Goal: Ask a question

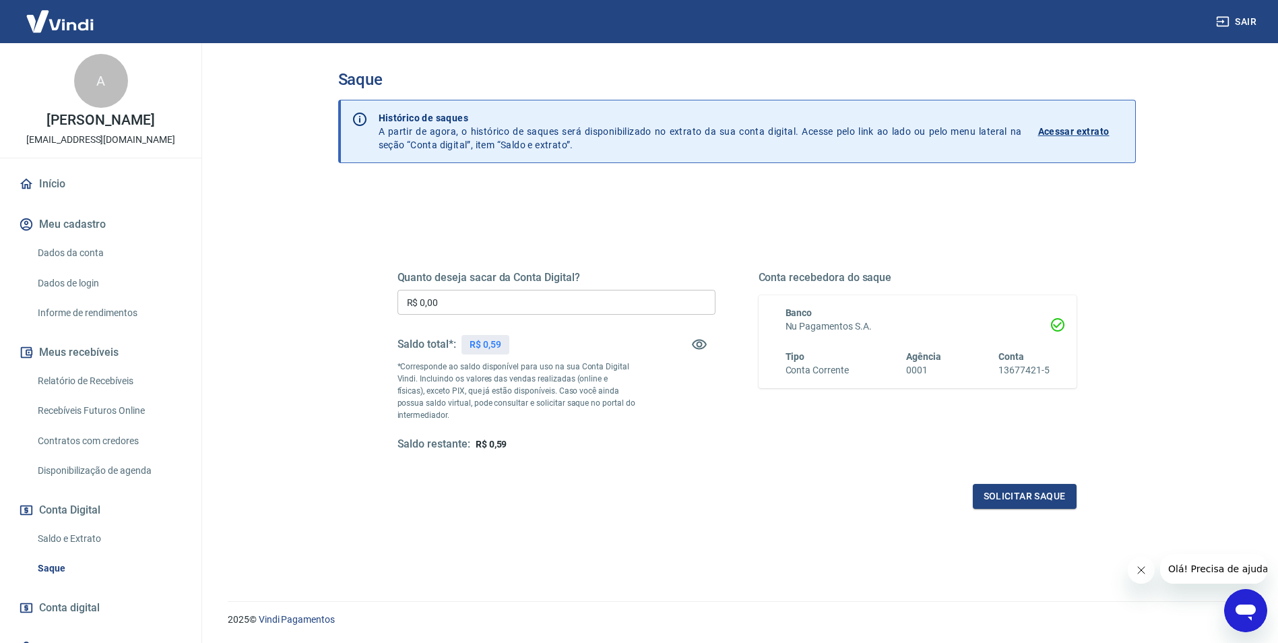
click at [82, 381] on link "Relatório de Recebíveis" at bounding box center [108, 381] width 153 height 28
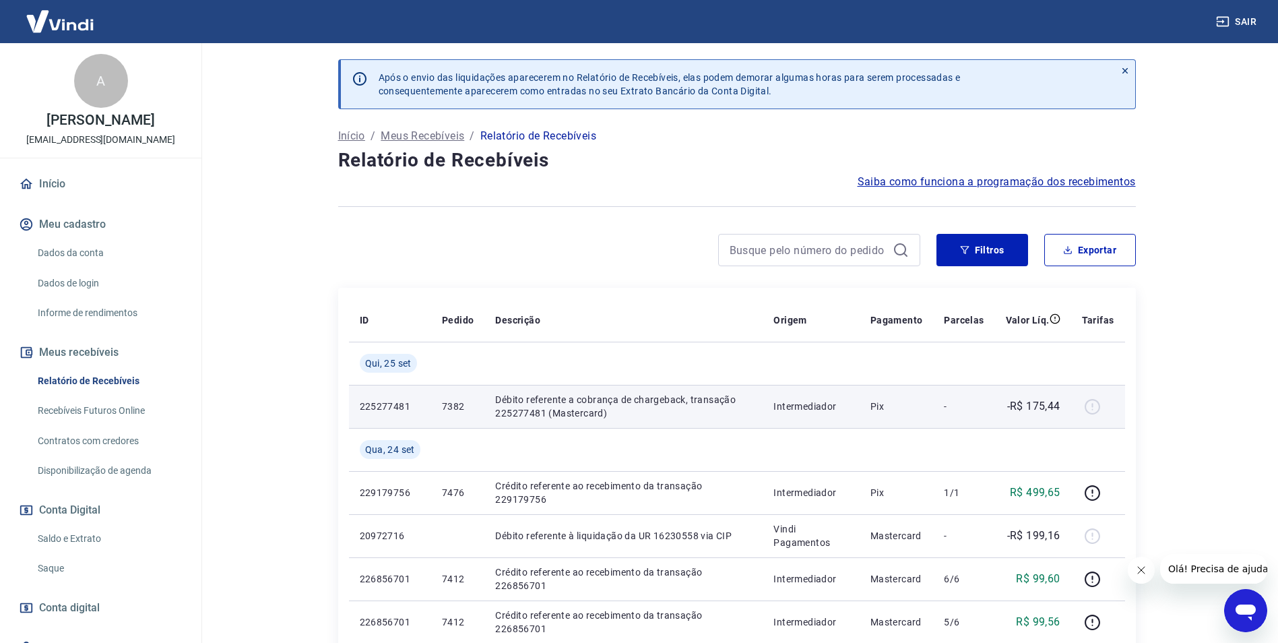
scroll to position [67, 0]
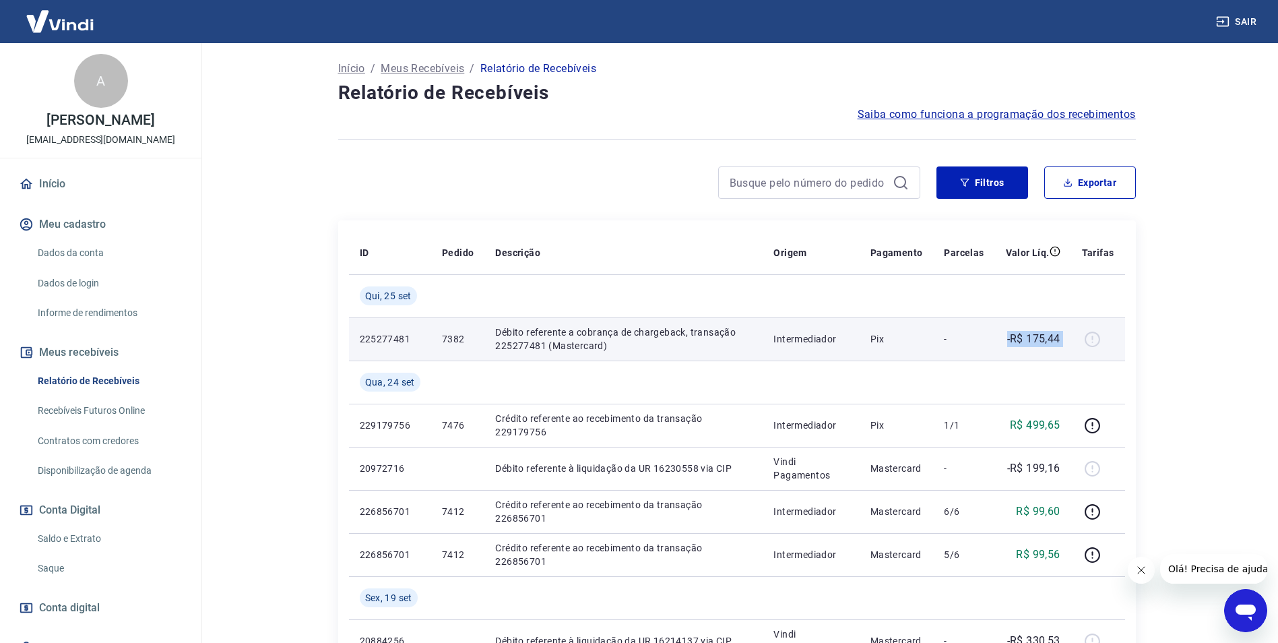
drag, startPoint x: 1006, startPoint y: 337, endPoint x: 1080, endPoint y: 337, distance: 74.8
click at [1080, 337] on tr "225277481 7382 Débito referente a cobrança de chargeback, transação 225277481 (…" at bounding box center [737, 338] width 776 height 43
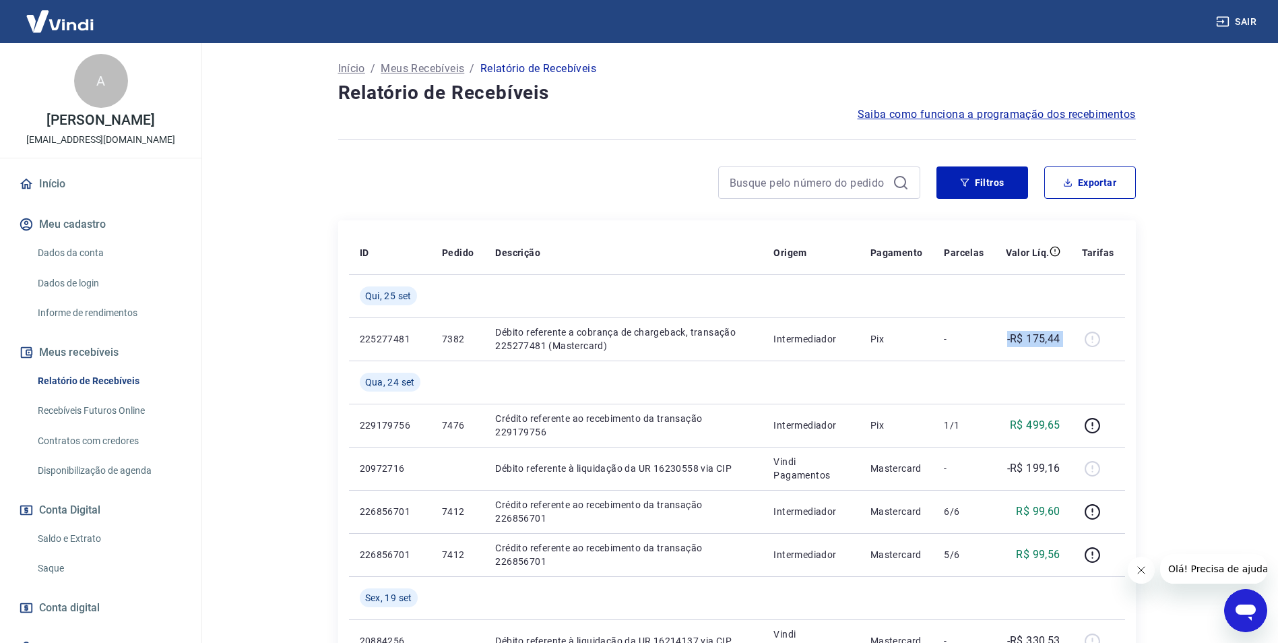
drag, startPoint x: 1080, startPoint y: 337, endPoint x: 1200, endPoint y: 374, distance: 125.5
click at [1200, 374] on main "Após o envio das liquidações aparecerem no Relatório de Recebíveis, elas podem …" at bounding box center [736, 276] width 1082 height 600
click at [1237, 610] on icon "Abrir janela de mensagens" at bounding box center [1245, 612] width 20 height 16
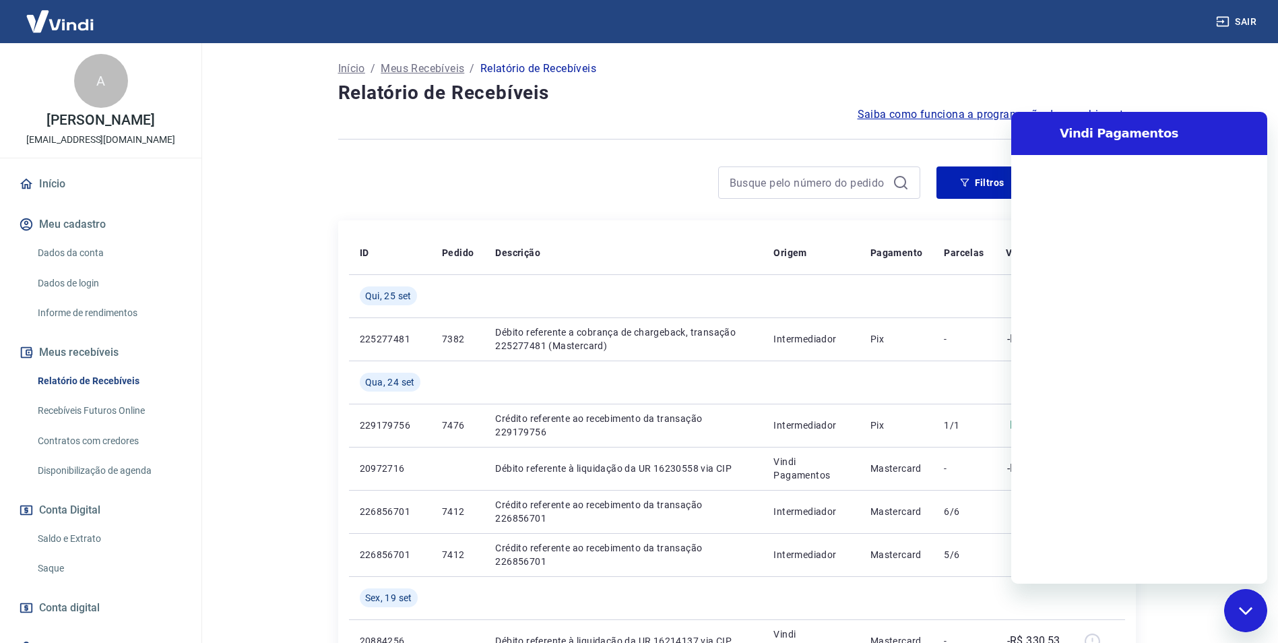
scroll to position [0, 0]
click at [1094, 562] on textarea at bounding box center [1155, 561] width 207 height 27
type textarea "b"
type textarea "x"
type textarea "bo"
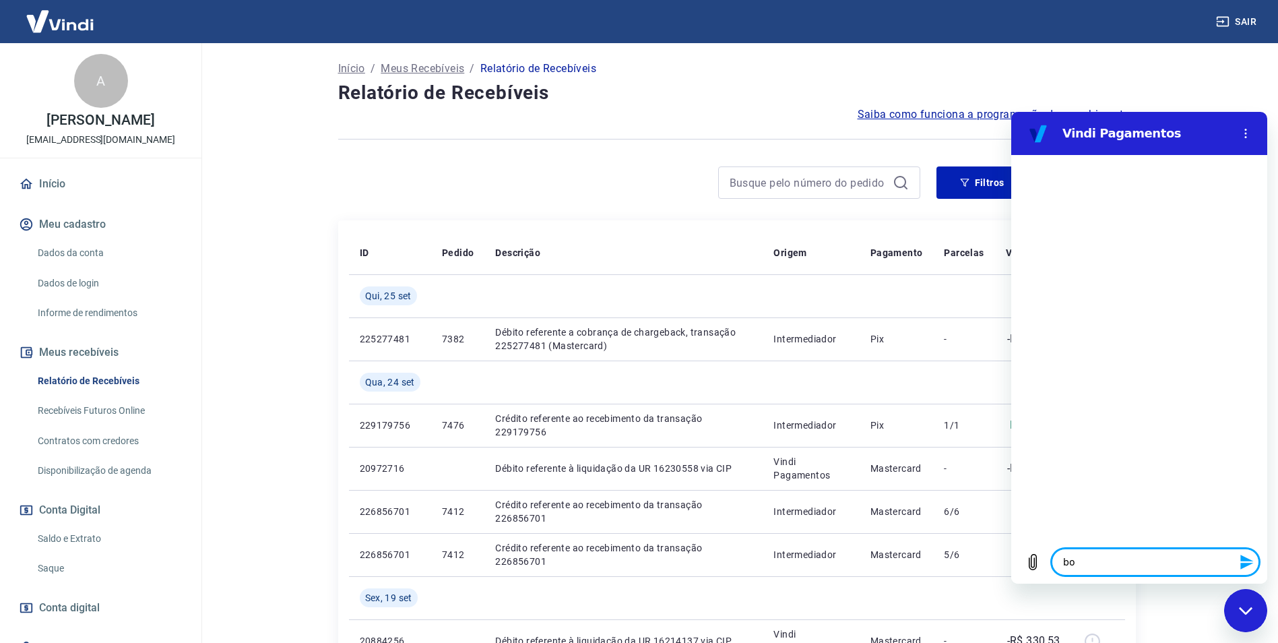
type textarea "x"
type textarea "bom"
type textarea "x"
type textarea "bom"
type textarea "x"
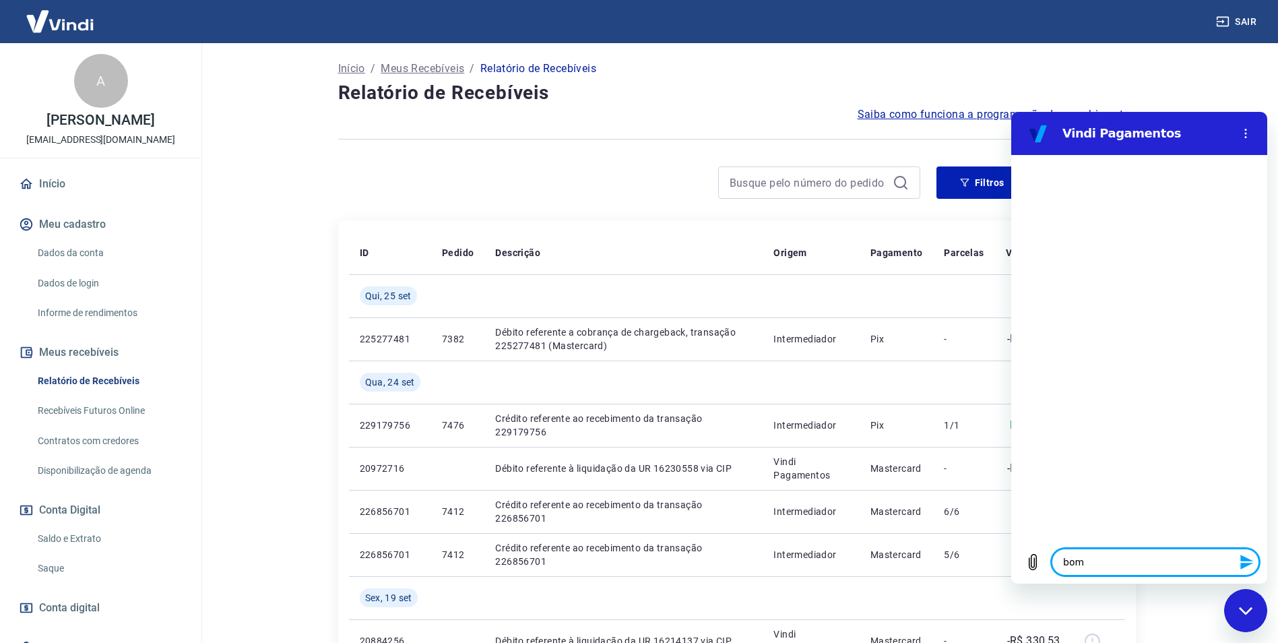
type textarea "bom d"
type textarea "x"
type textarea "bom di"
type textarea "x"
type textarea "bom dia"
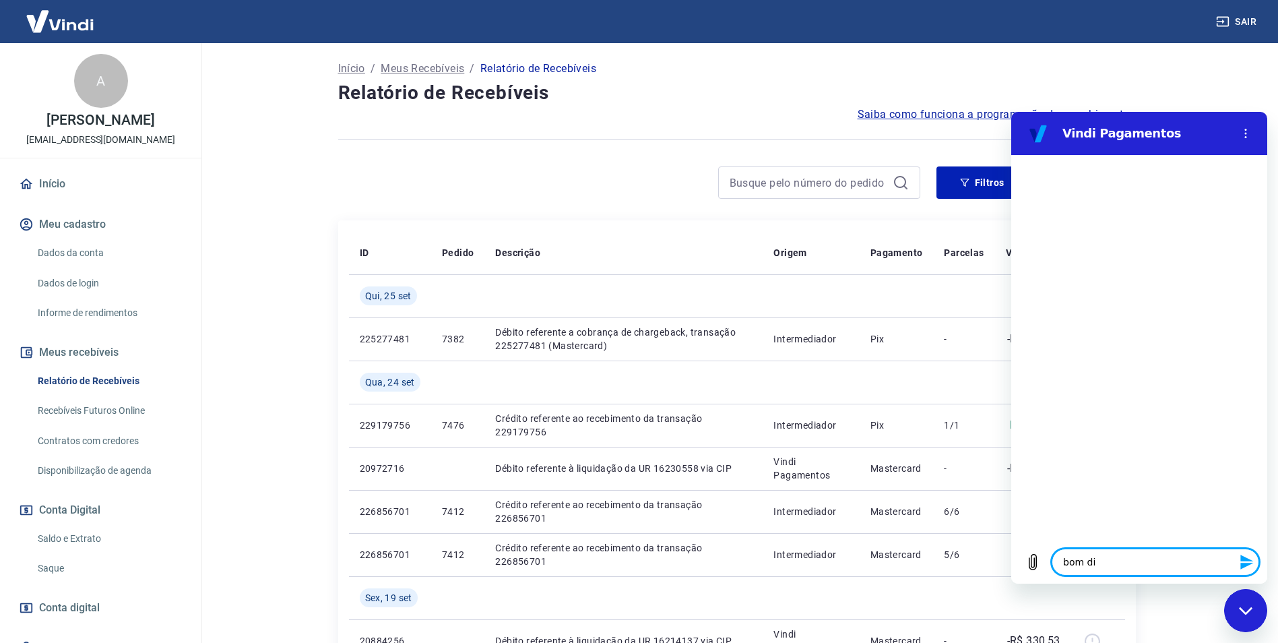
type textarea "x"
type textarea "bom dia"
type textarea "x"
type textarea "bom dia"
type textarea "x"
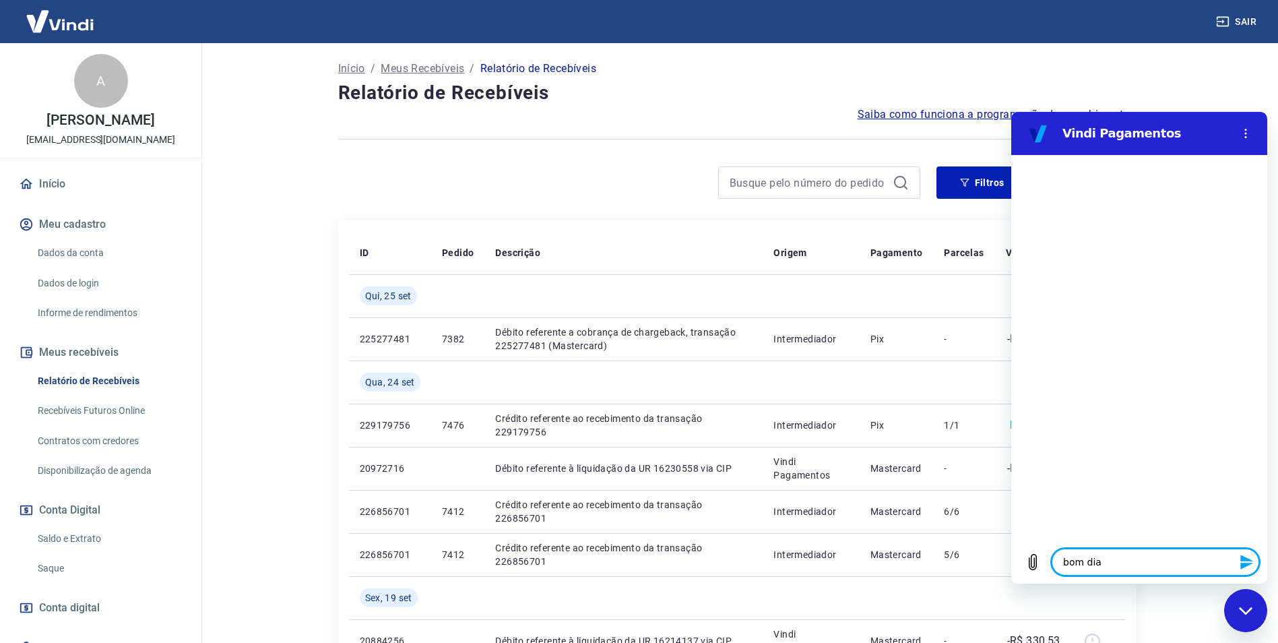
type textarea "bom dia,"
type textarea "x"
type textarea "bom dia,"
type textarea "x"
type textarea "bom dia, t"
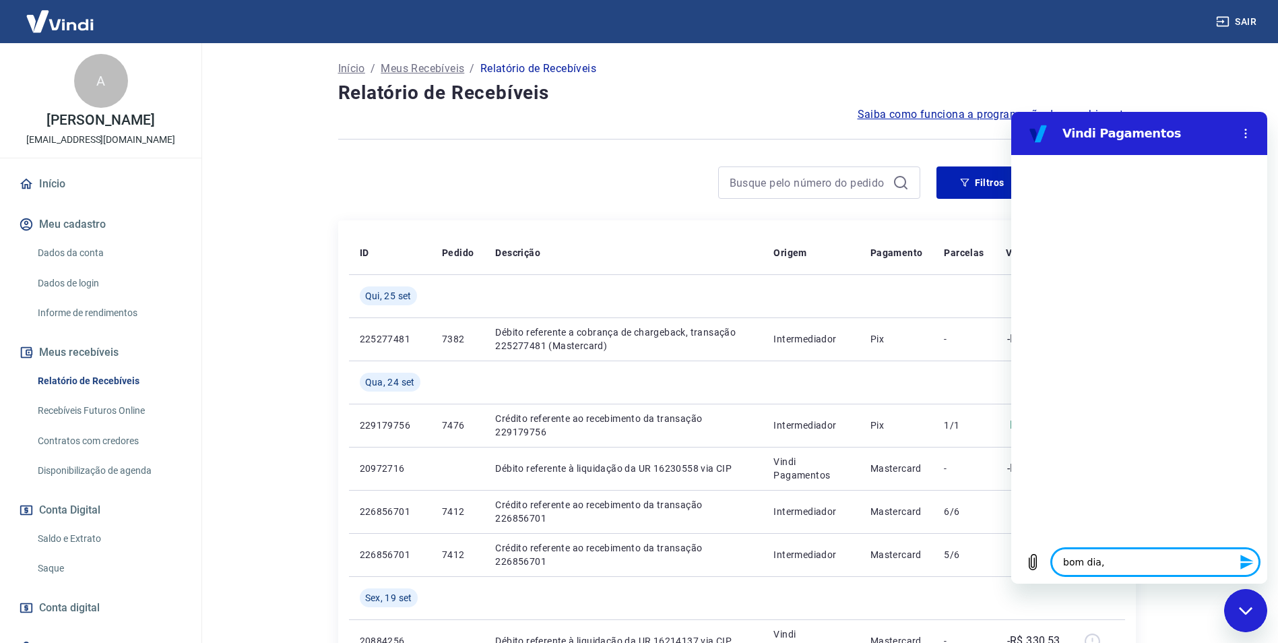
type textarea "x"
type textarea "bom dia, tu"
type textarea "x"
type textarea "bom dia, tud"
type textarea "x"
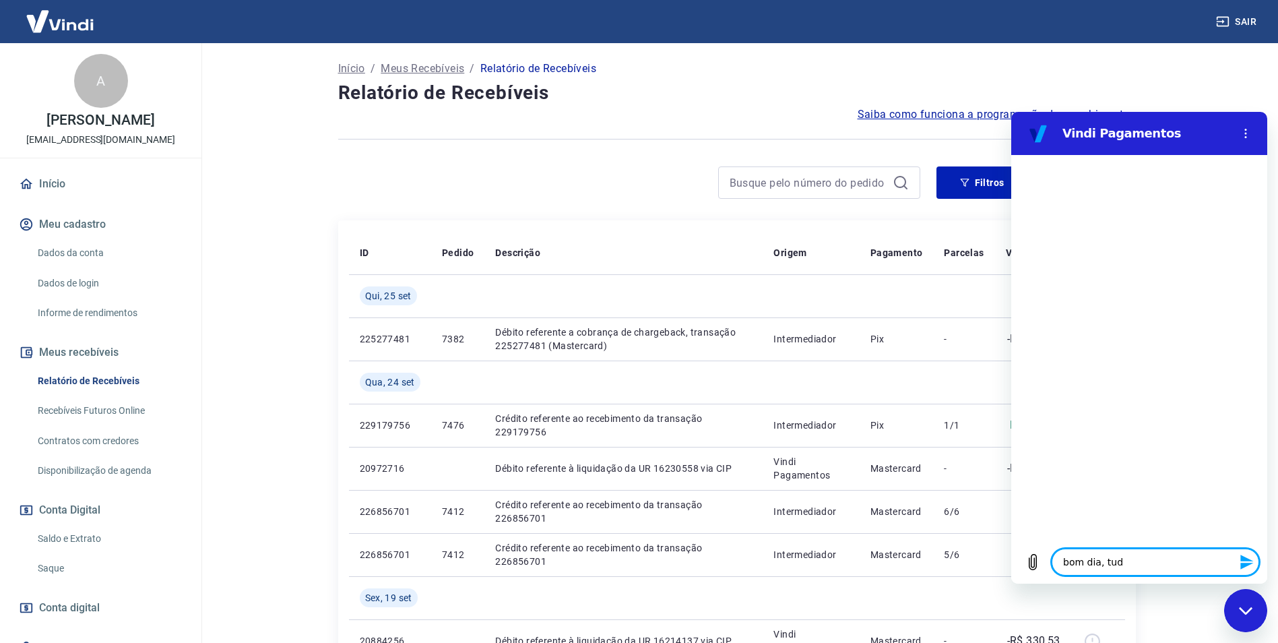
type textarea "bom dia, tudo"
type textarea "x"
type textarea "bom dia, tudo"
type textarea "x"
type textarea "bom dia, tudo b"
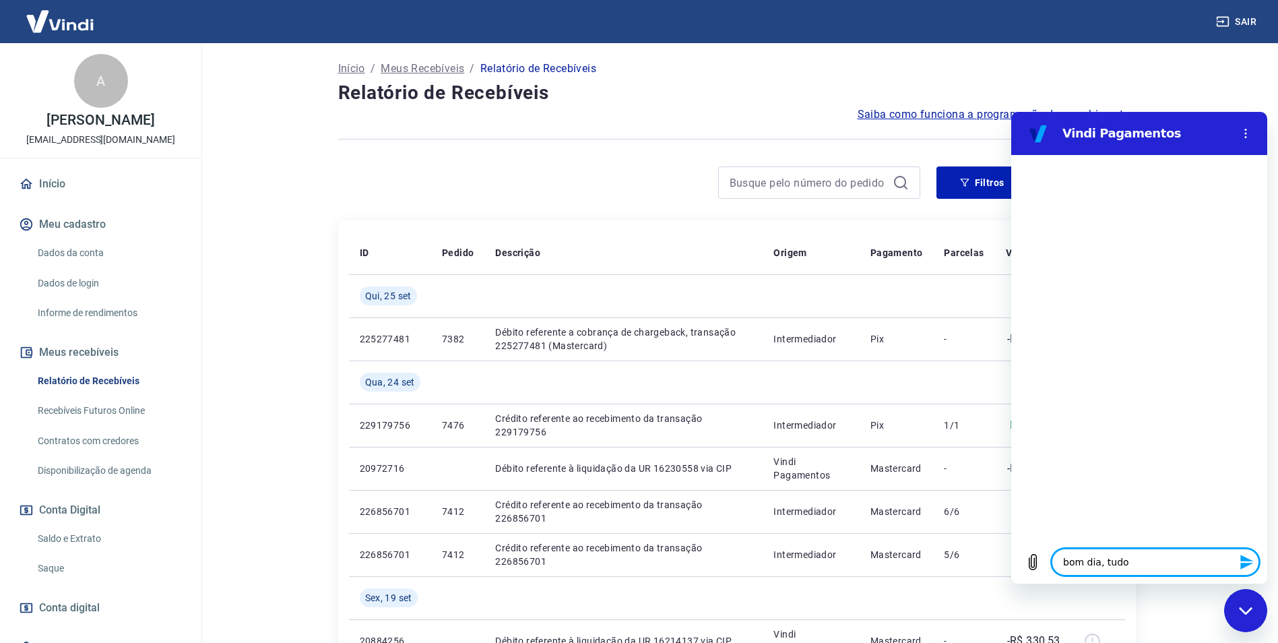
type textarea "x"
type textarea "bom dia, tudo be"
type textarea "x"
type textarea "bom dia, tudo bem"
type textarea "x"
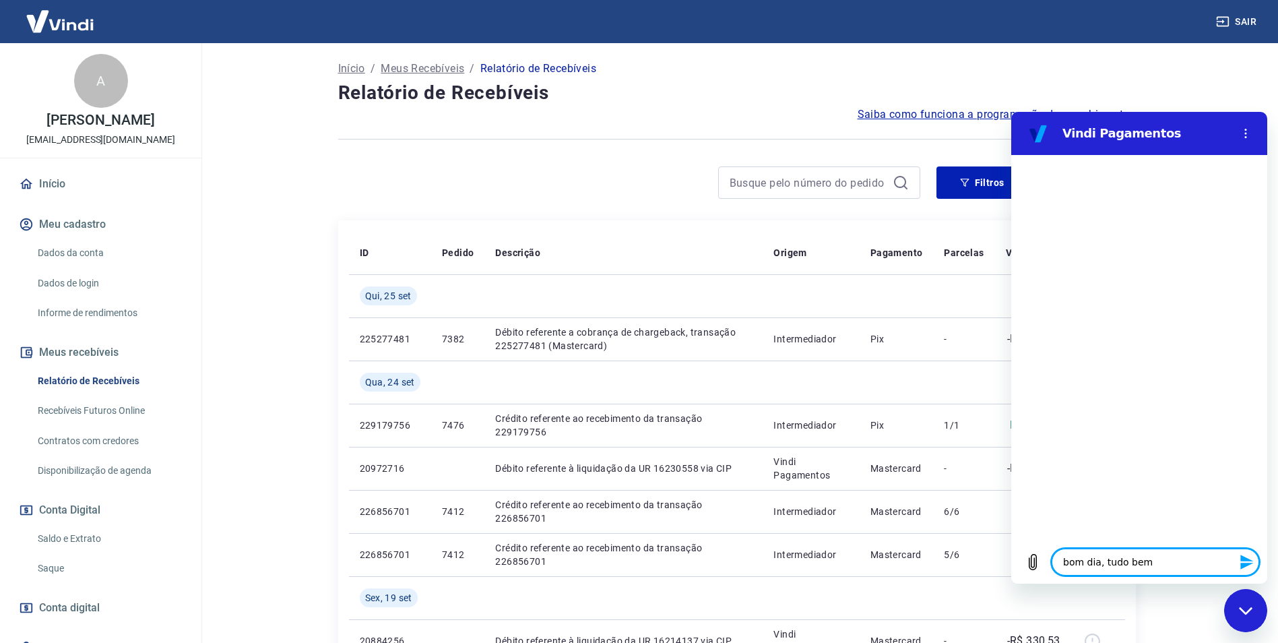
type textarea "bom dia, tudo bem?"
type textarea "x"
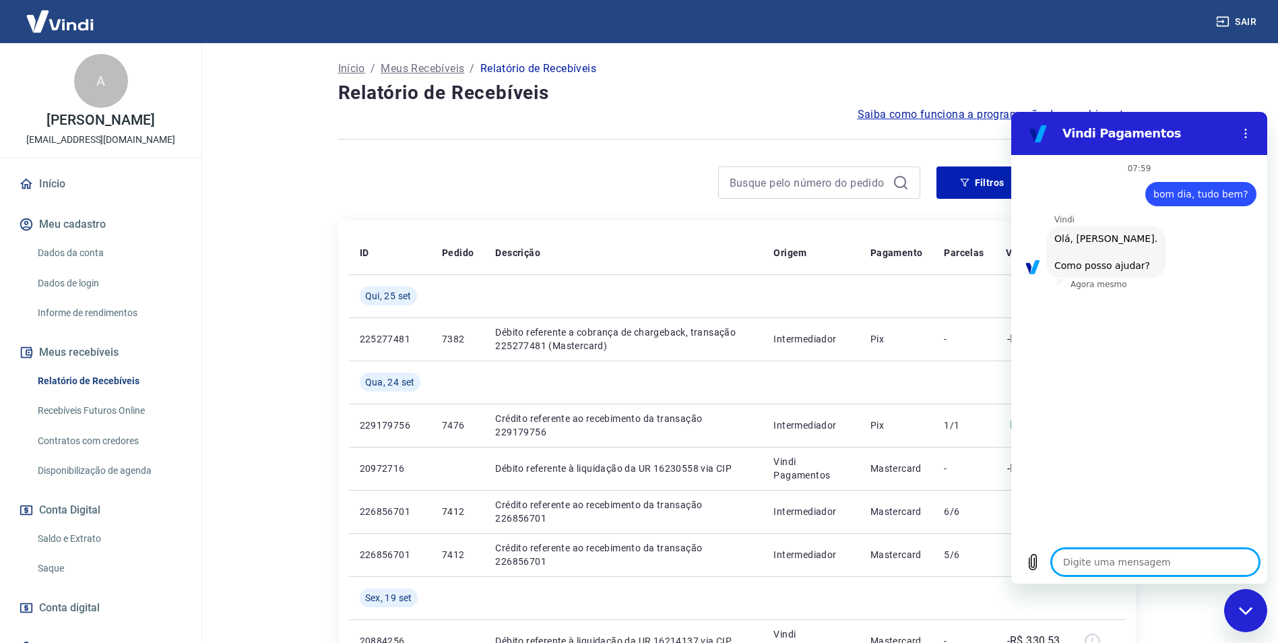
scroll to position [32, 0]
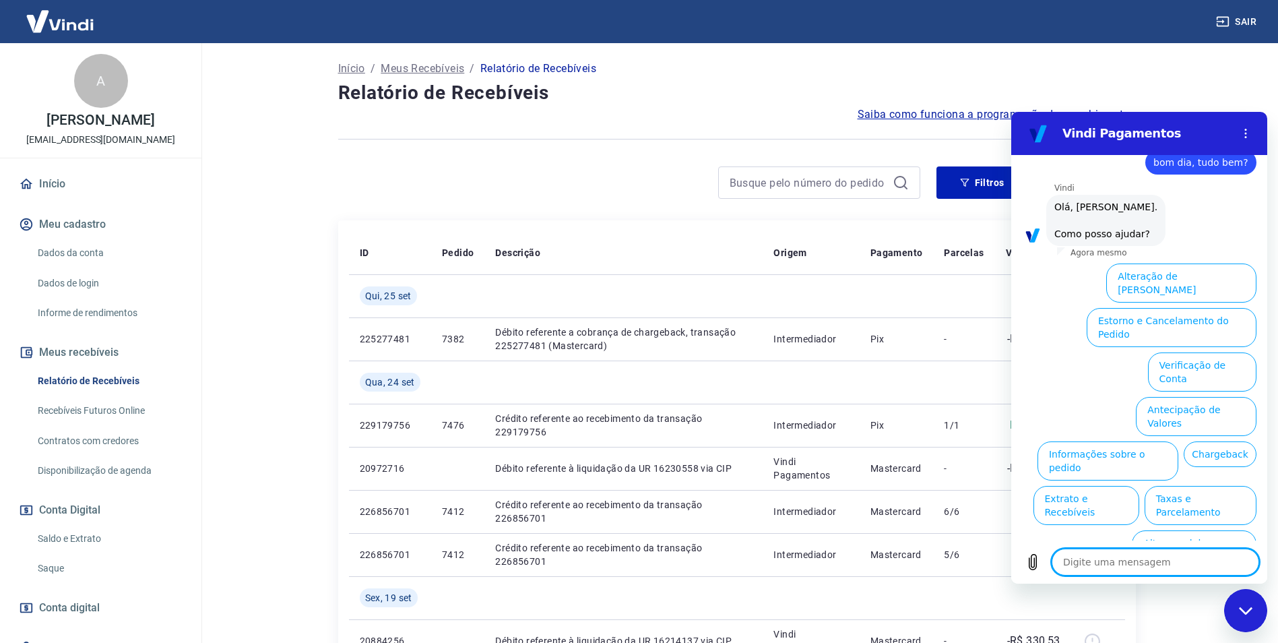
type textarea "f"
type textarea "x"
type textarea "fl"
type textarea "x"
type textarea "fla"
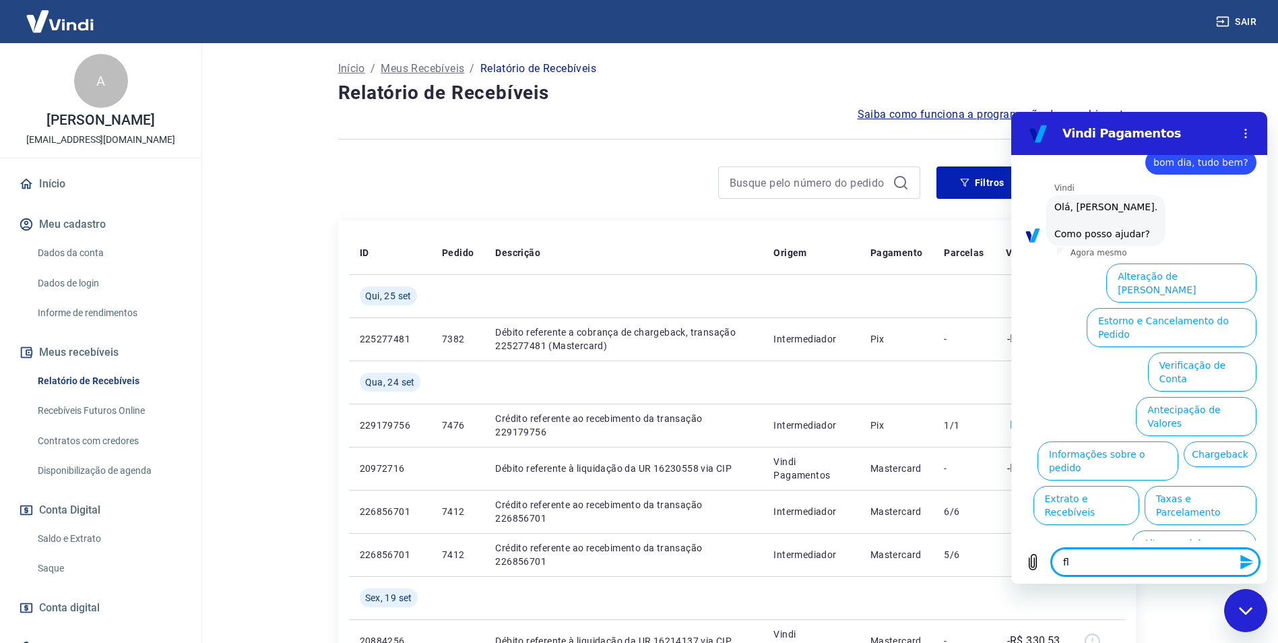
type textarea "x"
type textarea "fl"
type textarea "x"
type textarea "f"
type textarea "x"
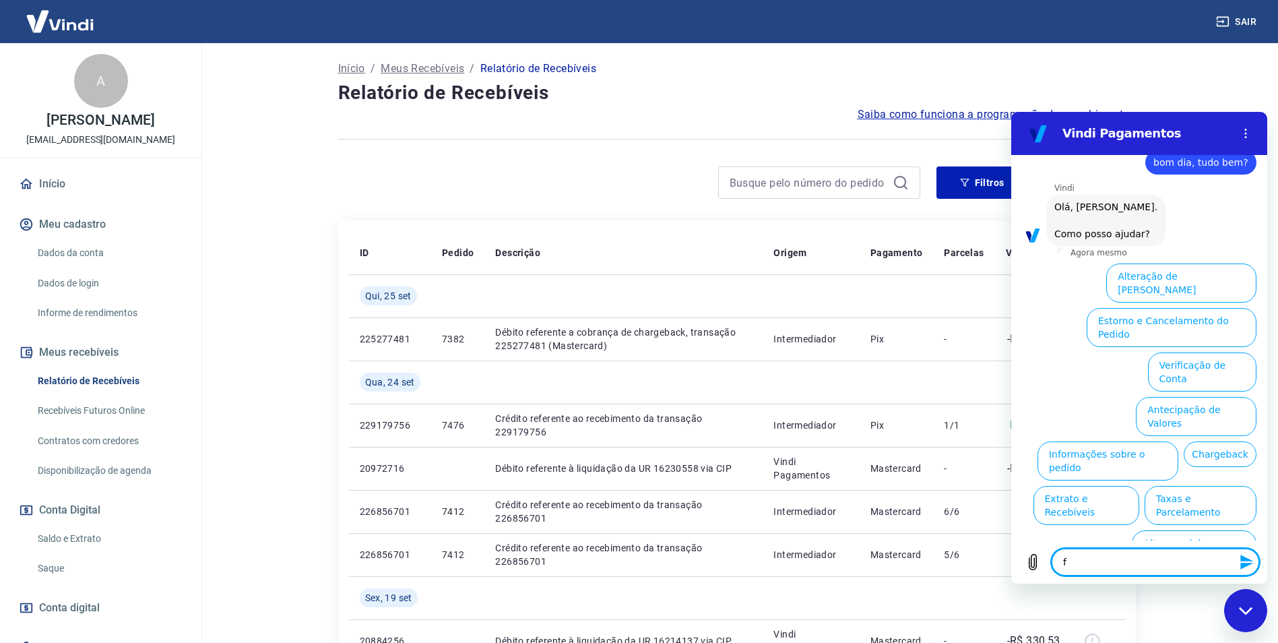
type textarea "fa"
type textarea "x"
type textarea "fal"
type textarea "x"
type textarea "fala"
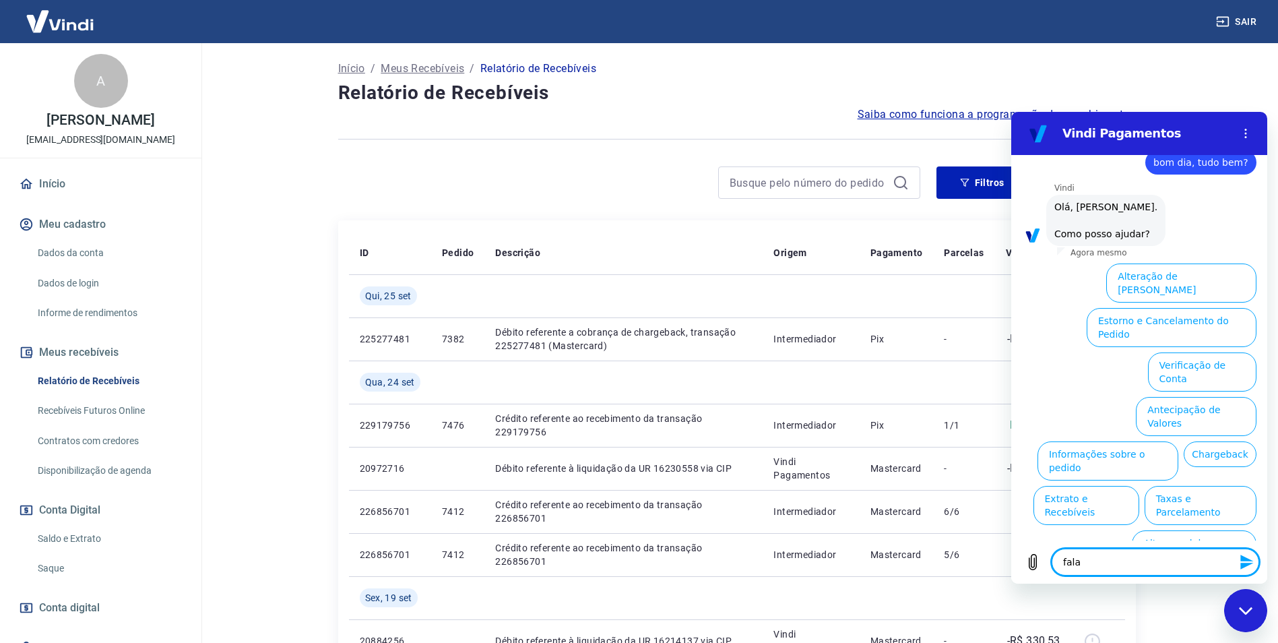
type textarea "x"
type textarea "falar"
type textarea "x"
type textarea "falar"
type textarea "x"
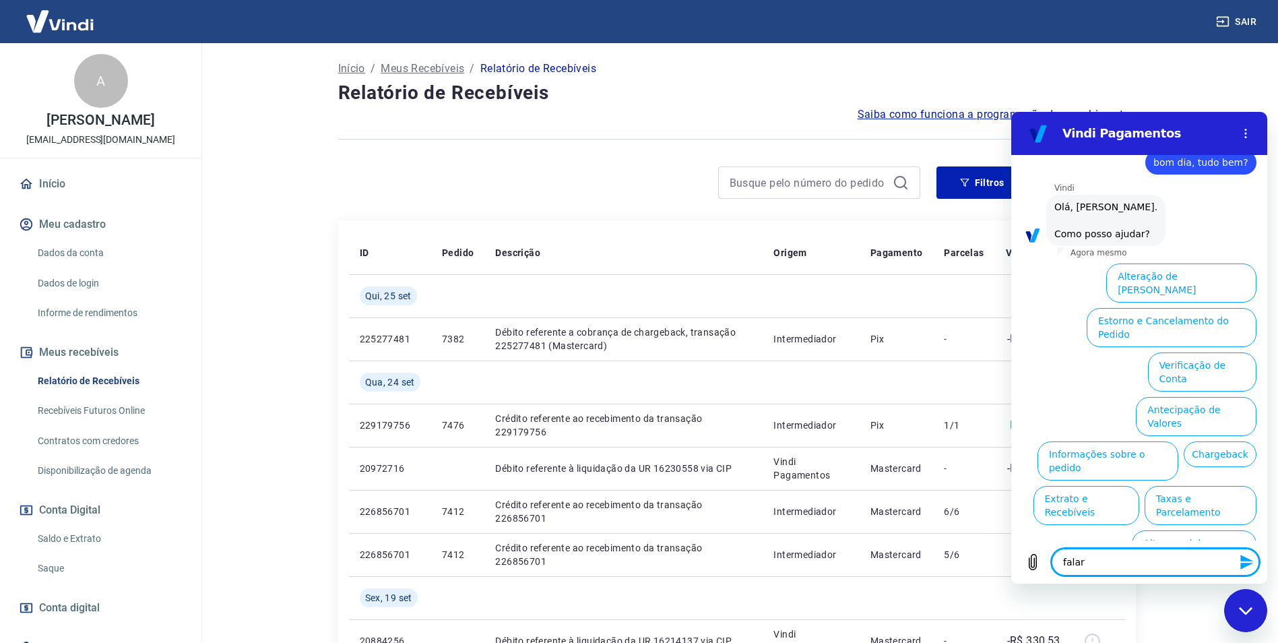
type textarea "falar c"
type textarea "x"
type textarea "falar co"
type textarea "x"
type textarea "falar com"
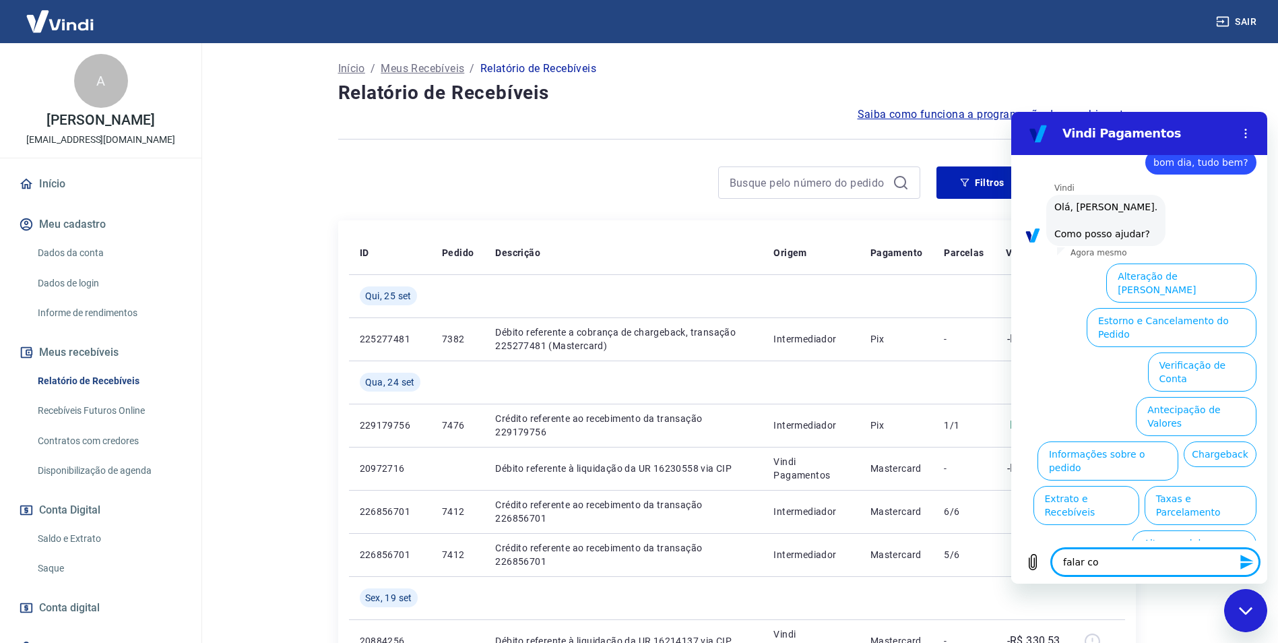
type textarea "x"
type textarea "falar com"
type textarea "x"
type textarea "falar com a"
type textarea "x"
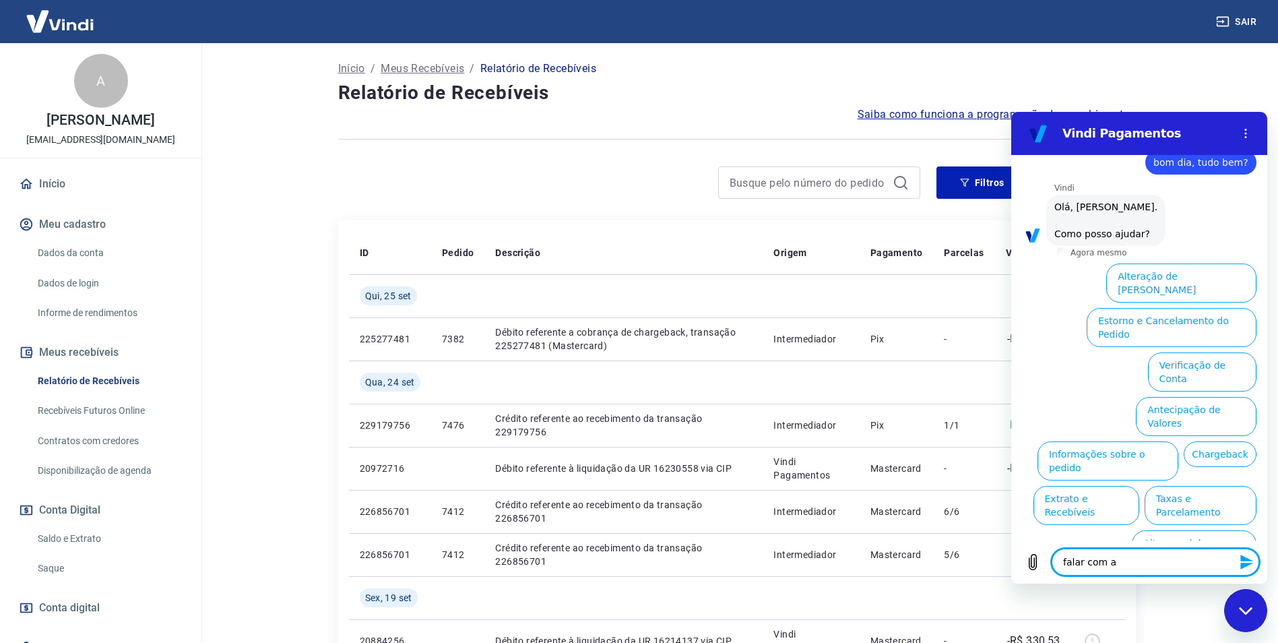
type textarea "falar com at"
type textarea "x"
type textarea "falar com ate"
type textarea "x"
type textarea "falar com [GEOGRAPHIC_DATA]"
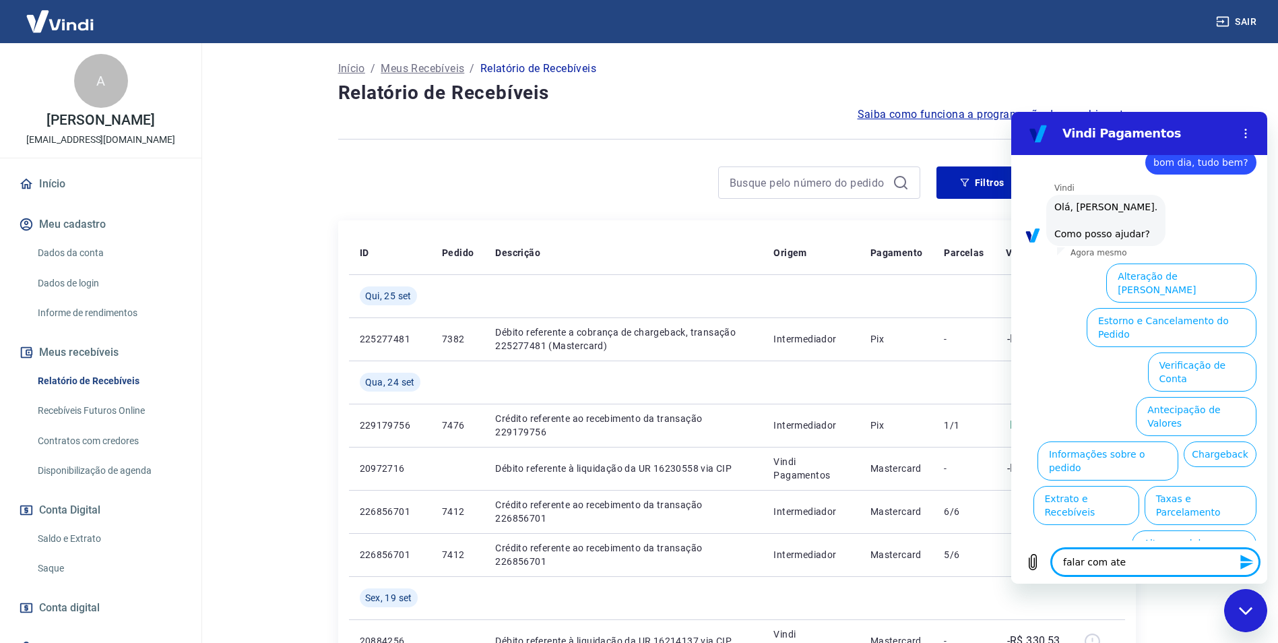
type textarea "x"
type textarea "falar com atend"
type textarea "x"
type textarea "falar com atende"
type textarea "x"
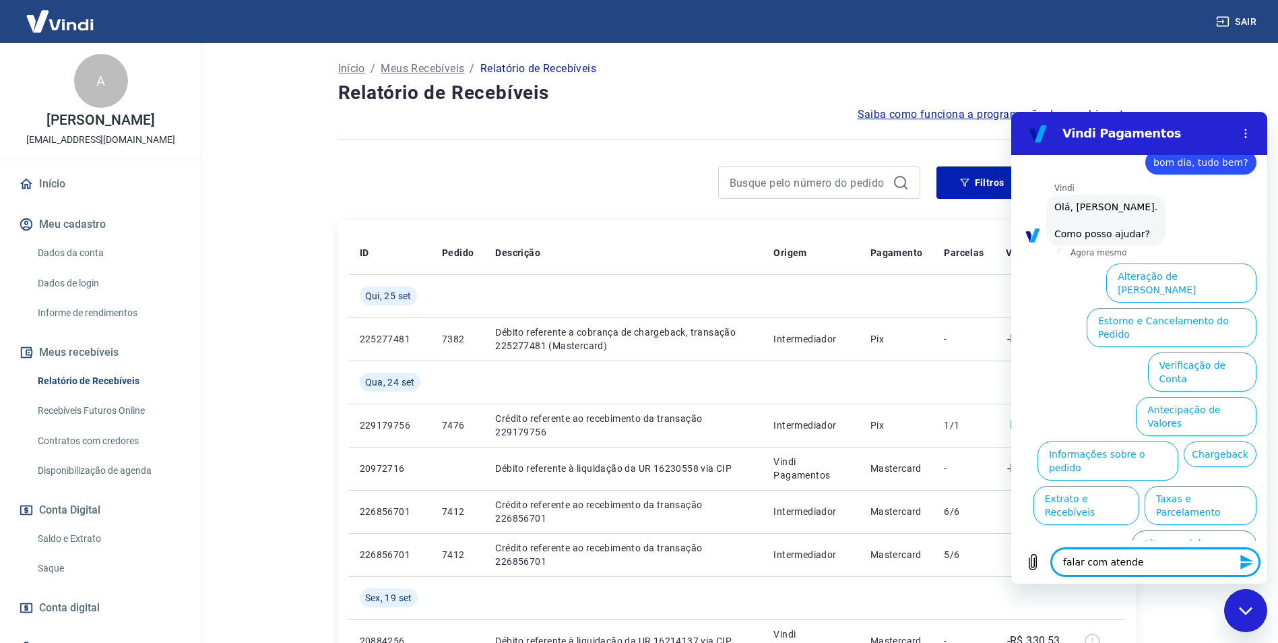
type textarea "falar com atenden"
type textarea "x"
type textarea "falar com atendent"
type textarea "x"
type textarea "falar com atendente"
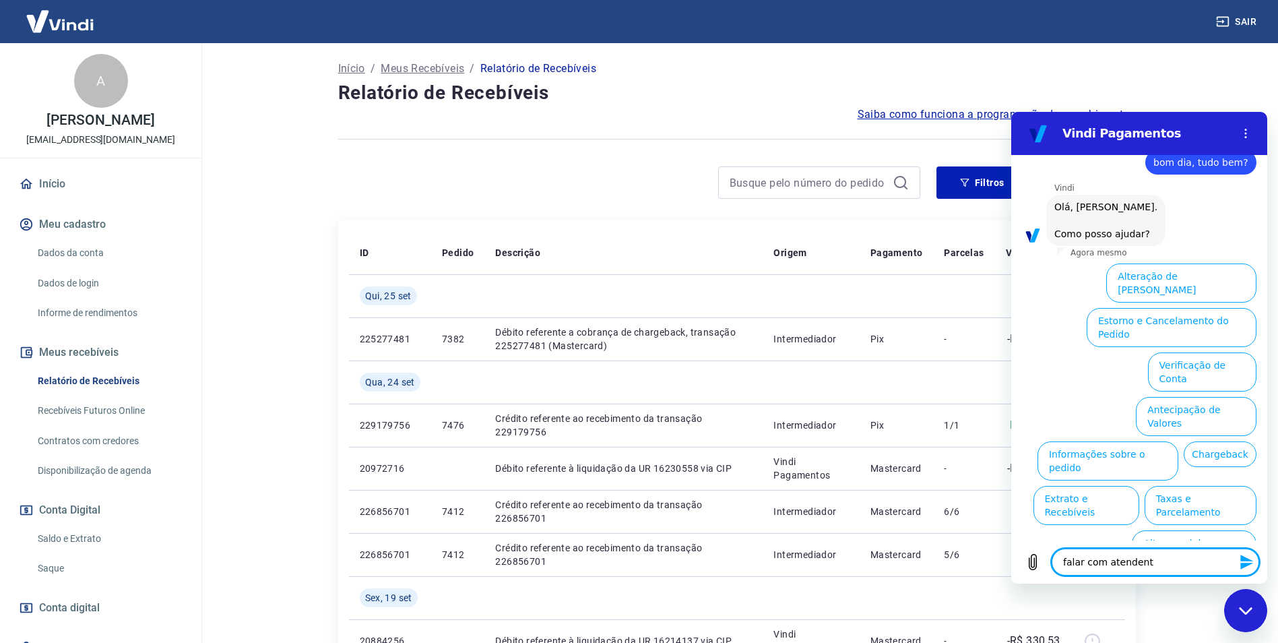
type textarea "x"
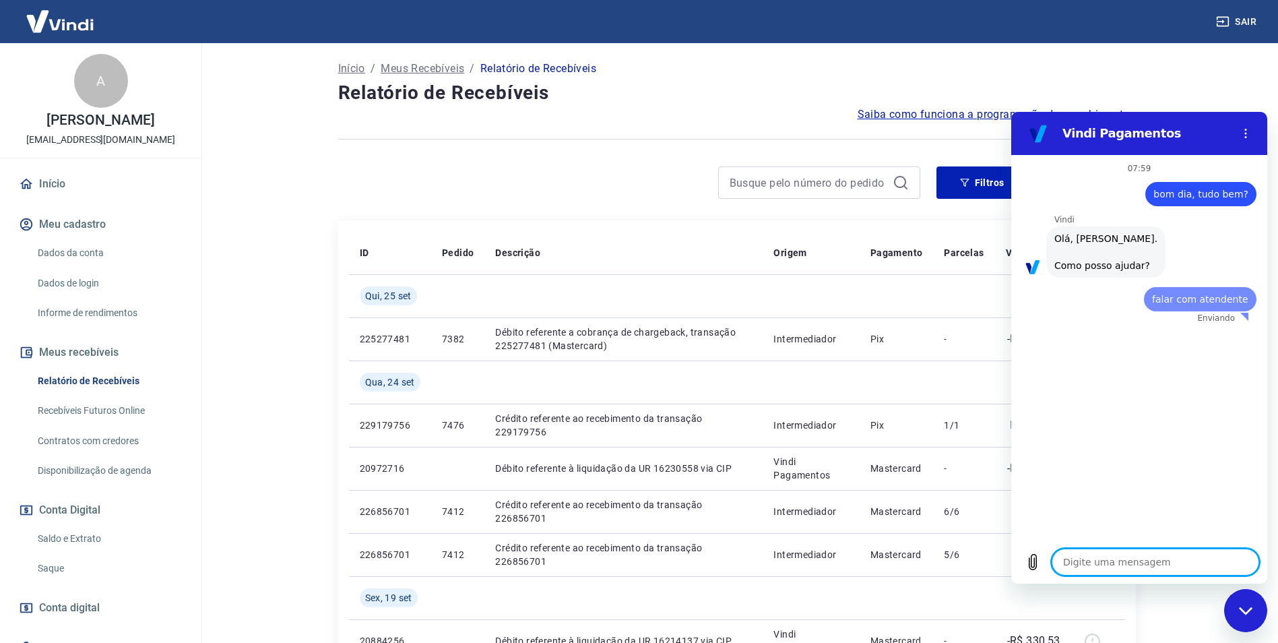
scroll to position [0, 0]
type textarea "x"
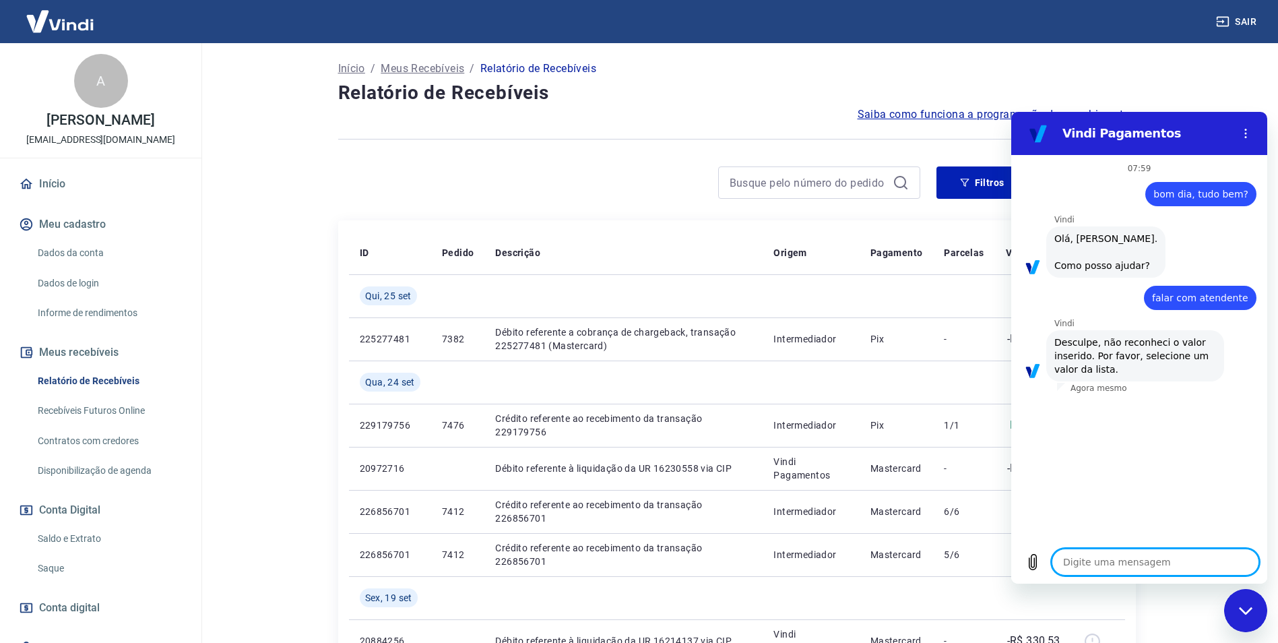
type textarea "c"
type textarea "x"
type textarea "ca"
type textarea "x"
type textarea "cah"
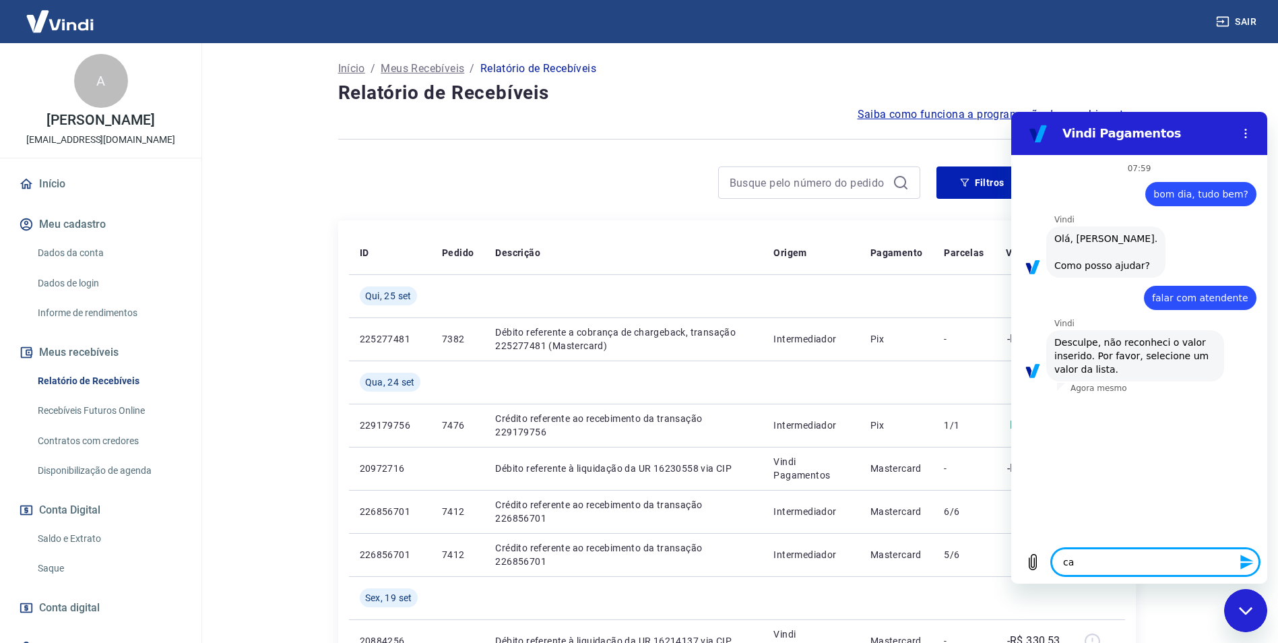
type textarea "x"
type textarea "cahr"
type textarea "x"
type textarea "cahrg"
type textarea "x"
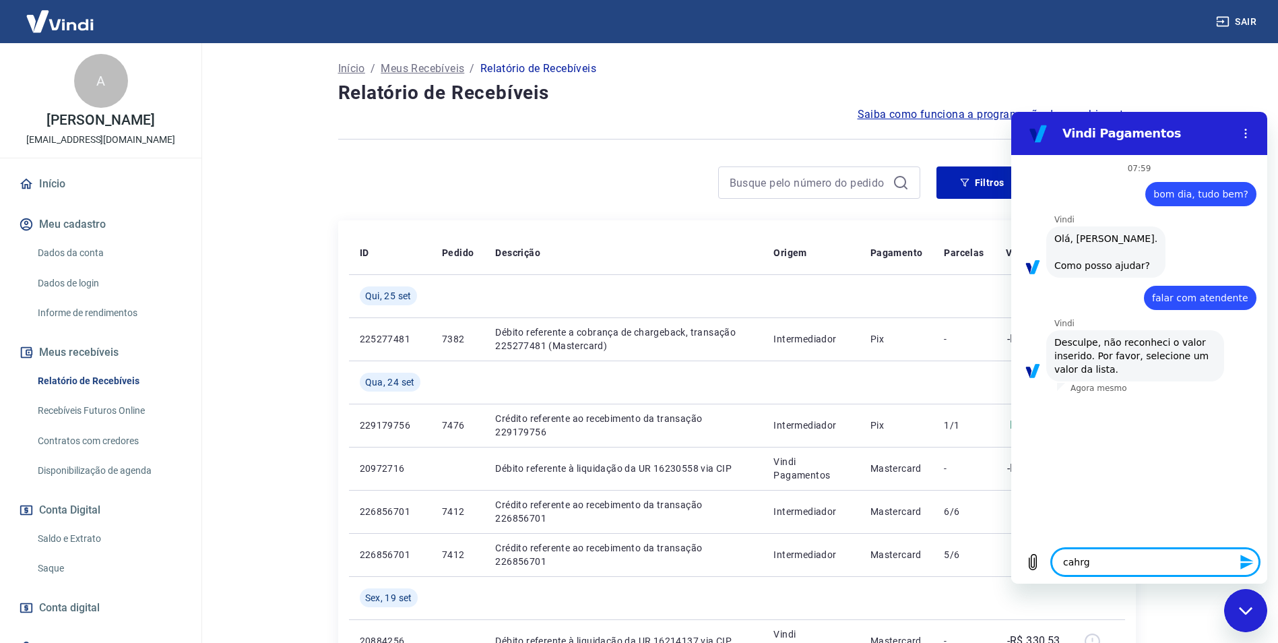
type textarea "cahrge"
type textarea "x"
type textarea "cahrgeb"
type textarea "x"
type textarea "cahrgeba"
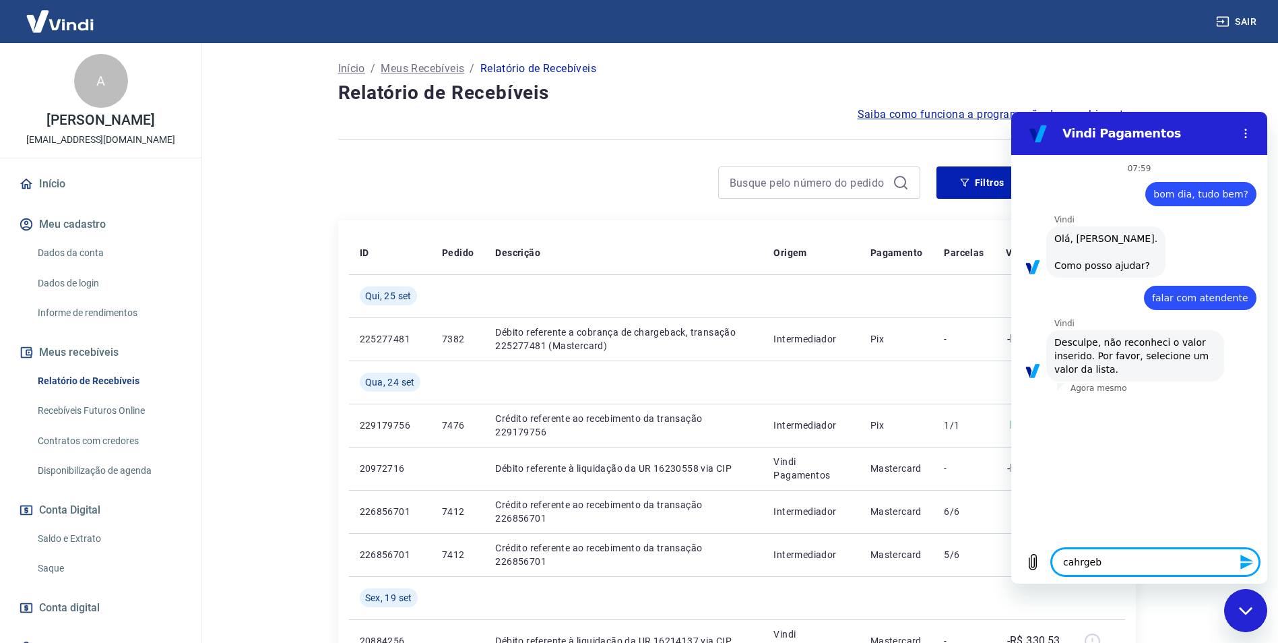
type textarea "x"
type textarea "cahrgebac"
type textarea "x"
type textarea "cahrgeback"
type textarea "x"
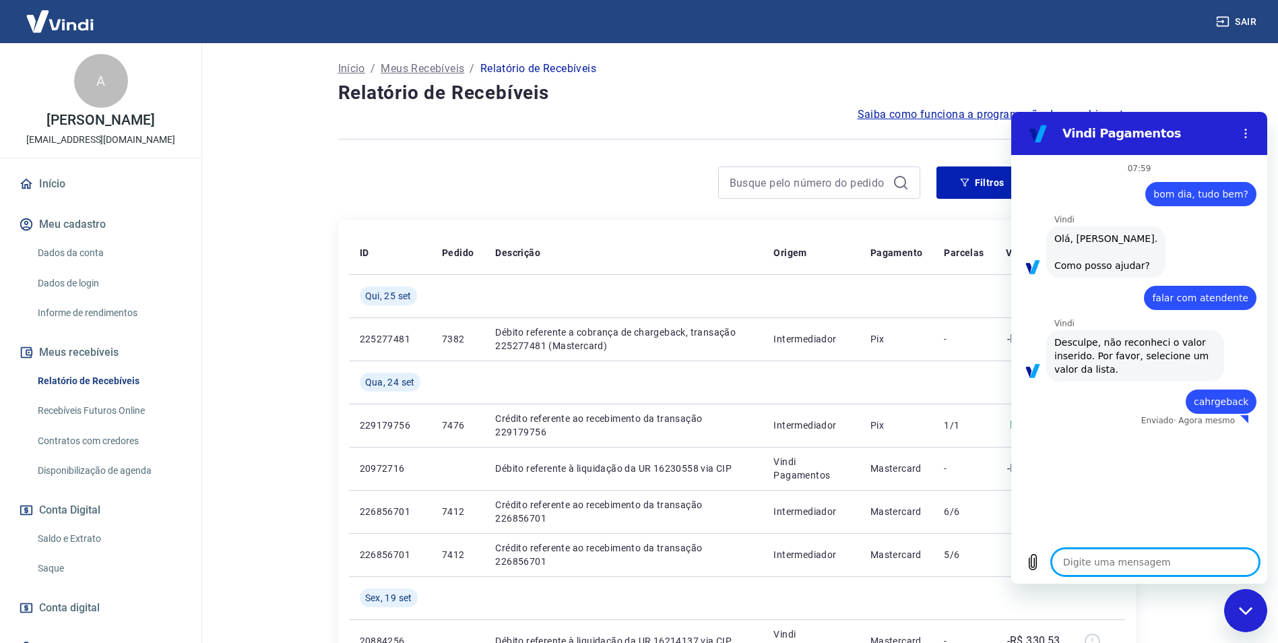
type textarea "x"
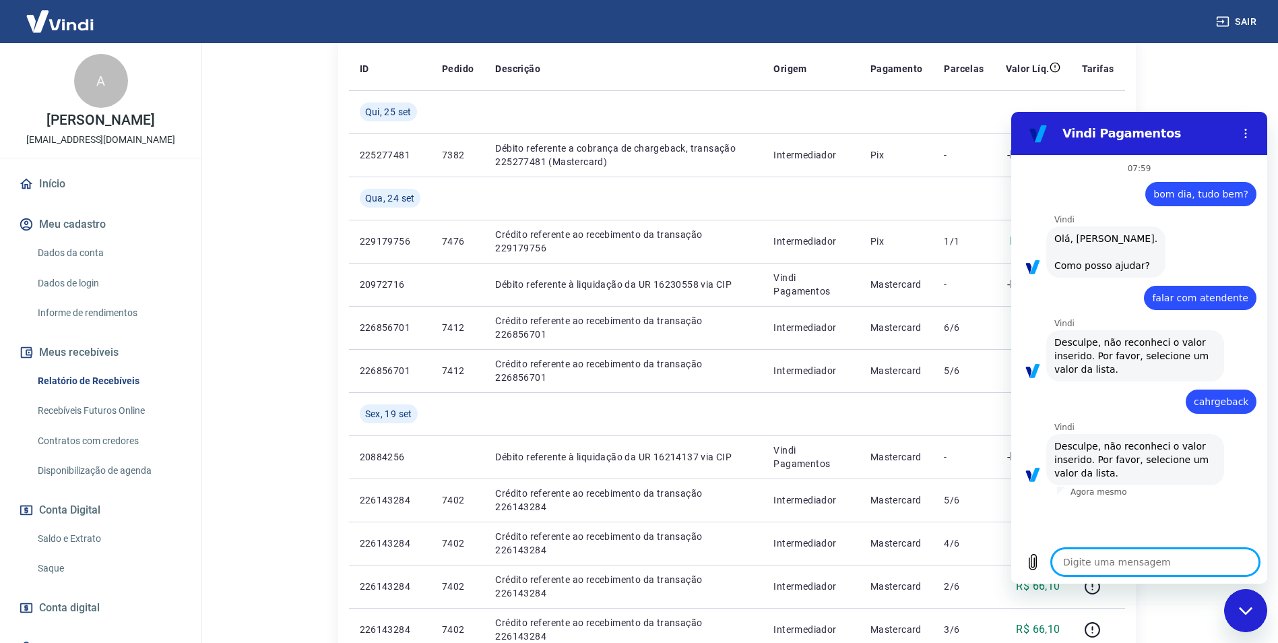
scroll to position [269, 0]
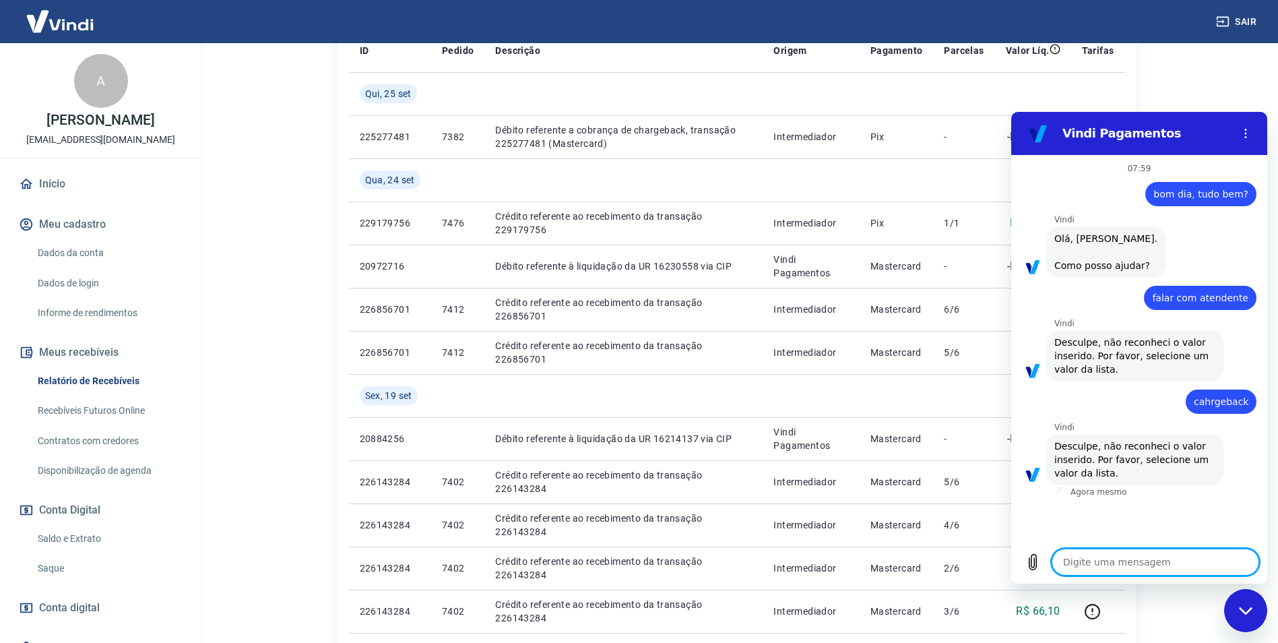
click at [1102, 569] on textarea at bounding box center [1155, 561] width 207 height 27
type textarea "o"
type textarea "x"
type textarea "ok"
type textarea "x"
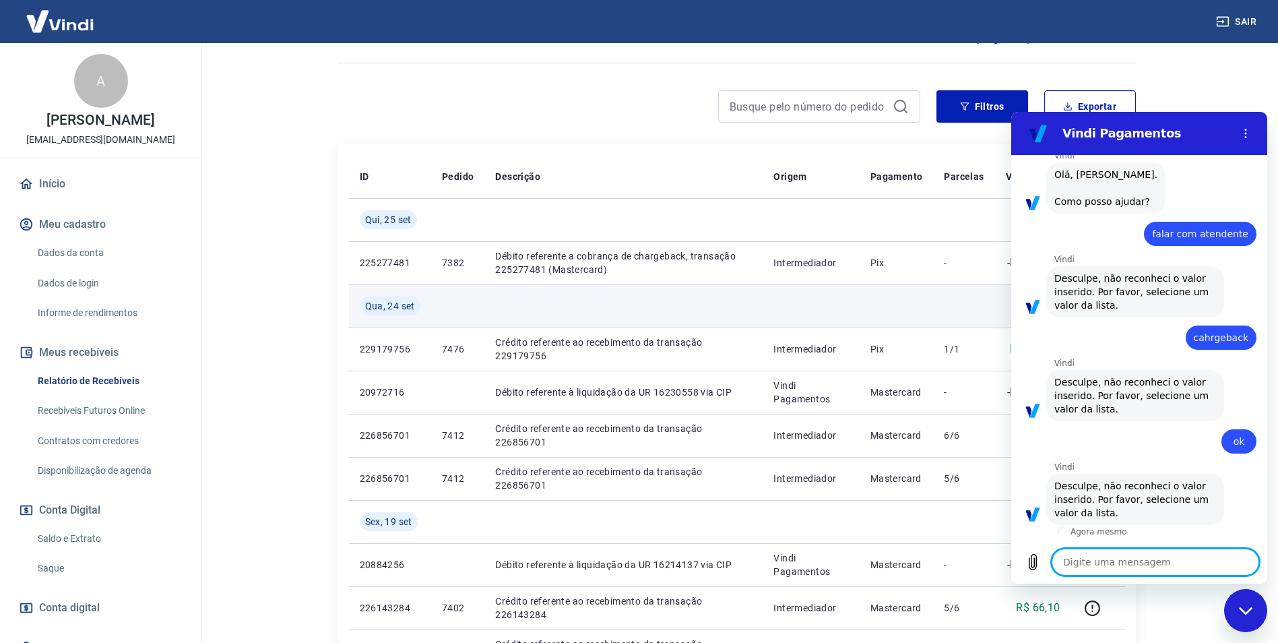
scroll to position [135, 0]
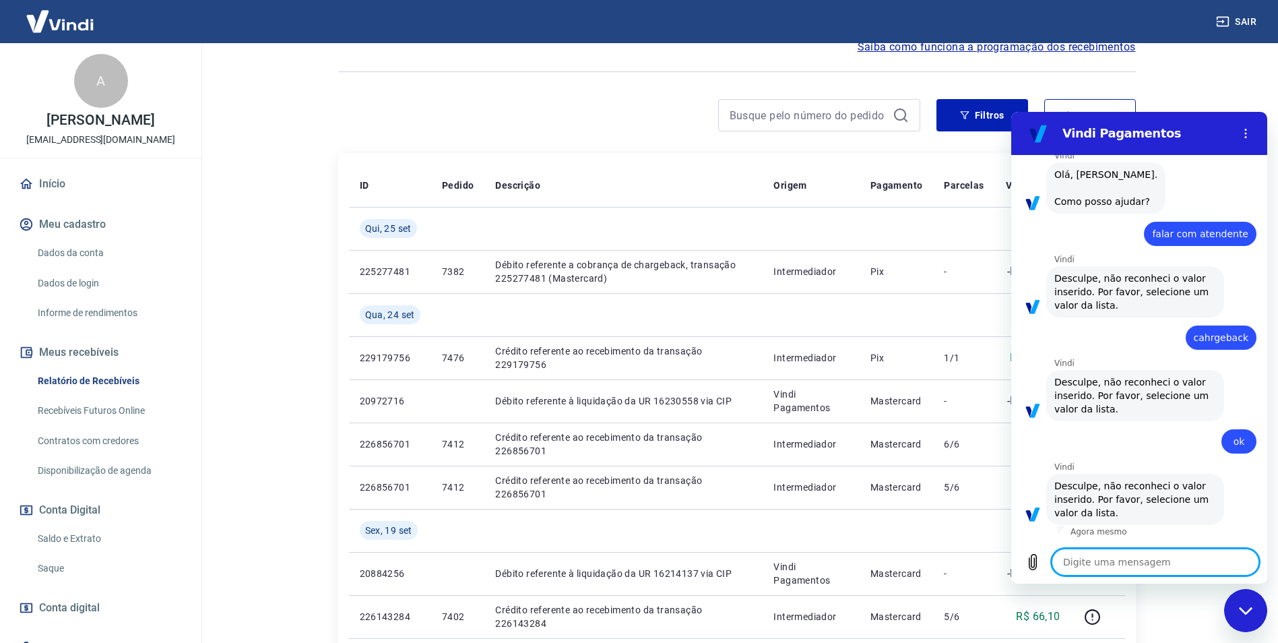
click at [1126, 569] on textarea at bounding box center [1155, 561] width 207 height 27
click at [1248, 617] on div "Fechar janela de mensagens" at bounding box center [1245, 610] width 40 height 40
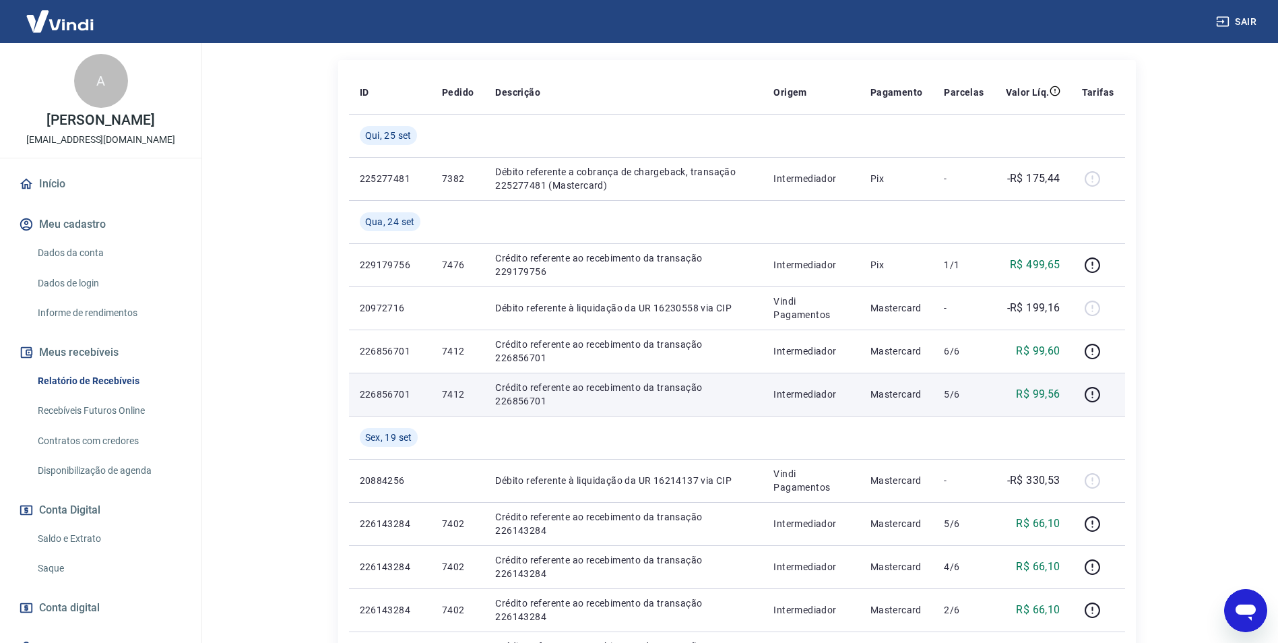
scroll to position [67, 0]
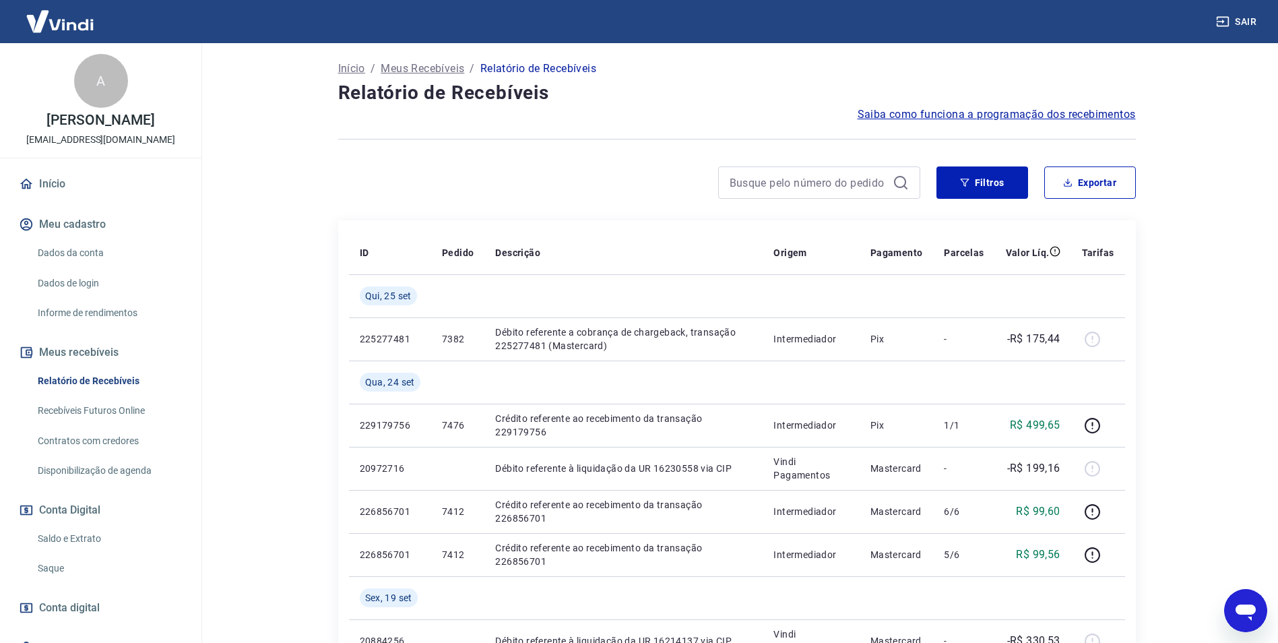
click at [1254, 609] on icon "Abrir janela de mensagens" at bounding box center [1245, 612] width 20 height 16
type textarea "x"
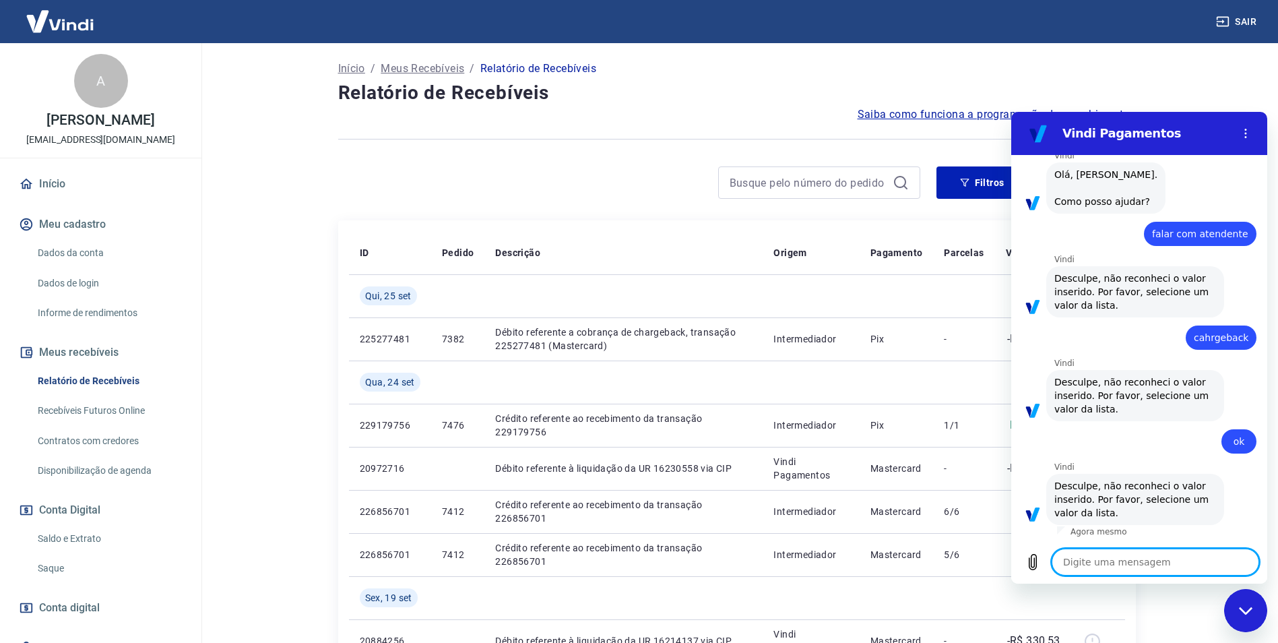
click at [1122, 567] on textarea at bounding box center [1155, 561] width 207 height 27
type textarea "m"
type textarea "x"
type textarea "b"
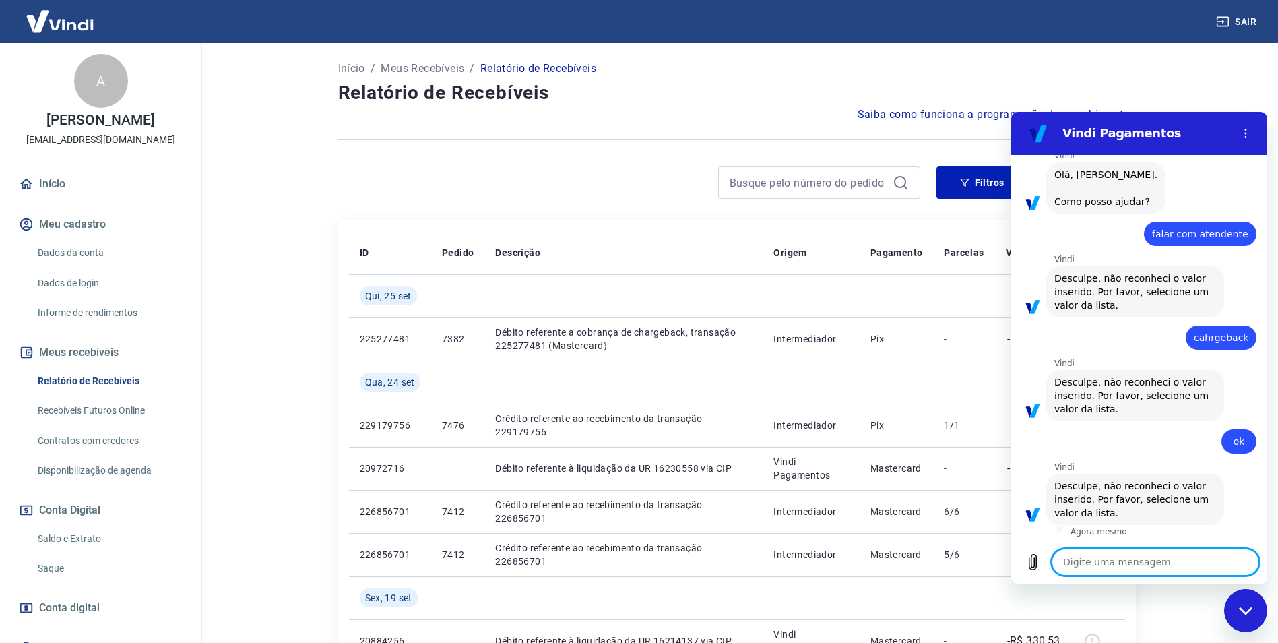
type textarea "x"
type textarea "bo"
type textarea "x"
type textarea "bom"
type textarea "x"
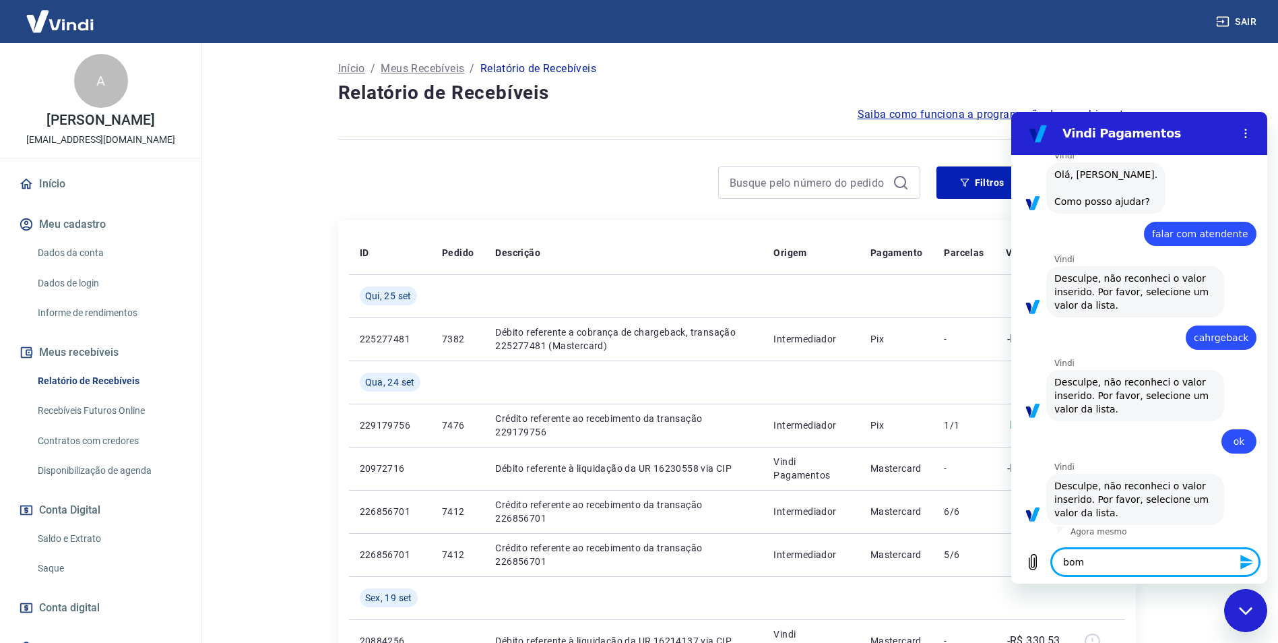
type textarea "bom"
type textarea "x"
type textarea "bom d"
type textarea "x"
type textarea "bom di"
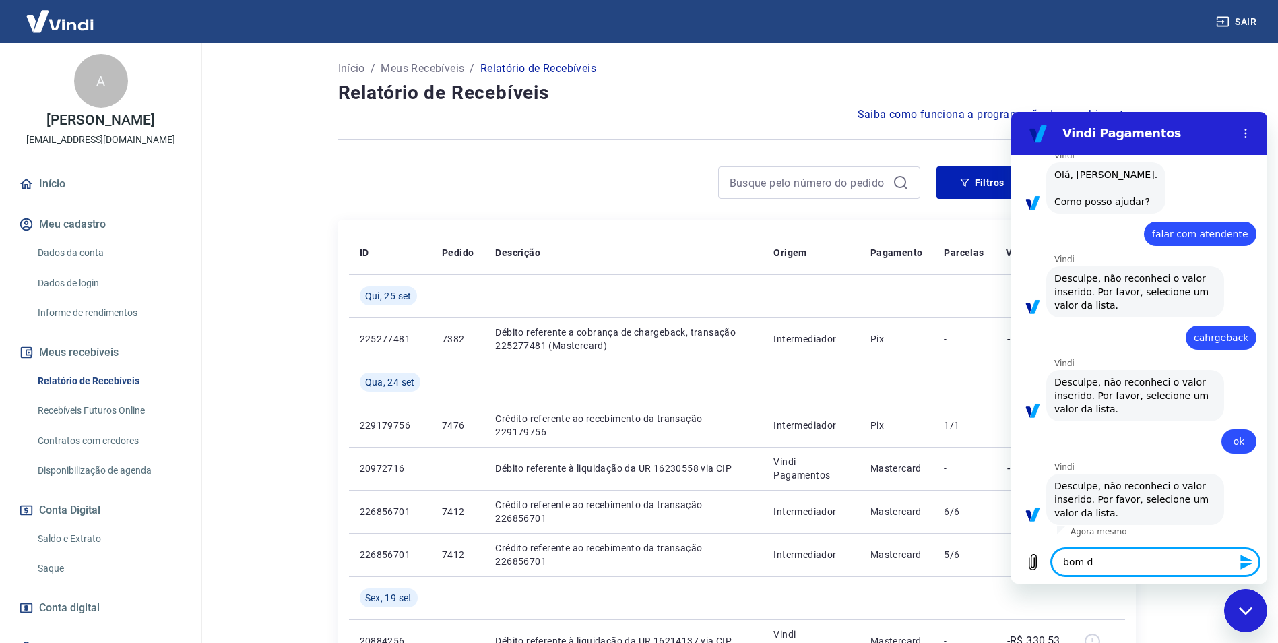
type textarea "x"
type textarea "bom dia"
type textarea "x"
type textarea "bom dia"
type textarea "x"
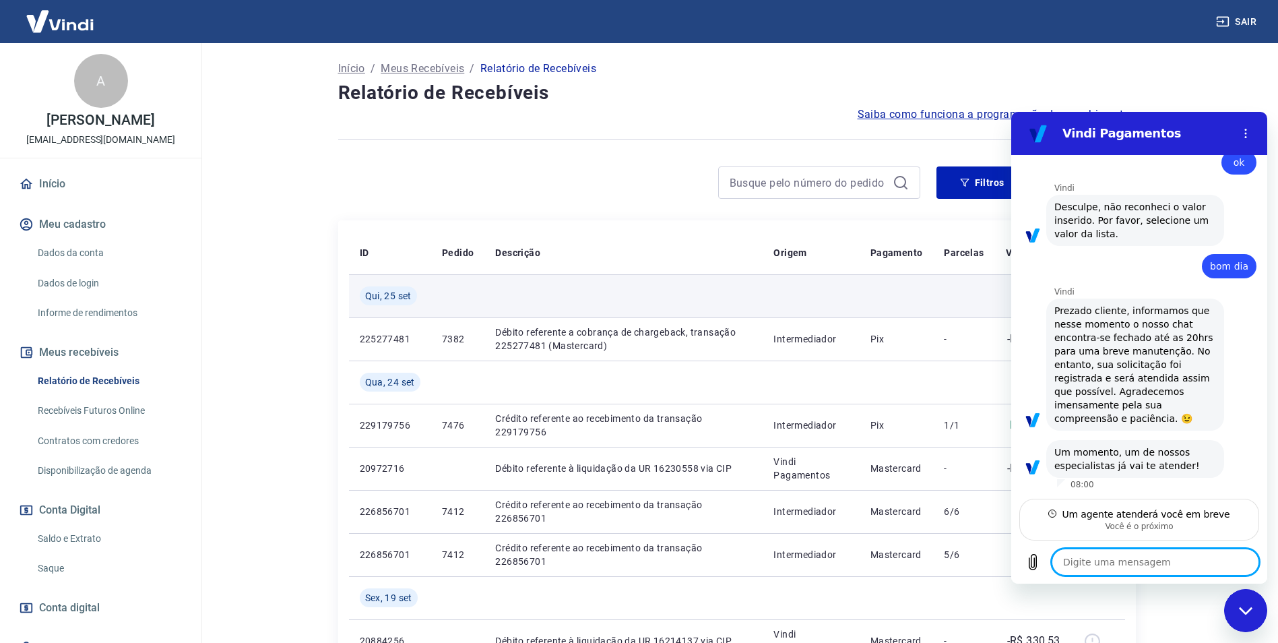
scroll to position [343, 0]
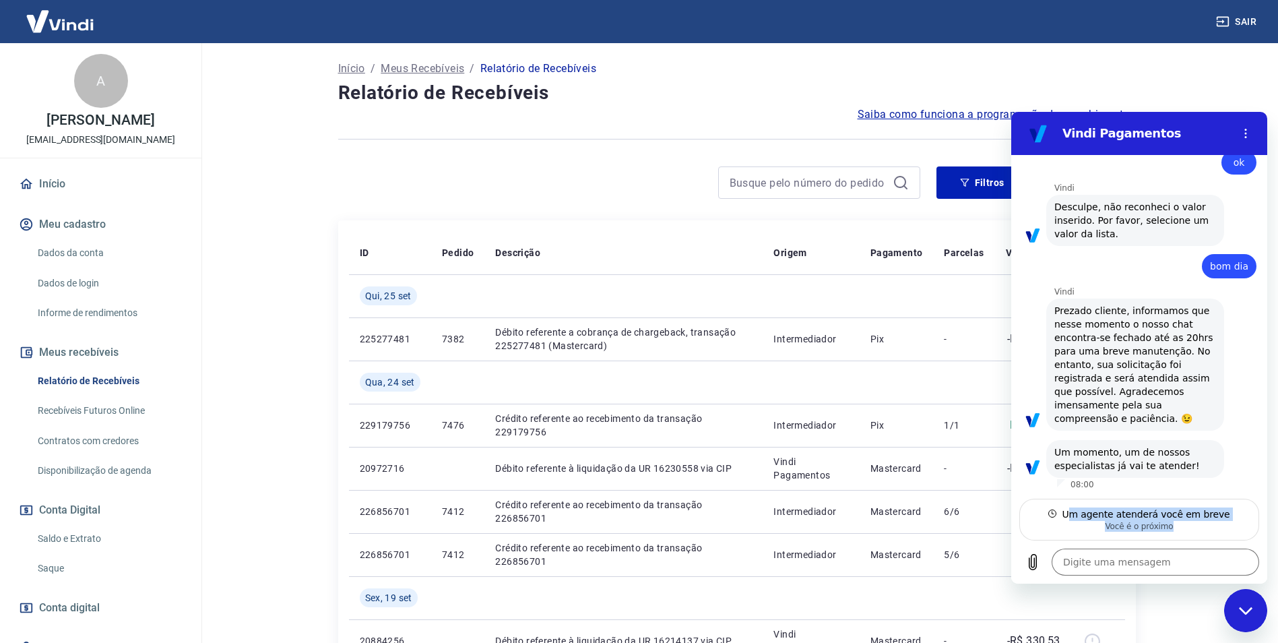
drag, startPoint x: 1143, startPoint y: 513, endPoint x: 1212, endPoint y: 538, distance: 73.7
click at [1212, 538] on div "Um agente atenderá você em breve Você é o próximo" at bounding box center [1139, 519] width 240 height 42
drag, startPoint x: 1212, startPoint y: 538, endPoint x: 1157, endPoint y: 575, distance: 67.4
click at [1157, 575] on div "Digite uma mensagem x" at bounding box center [1139, 561] width 256 height 43
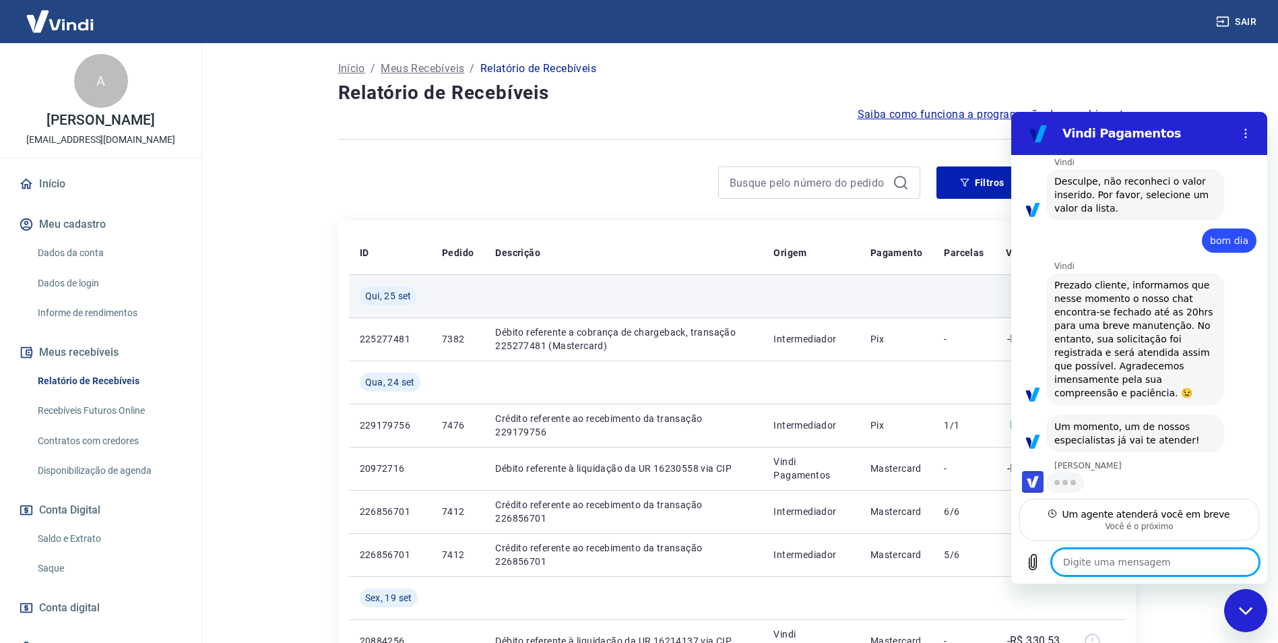
scroll to position [368, 0]
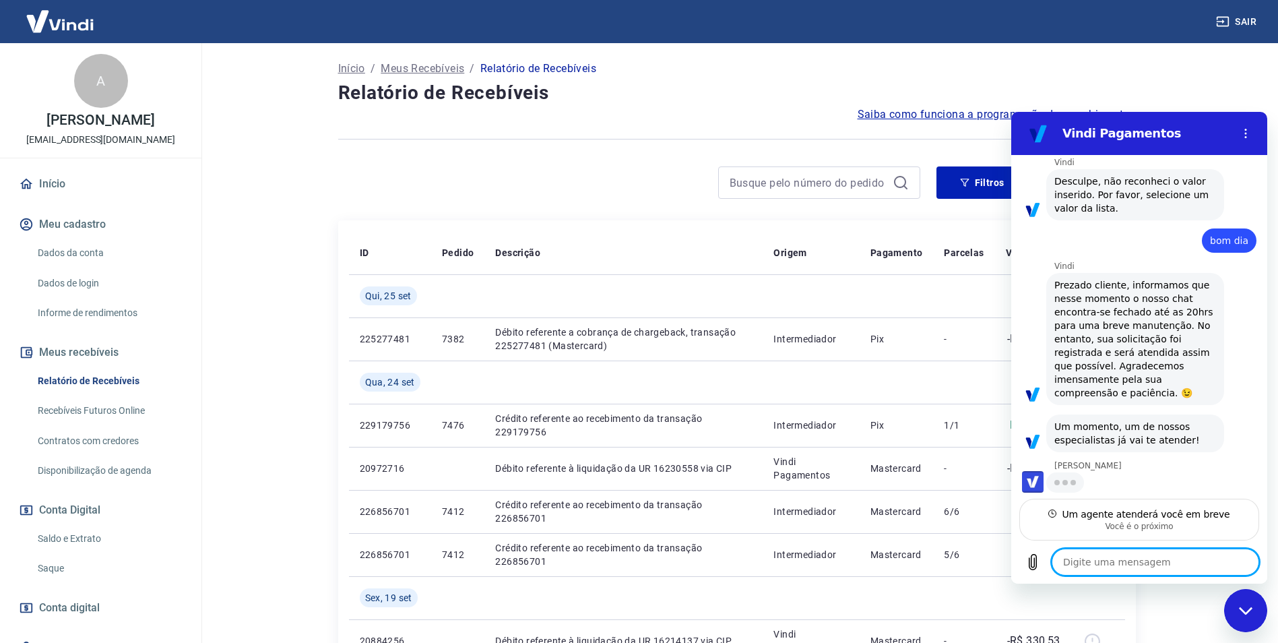
click at [1109, 566] on textarea at bounding box center [1155, 561] width 207 height 27
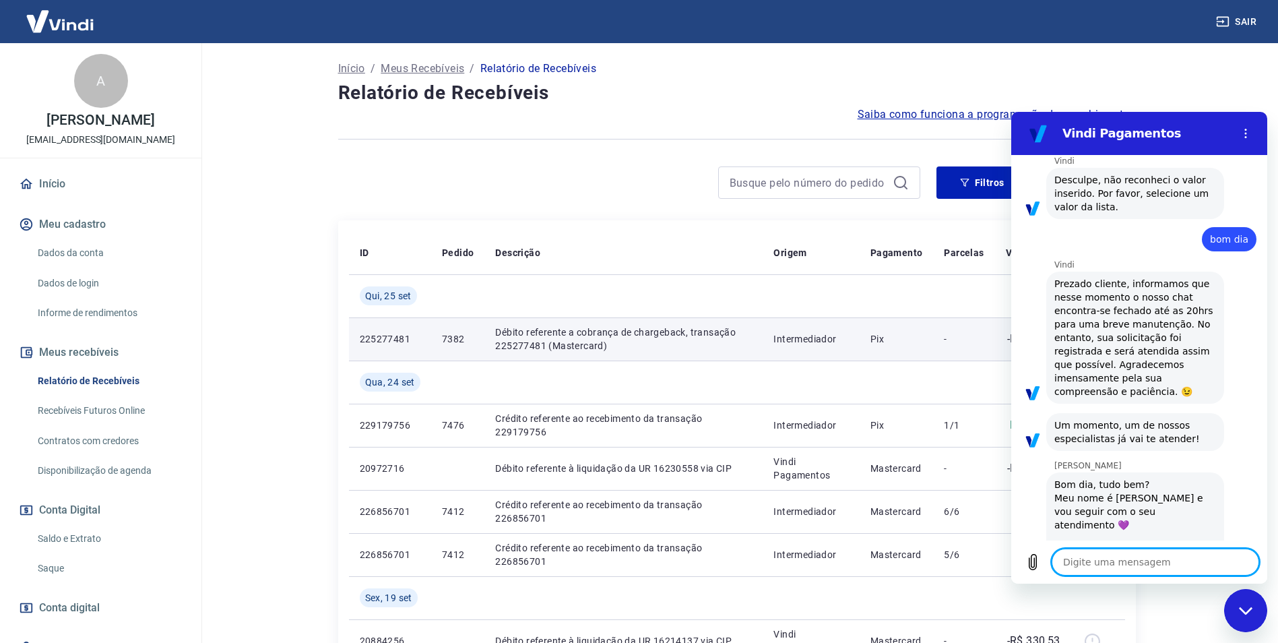
type textarea "x"
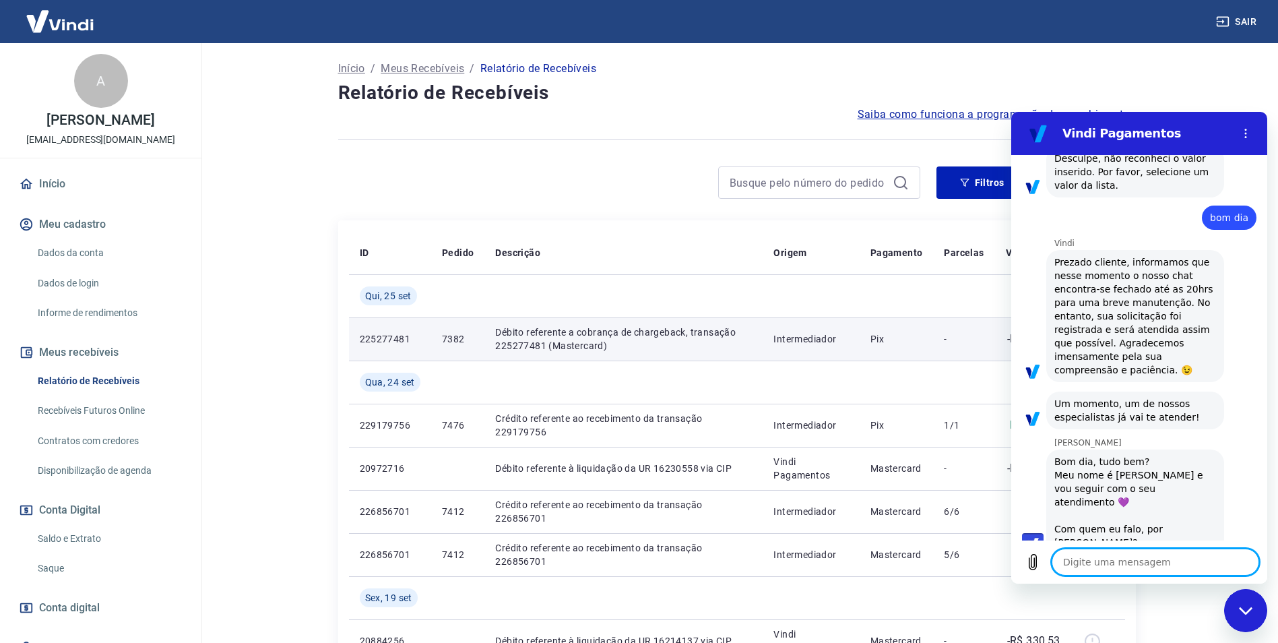
scroll to position [394, 0]
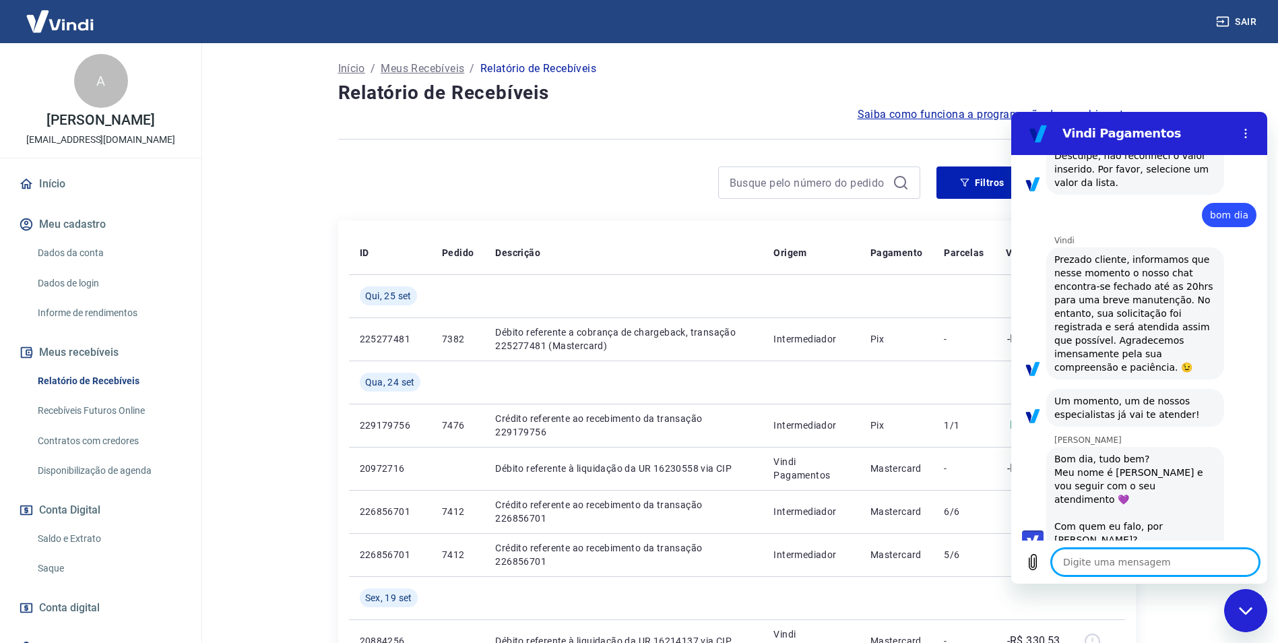
click at [1143, 559] on textarea at bounding box center [1155, 561] width 207 height 27
type textarea "b"
type textarea "x"
type textarea "bo"
type textarea "x"
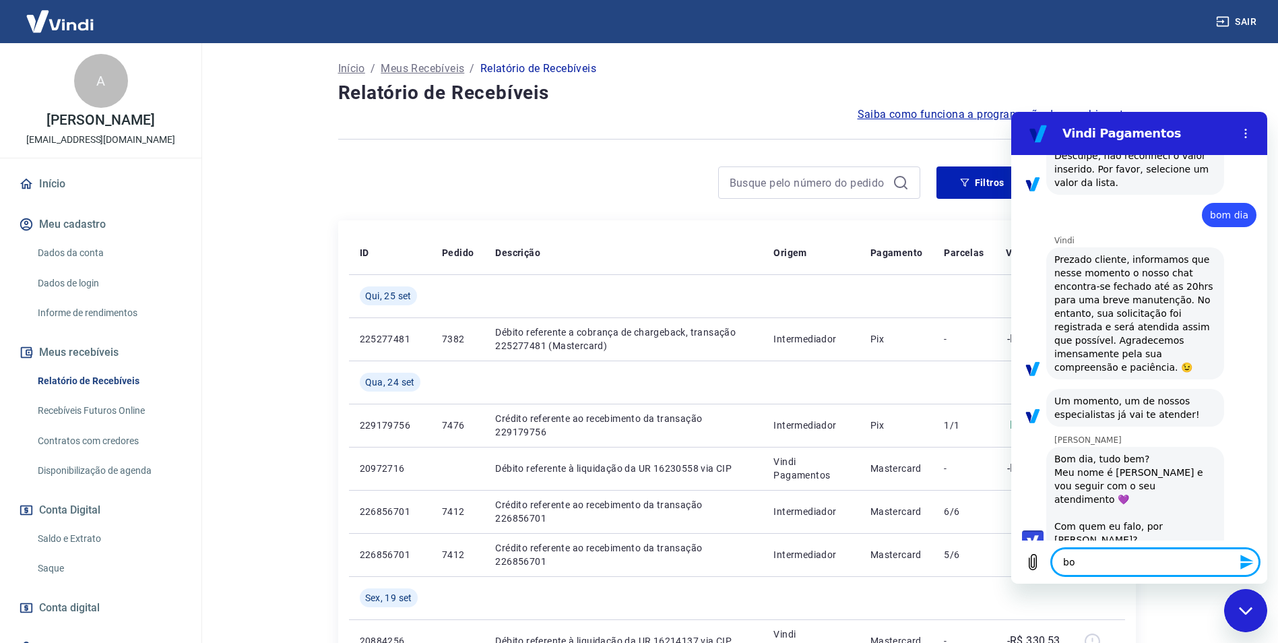
type textarea "boi"
type textarea "x"
type textarea "boi"
type textarea "x"
type textarea "boi"
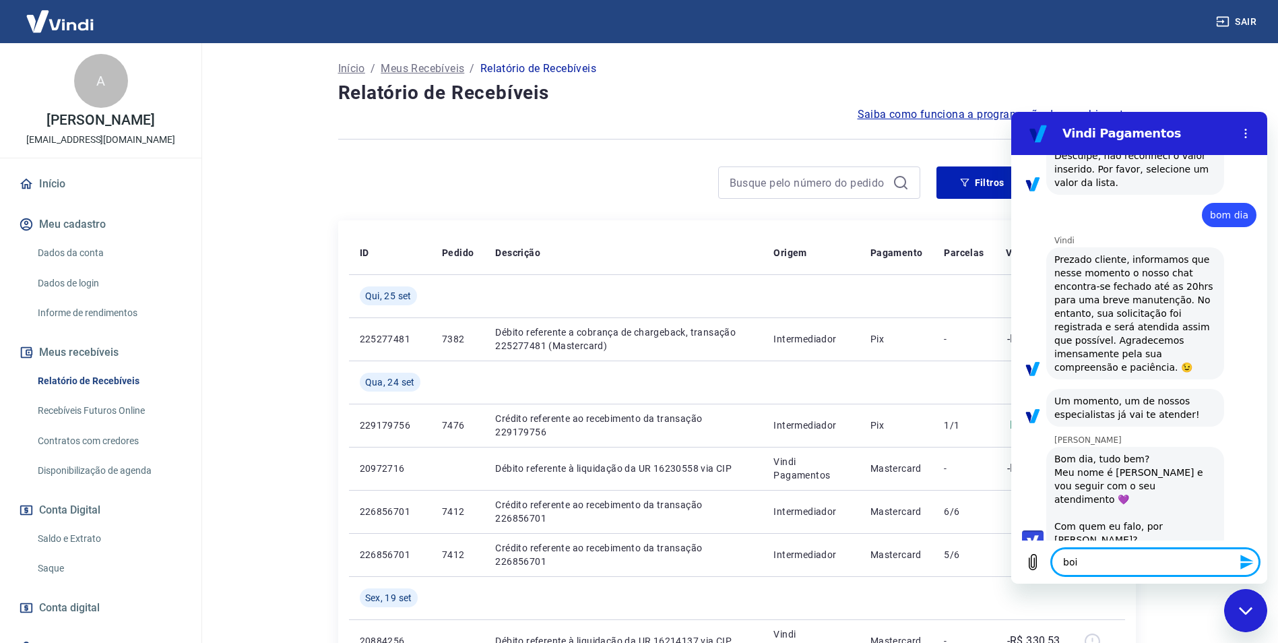
type textarea "x"
type textarea "bo"
type textarea "x"
type textarea "b"
type textarea "x"
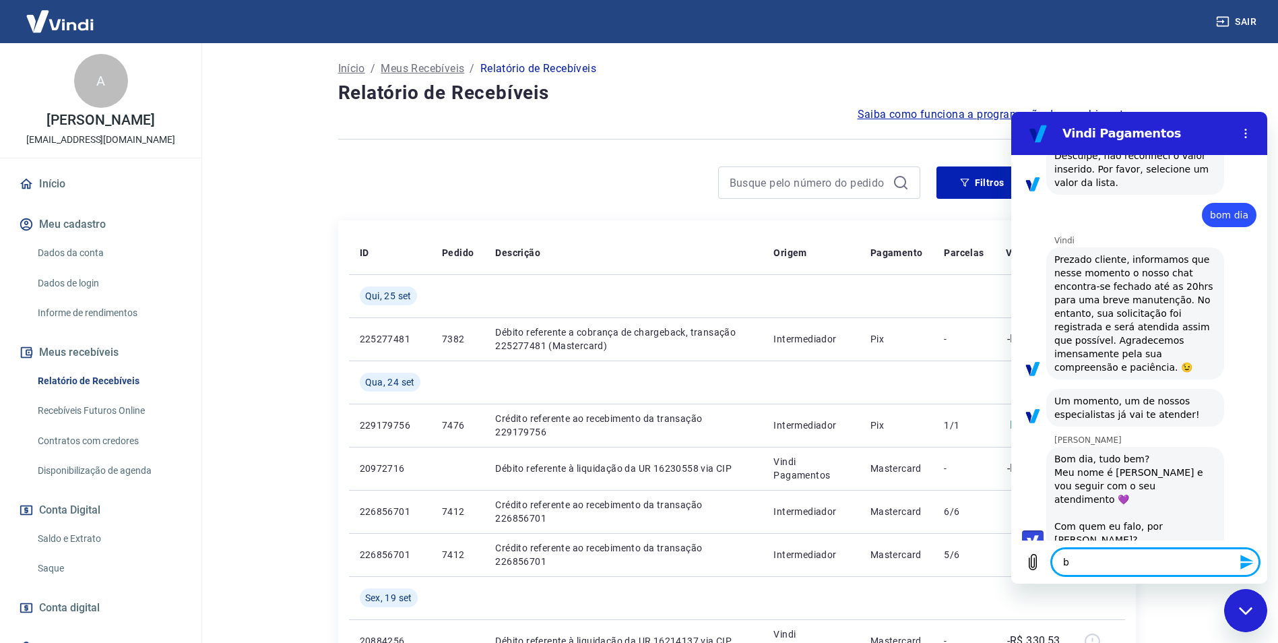
type textarea "x"
type textarea "o"
type textarea "x"
type textarea "oi"
type textarea "x"
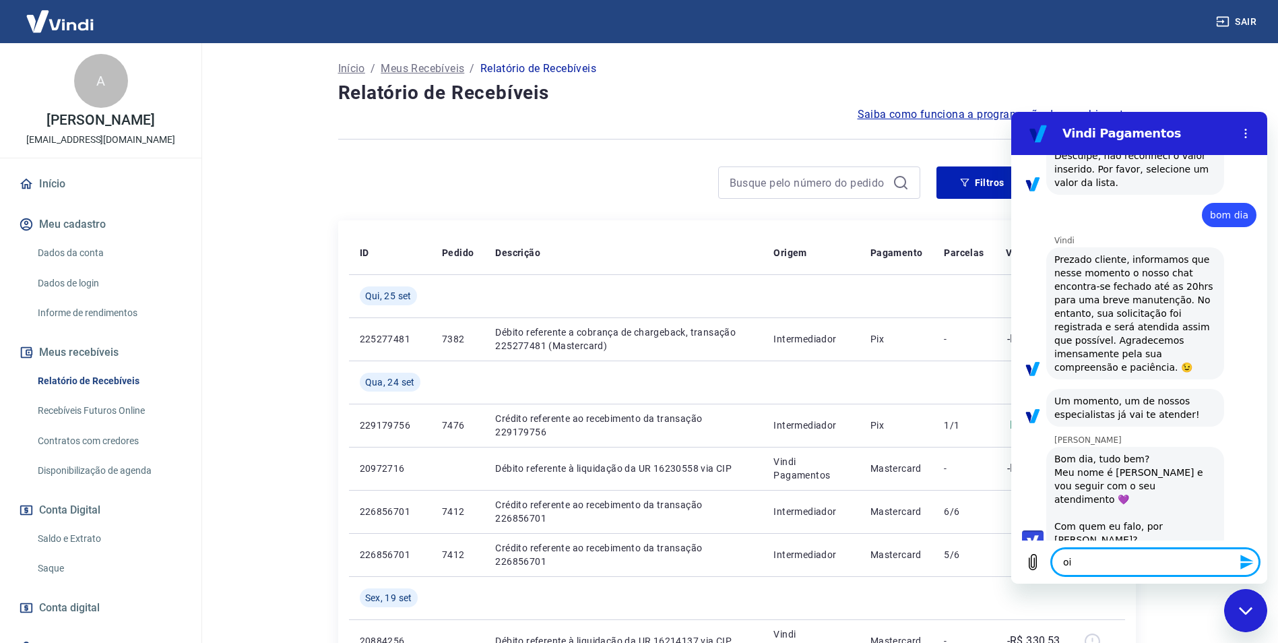
type textarea "oi"
type textarea "x"
type textarea "oi v"
type textarea "x"
type textarea "oi vi"
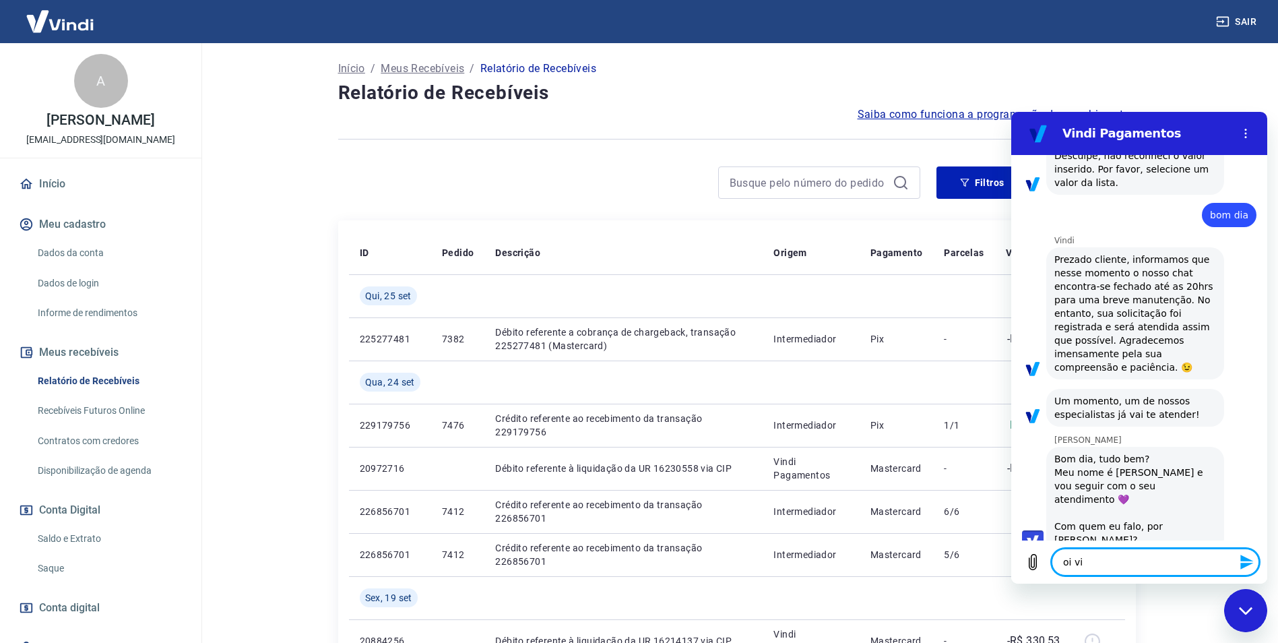
type textarea "x"
type textarea "oi via"
type textarea "x"
type textarea "oi vi"
type textarea "x"
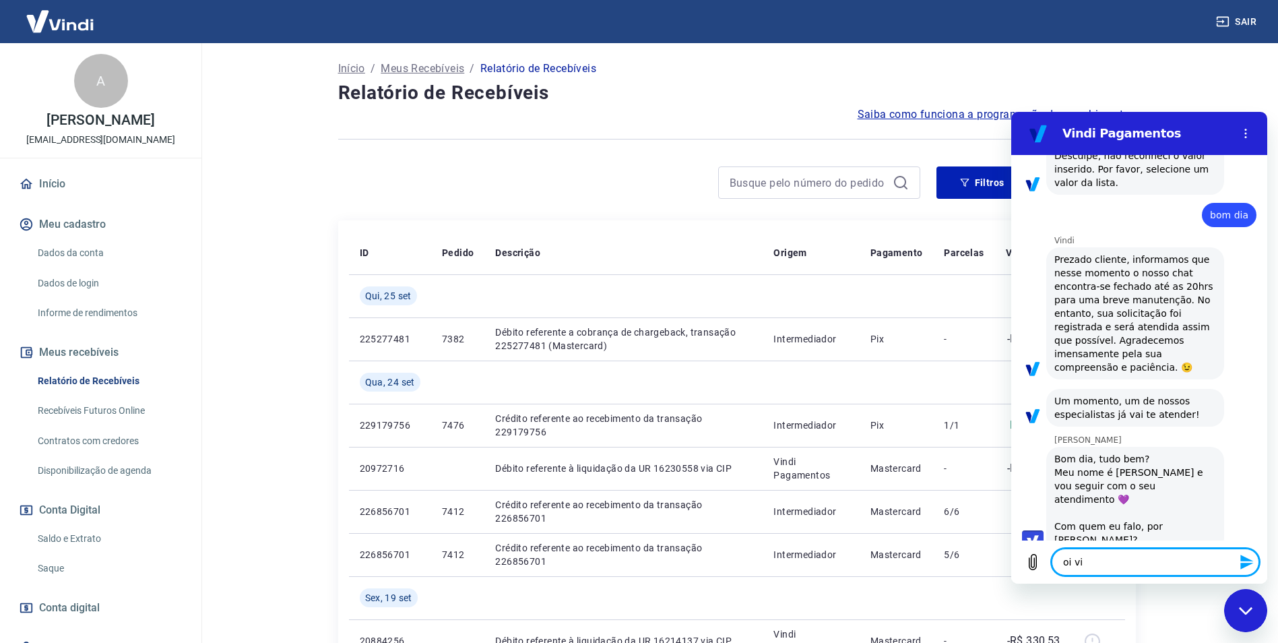
type textarea "oi viv"
type textarea "x"
type textarea "oi vivi"
type textarea "x"
type textarea "oi vivia"
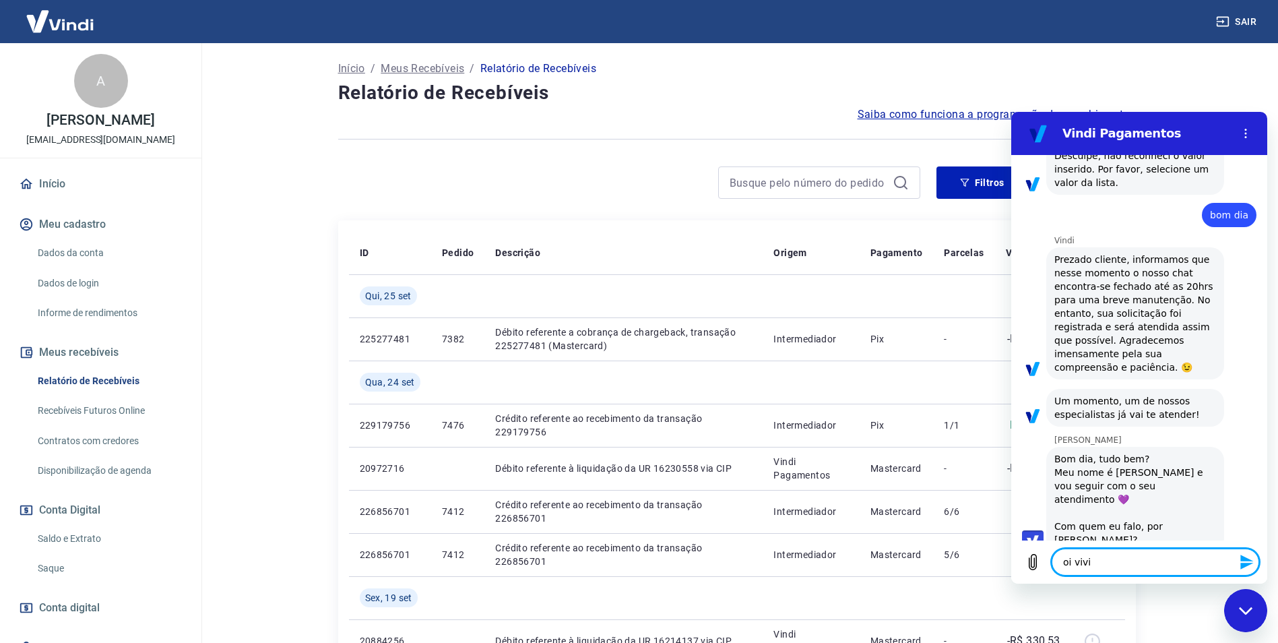
type textarea "x"
type textarea "[PERSON_NAME]"
type textarea "x"
type textarea "oi viviane"
type textarea "x"
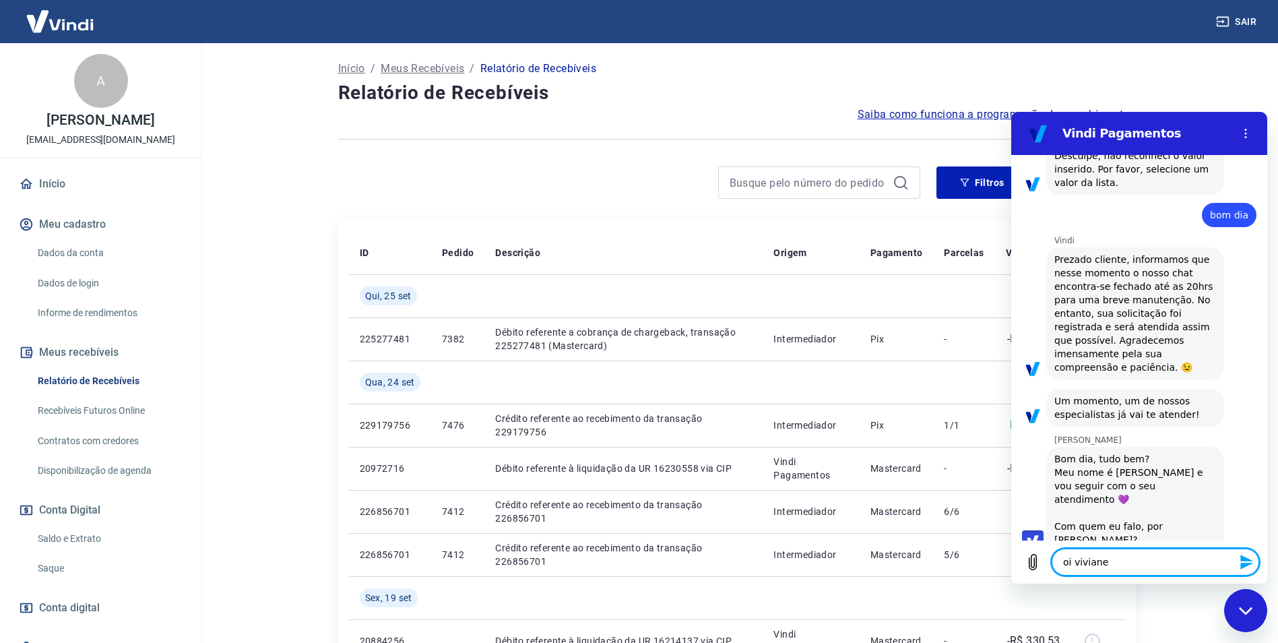
type textarea "oi viviane"
type textarea "x"
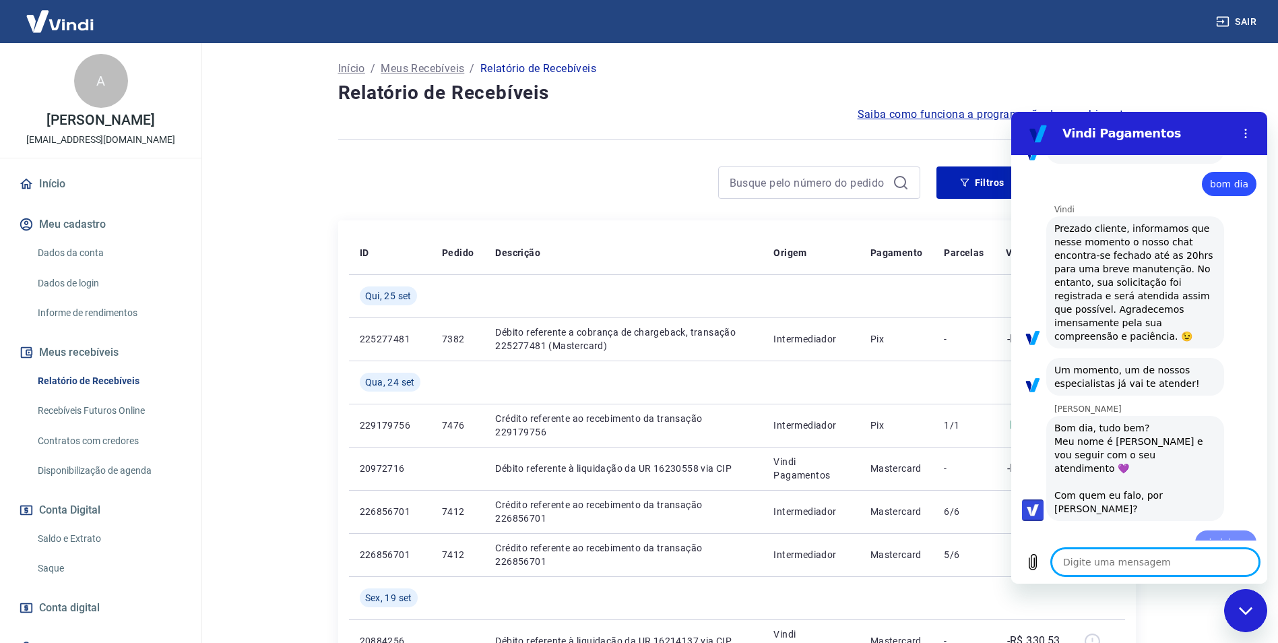
type textarea "x"
type textarea "é"
type textarea "x"
type textarea "é"
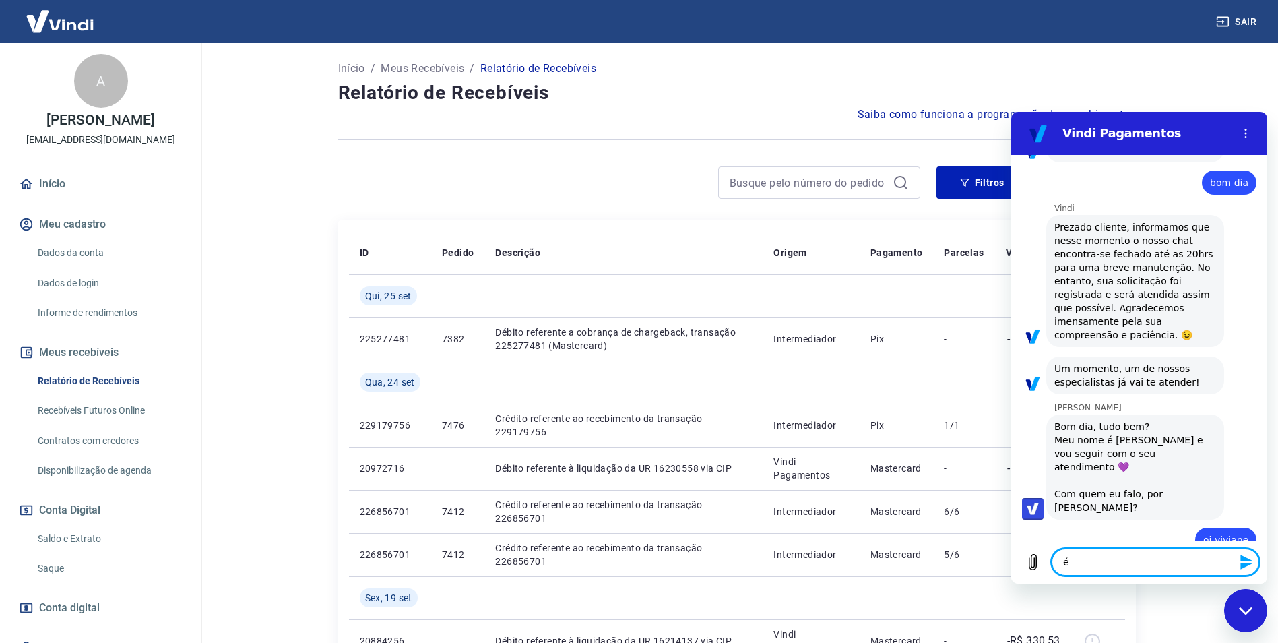
type textarea "x"
type textarea "é o"
type textarea "x"
type textarea "é o"
type textarea "x"
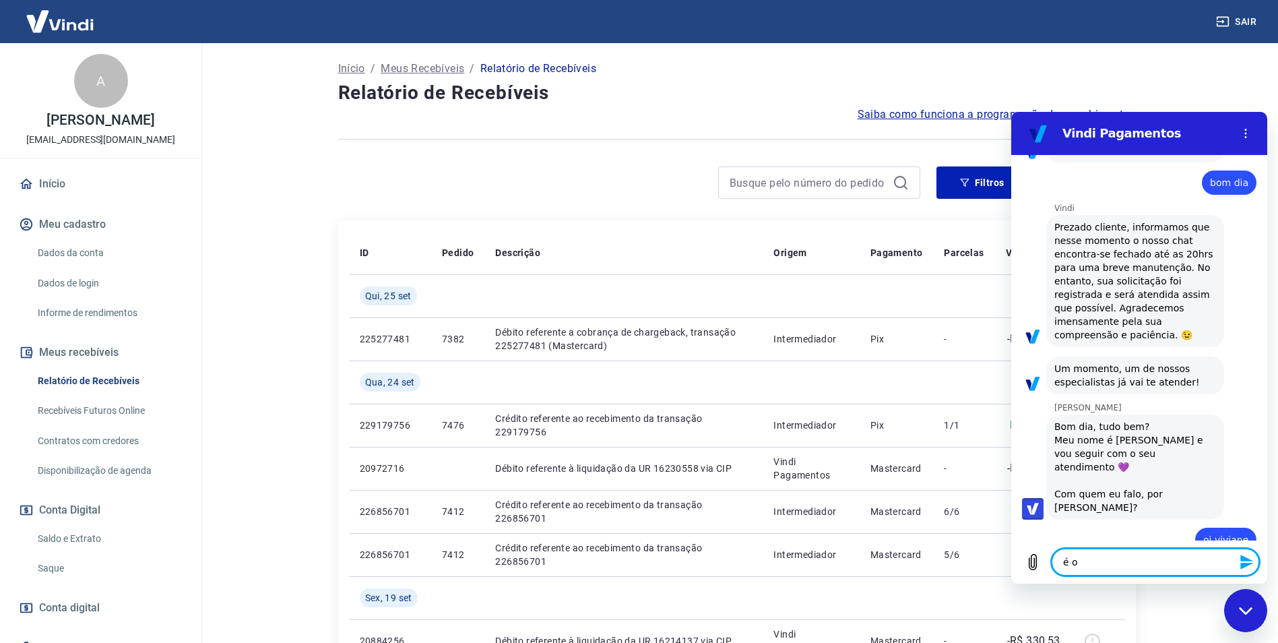
type textarea "é o a"
type textarea "x"
type textarea "é o an"
type textarea "x"
type textarea "é o ant"
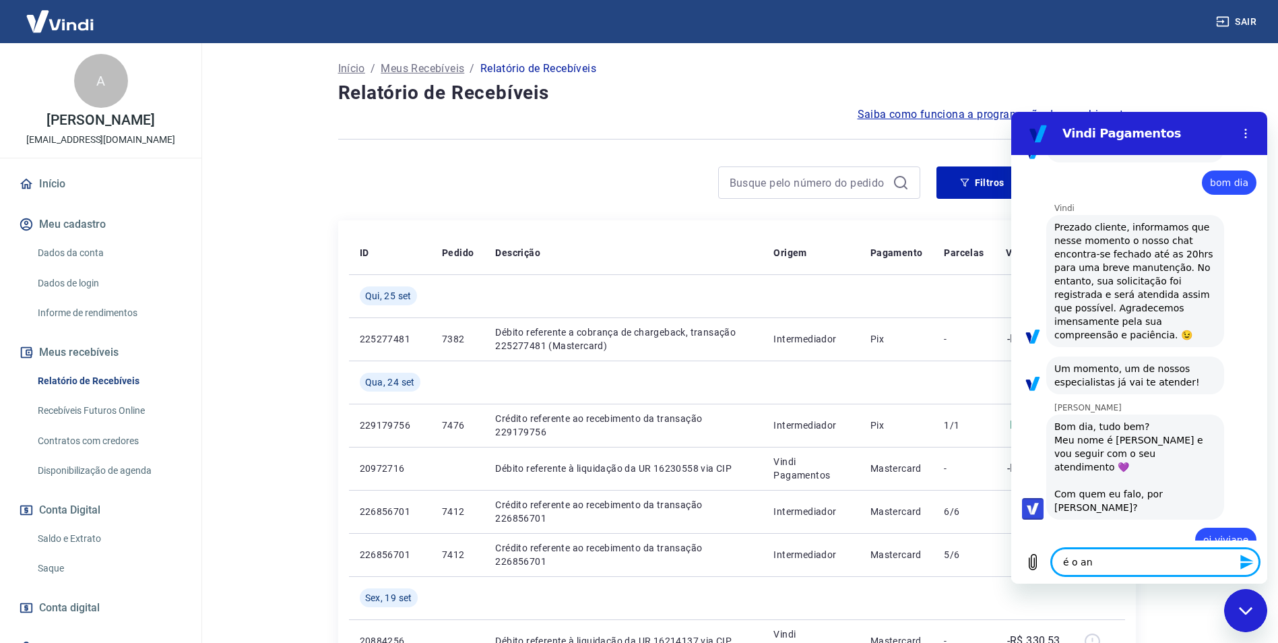
type textarea "x"
type textarea "é o anto"
type textarea "x"
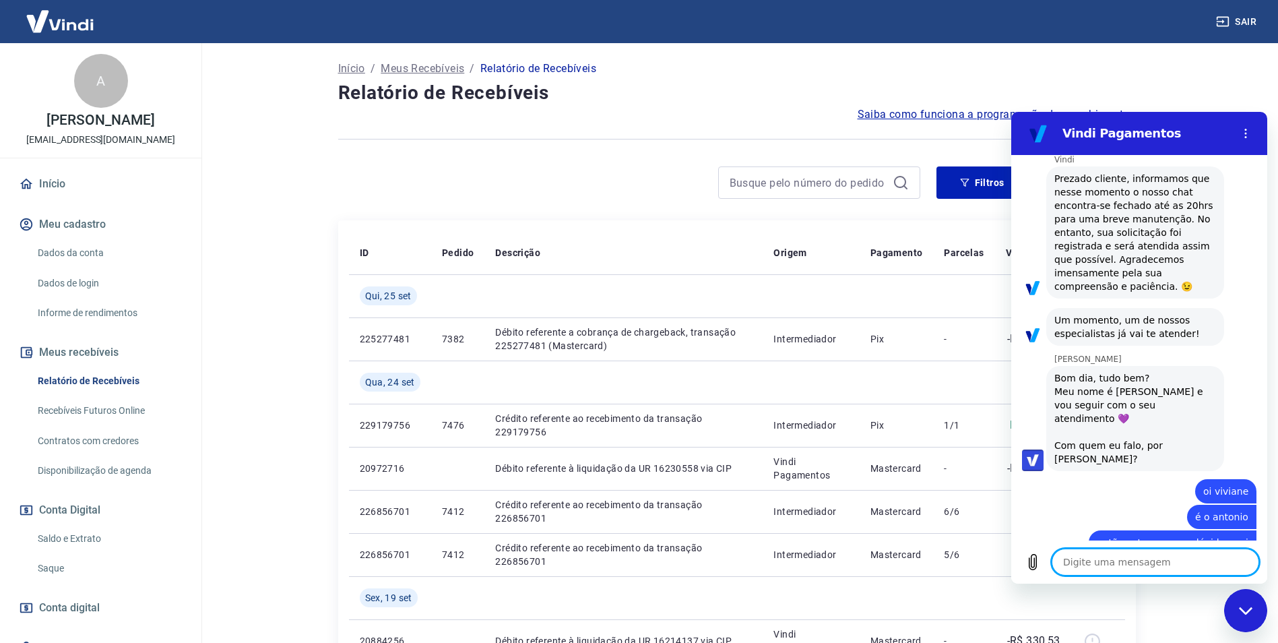
scroll to position [478, 0]
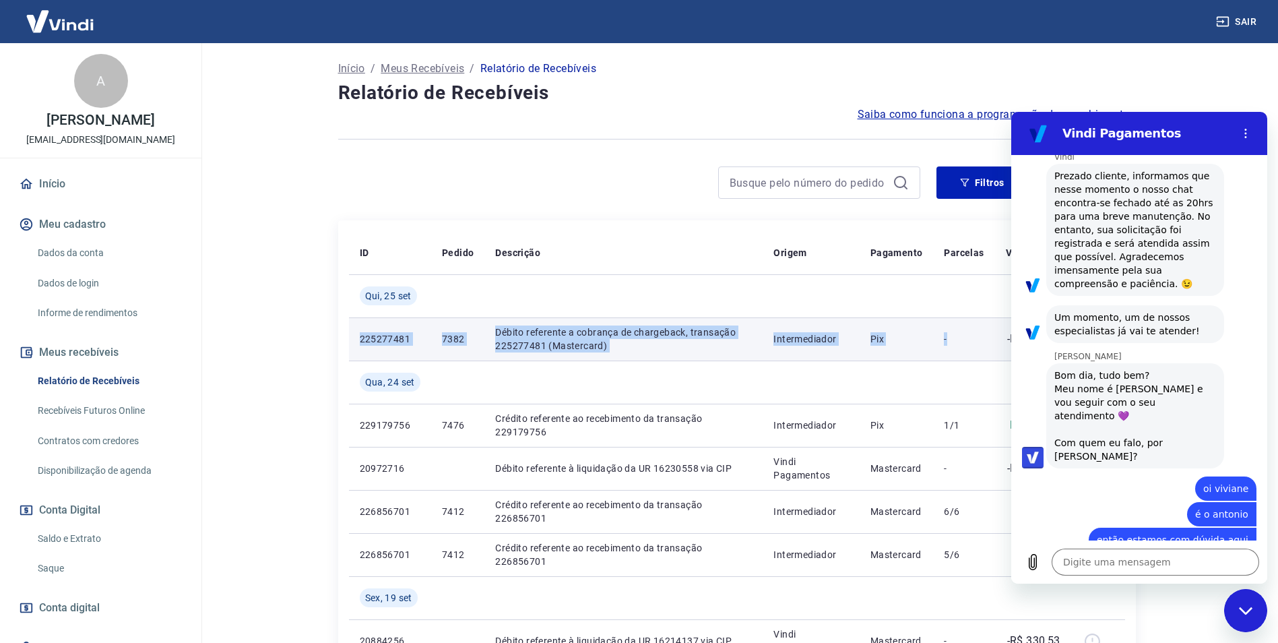
drag, startPoint x: 356, startPoint y: 337, endPoint x: 976, endPoint y: 354, distance: 619.9
click at [976, 354] on tr "225277481 7382 Débito referente a cobrança de chargeback, transação 225277481 (…" at bounding box center [737, 338] width 776 height 43
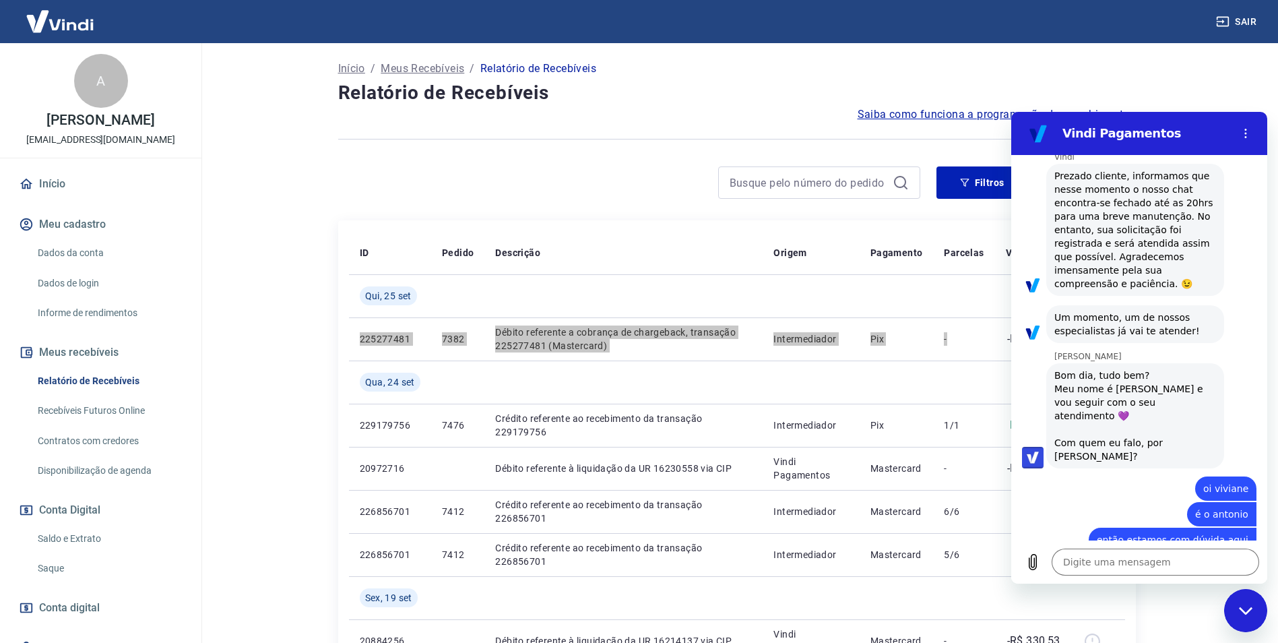
click at [1256, 616] on div "Fechar janela de mensagens" at bounding box center [1245, 610] width 40 height 40
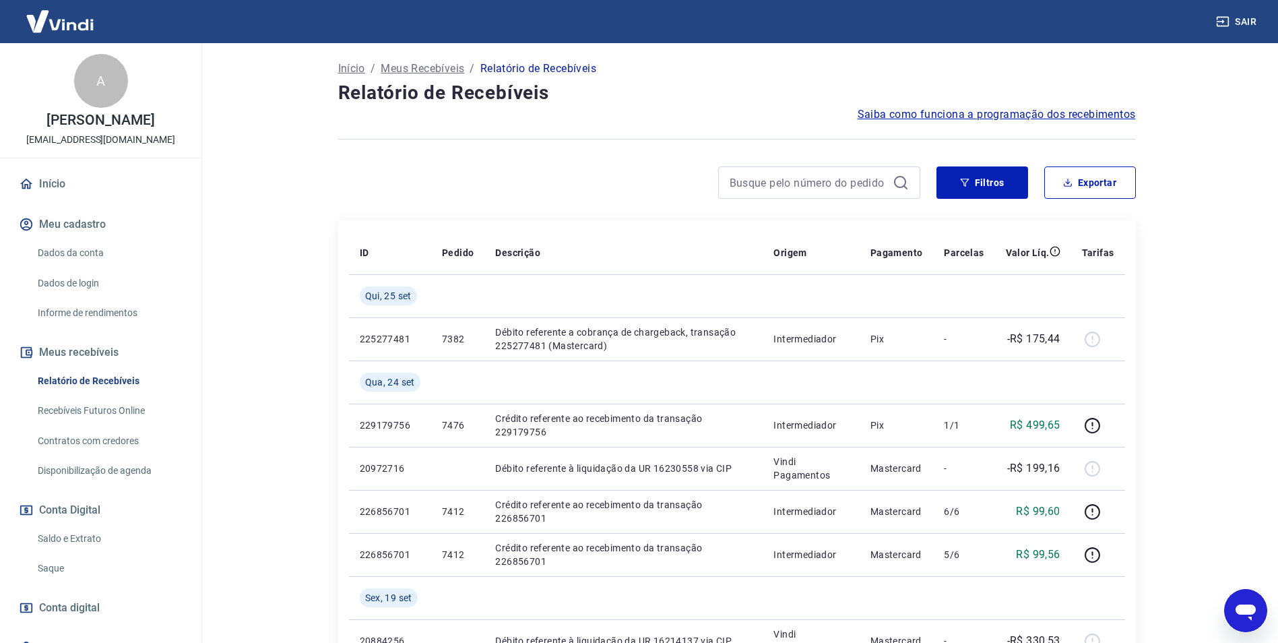
drag, startPoint x: 305, startPoint y: 332, endPoint x: 312, endPoint y: 333, distance: 6.8
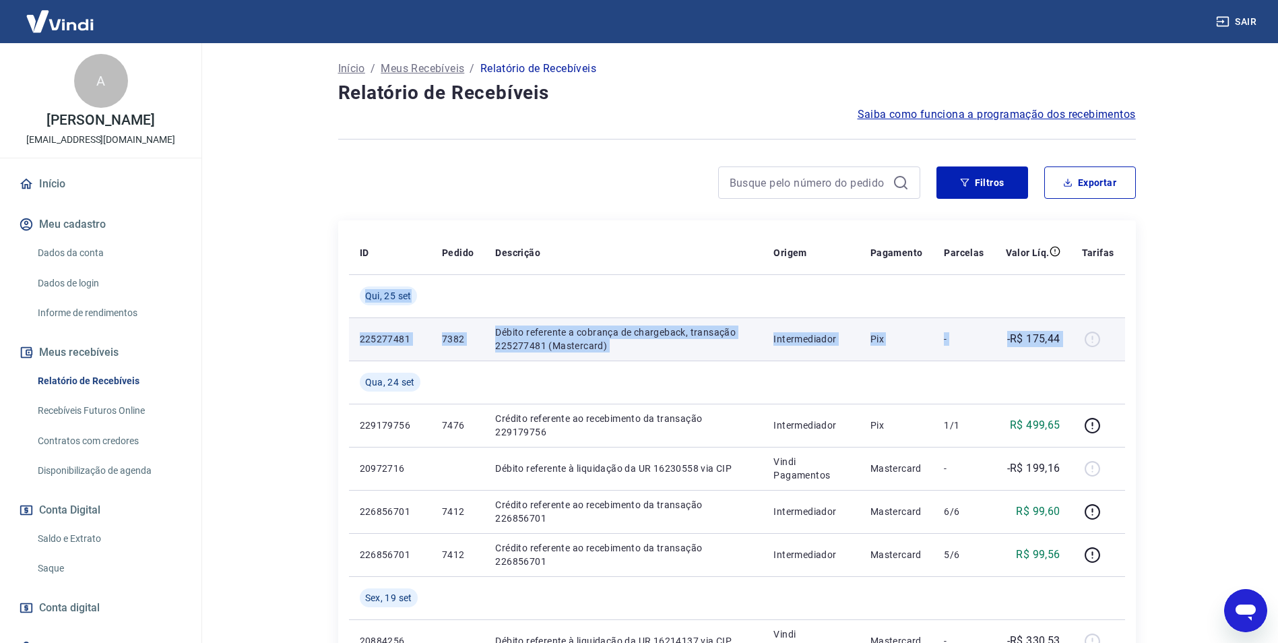
drag, startPoint x: 416, startPoint y: 309, endPoint x: 1076, endPoint y: 346, distance: 661.2
copy tbody "[DATE] 225277481 7382 Débito referente a cobrança de chargeback, transação 2252…"
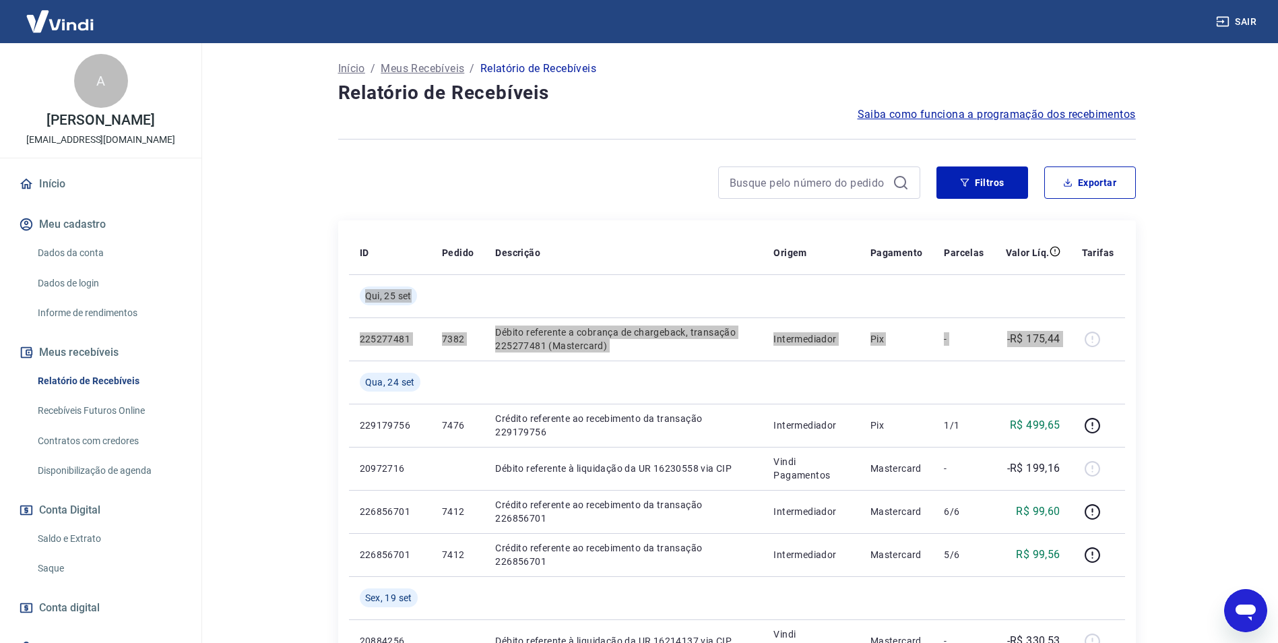
click at [1248, 609] on icon "Abrir janela de mensagens" at bounding box center [1245, 612] width 20 height 16
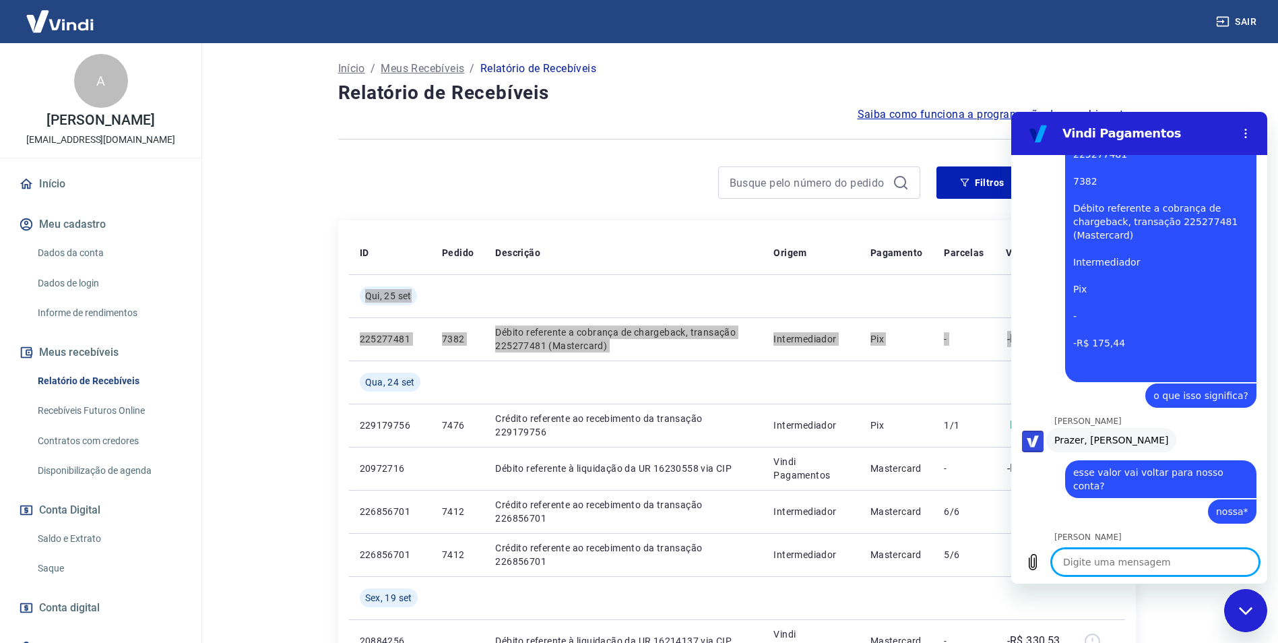
scroll to position [905, 0]
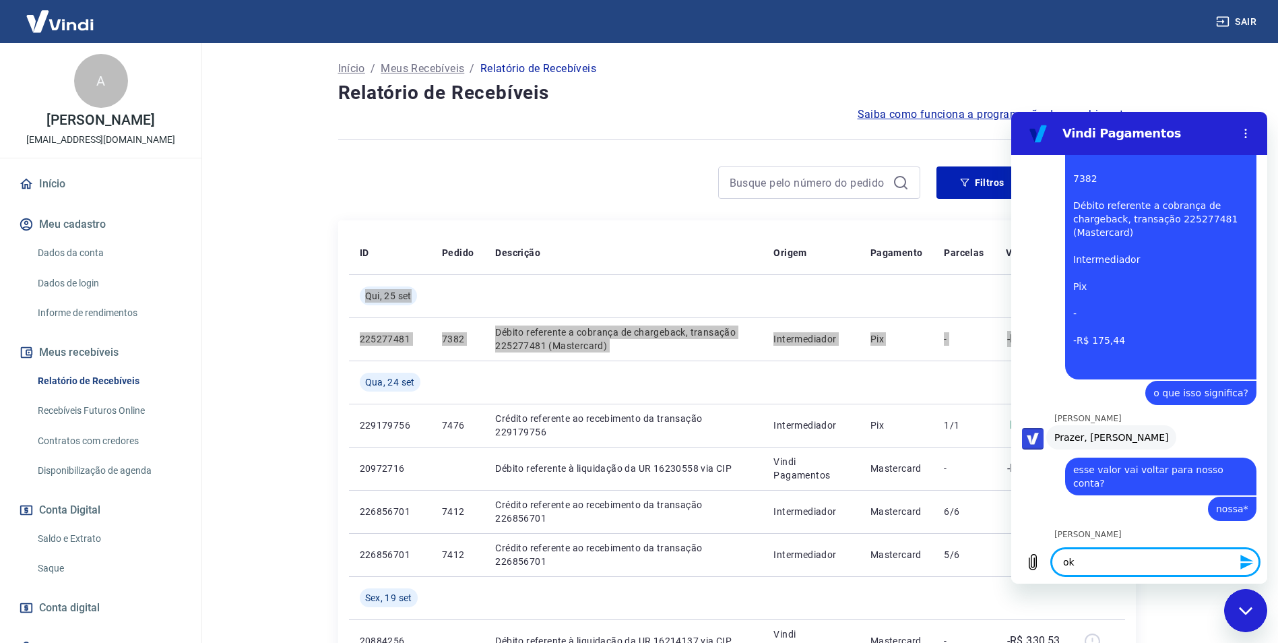
click at [1243, 565] on icon "Enviar mensagem" at bounding box center [1246, 561] width 13 height 15
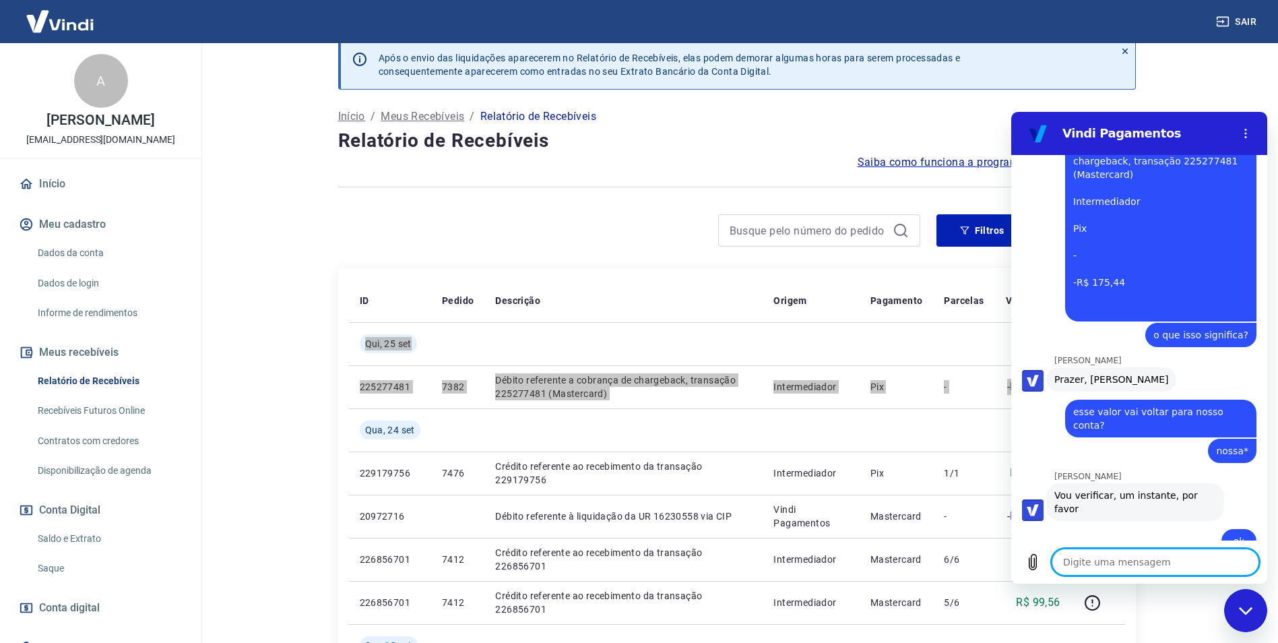
scroll to position [0, 0]
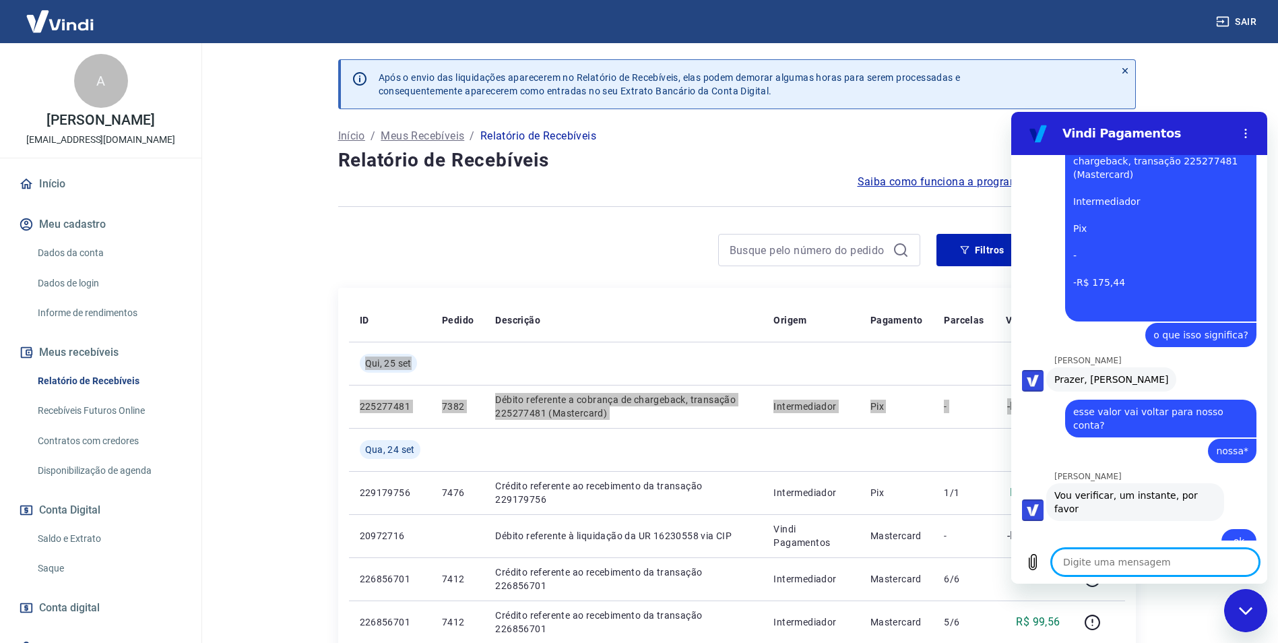
click at [1171, 566] on textarea at bounding box center [1155, 561] width 207 height 27
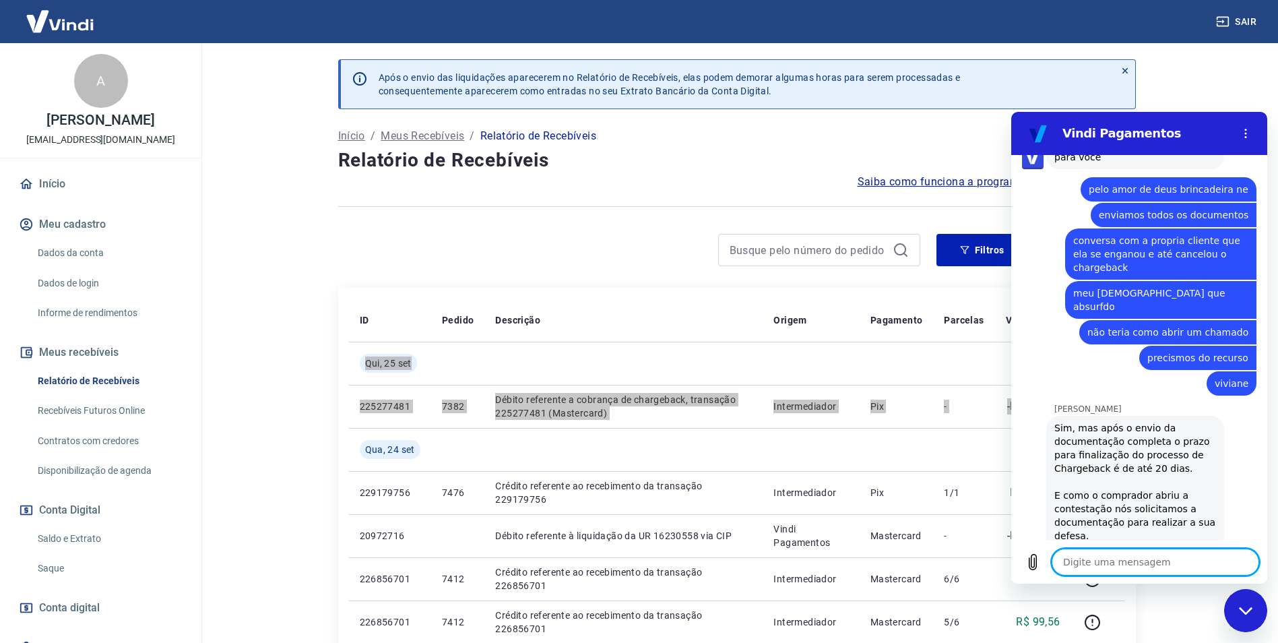
scroll to position [1522, 0]
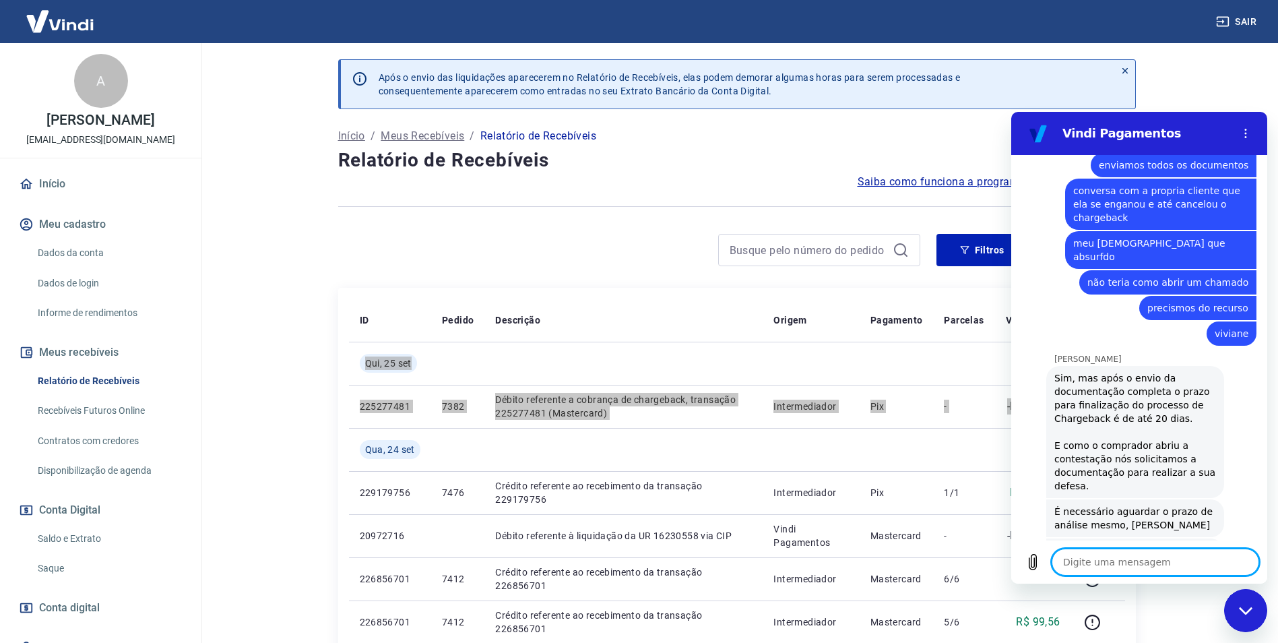
click at [1248, 613] on icon "Fechar janela de mensagens" at bounding box center [1246, 610] width 14 height 9
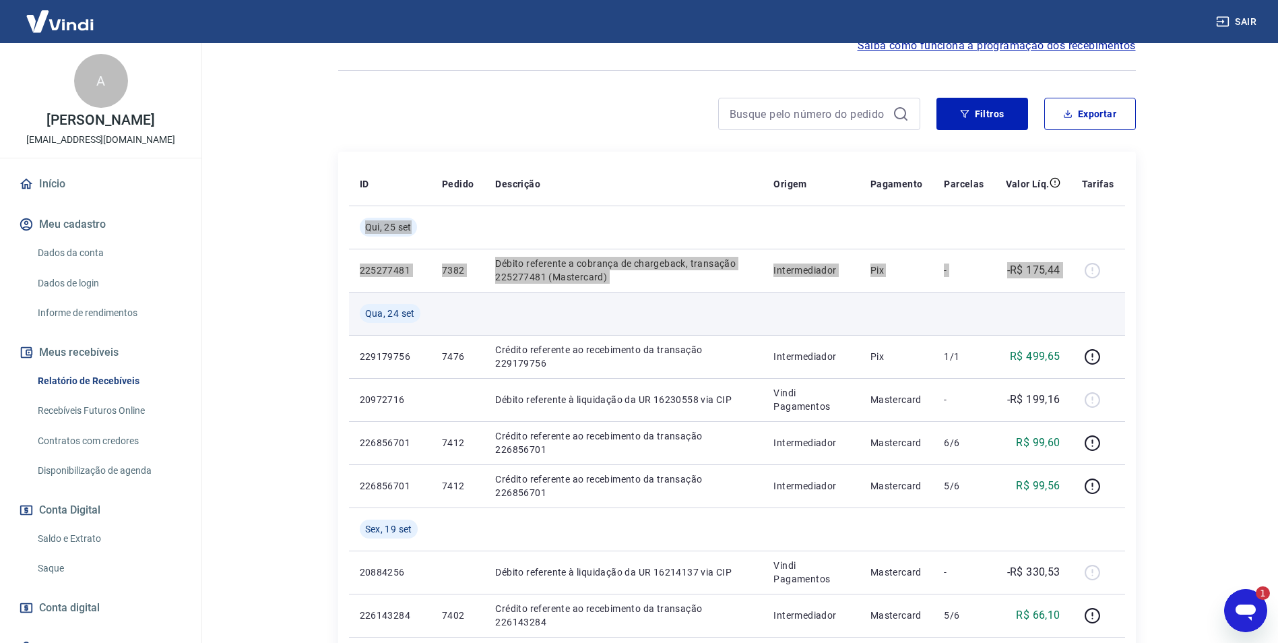
scroll to position [67, 0]
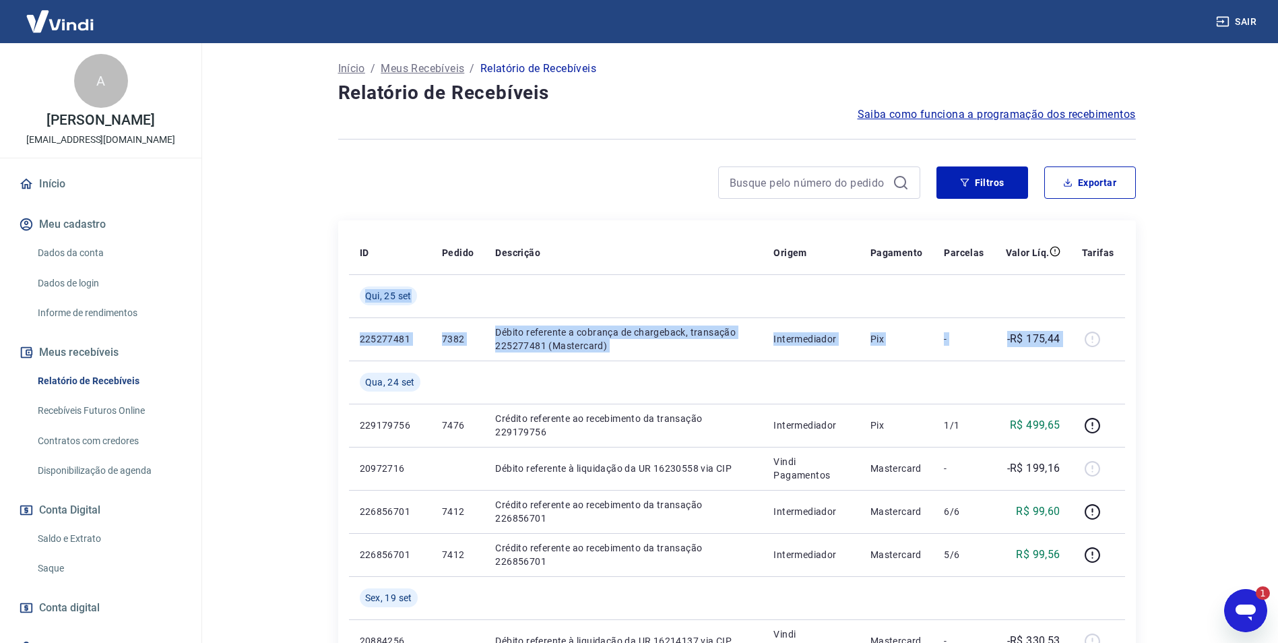
drag, startPoint x: 1182, startPoint y: 354, endPoint x: 1224, endPoint y: 353, distance: 41.8
click at [1188, 354] on main "Após o envio das liquidações aparecerem no Relatório de Recebíveis, elas podem …" at bounding box center [736, 276] width 1082 height 600
drag, startPoint x: 522, startPoint y: 330, endPoint x: 1066, endPoint y: 333, distance: 543.6
click at [1076, 331] on tr "225277481 7382 Débito referente a cobrança de chargeback, transação 225277481 (…" at bounding box center [737, 338] width 776 height 43
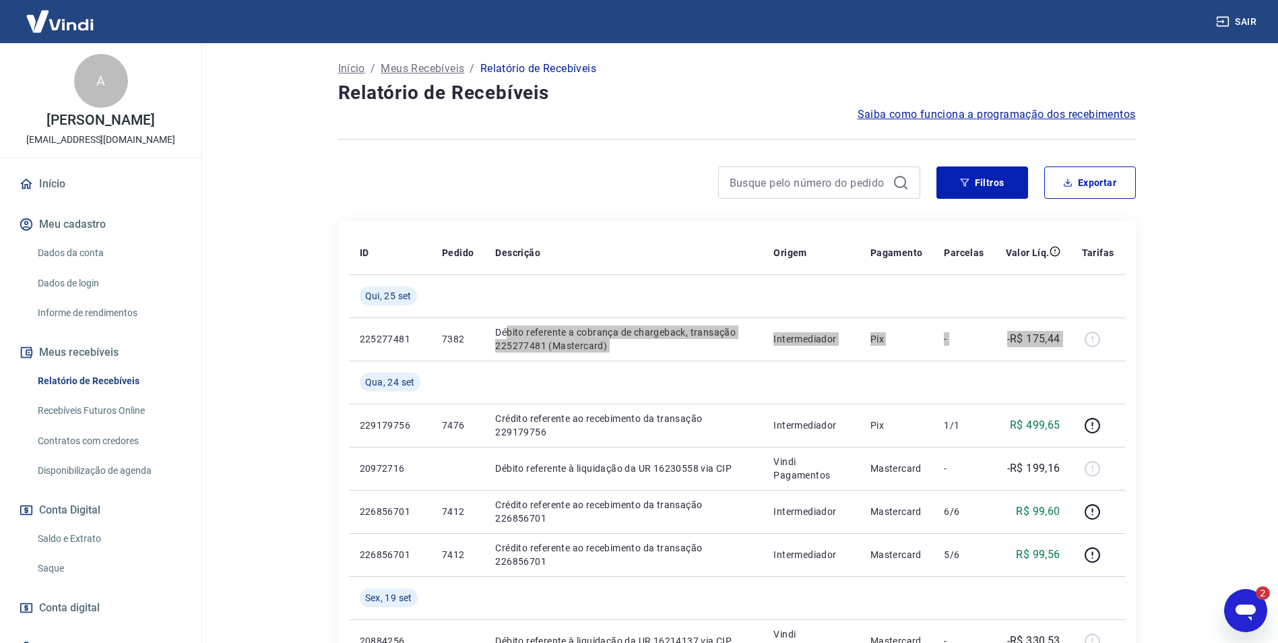
click at [1252, 617] on icon "Abrir janela de mensagens, 2 mensagens não lidas" at bounding box center [1245, 610] width 24 height 24
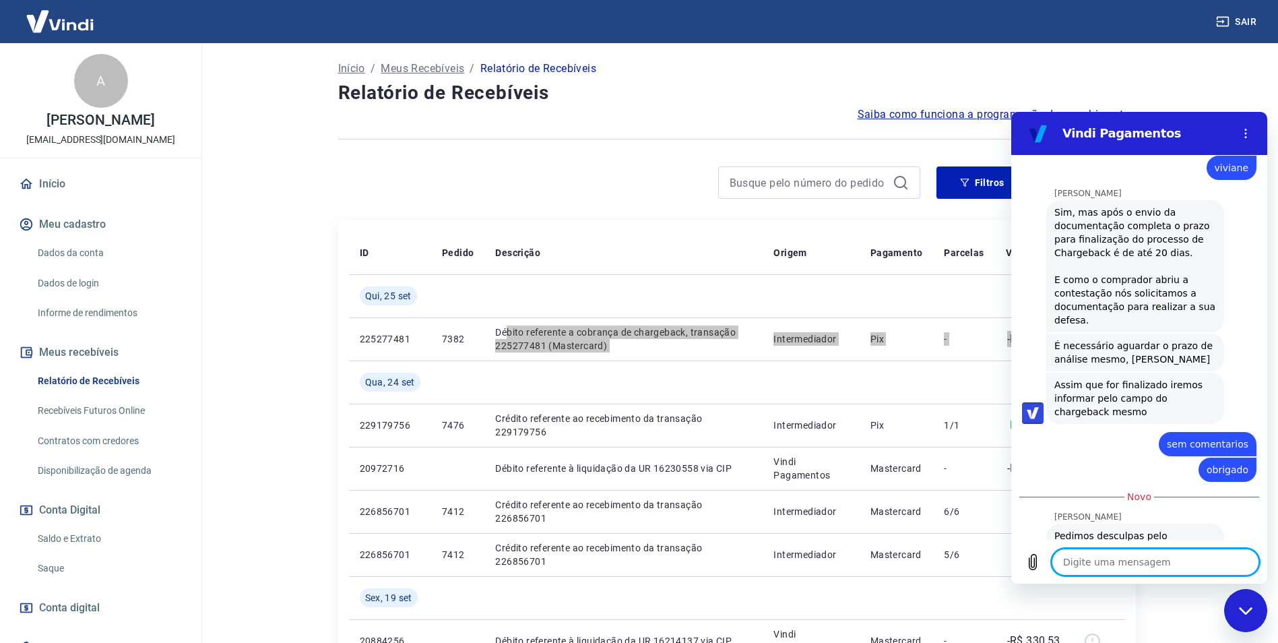
scroll to position [1709, 0]
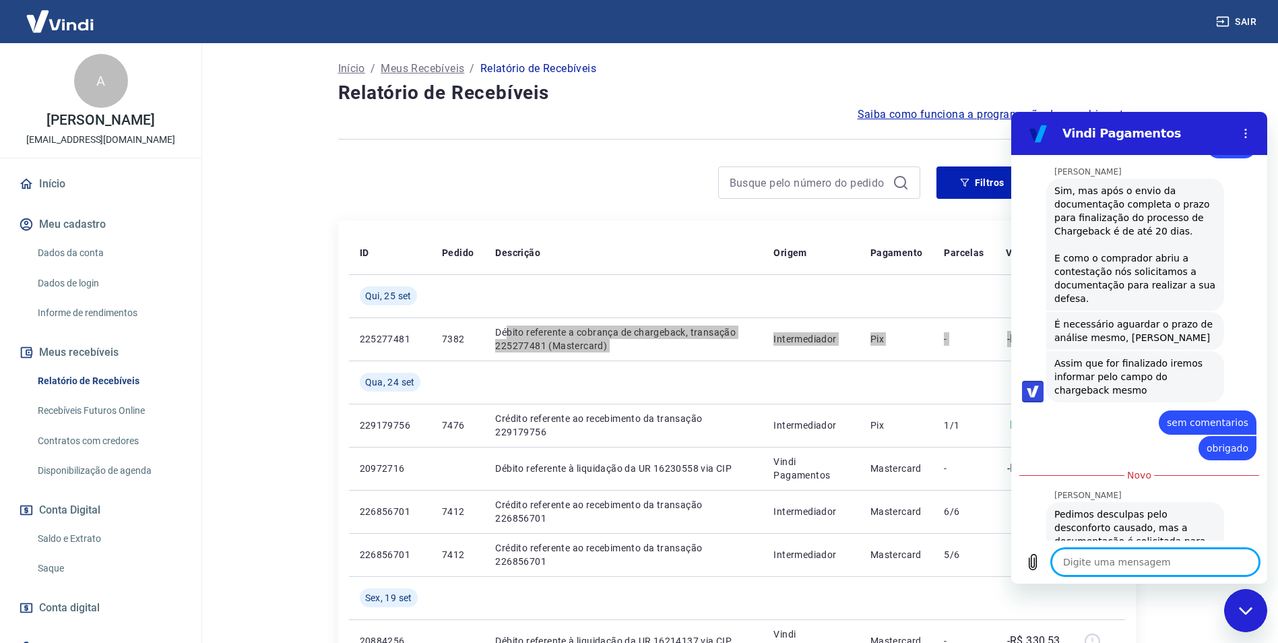
click at [1141, 561] on textarea at bounding box center [1155, 561] width 207 height 27
click at [1037, 561] on icon "Carregar arquivo" at bounding box center [1032, 561] width 7 height 15
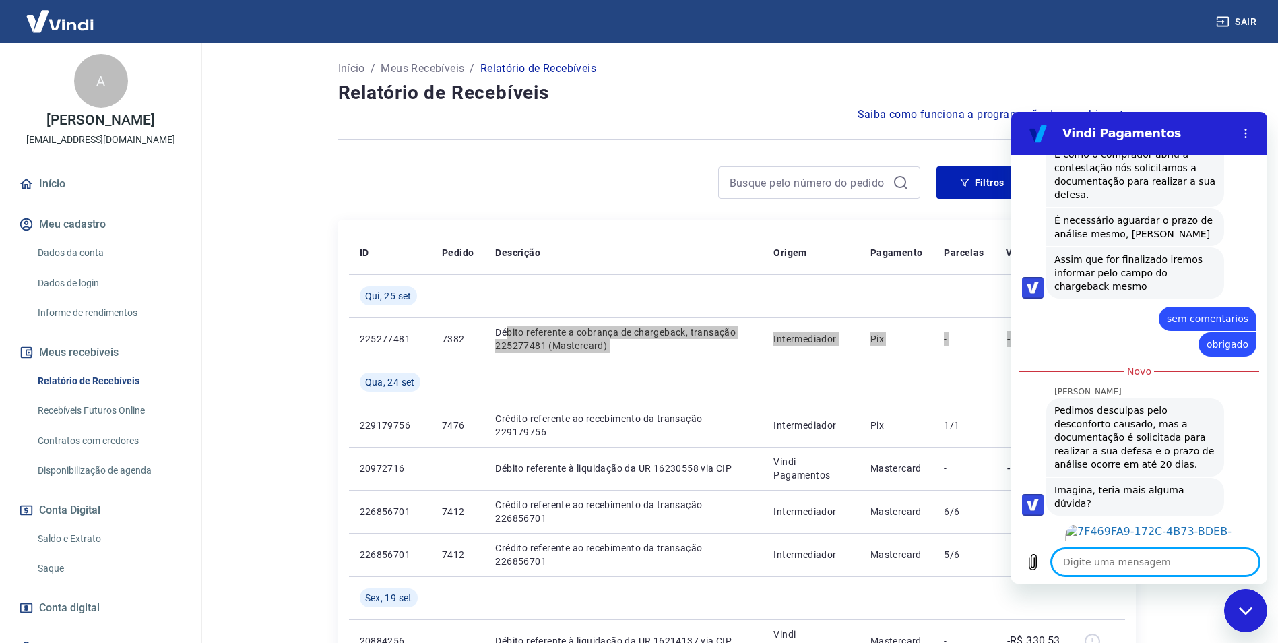
scroll to position [1815, 0]
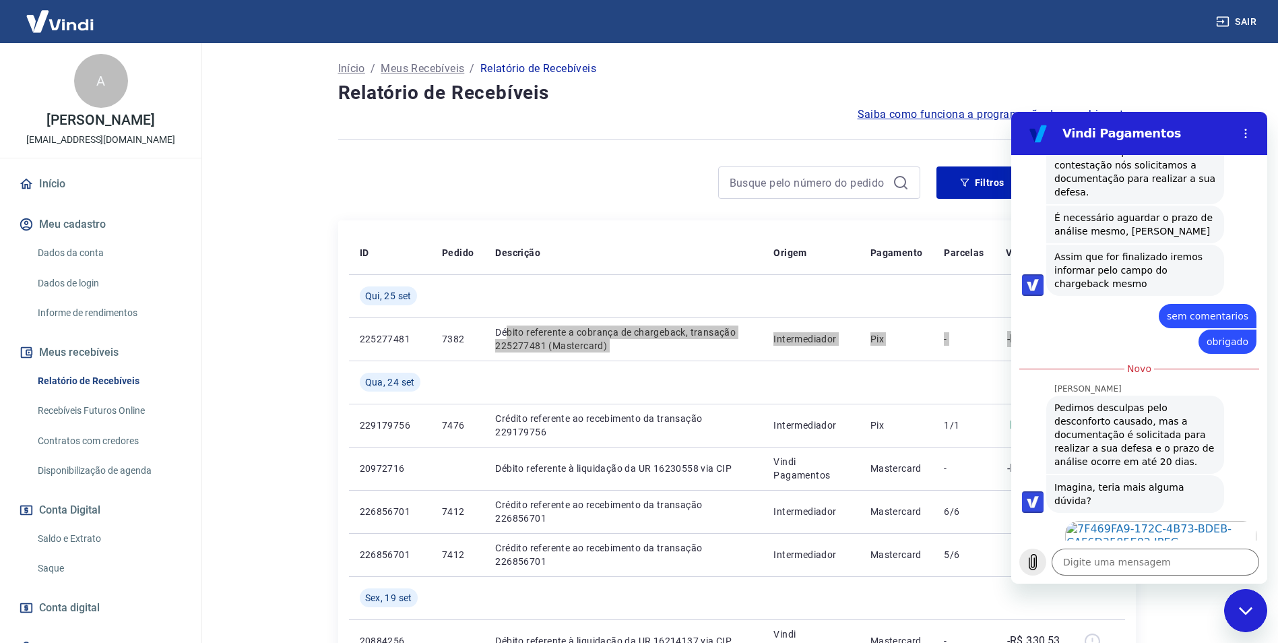
click at [1035, 561] on icon "Carregar arquivo" at bounding box center [1032, 561] width 7 height 15
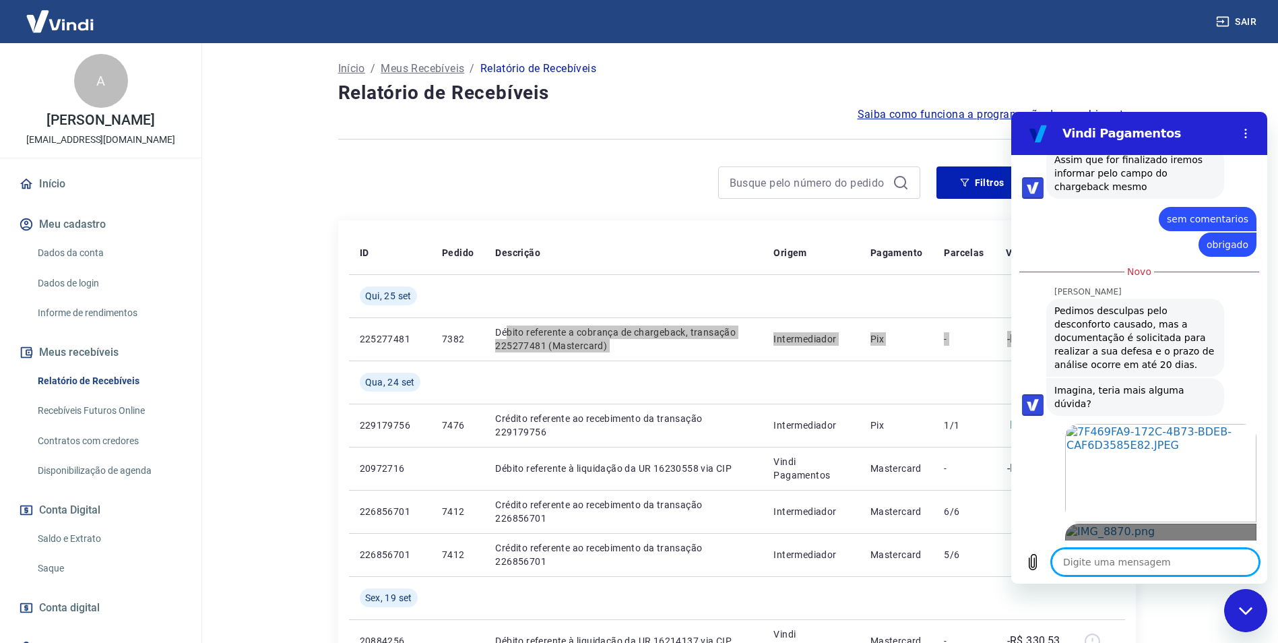
scroll to position [1915, 0]
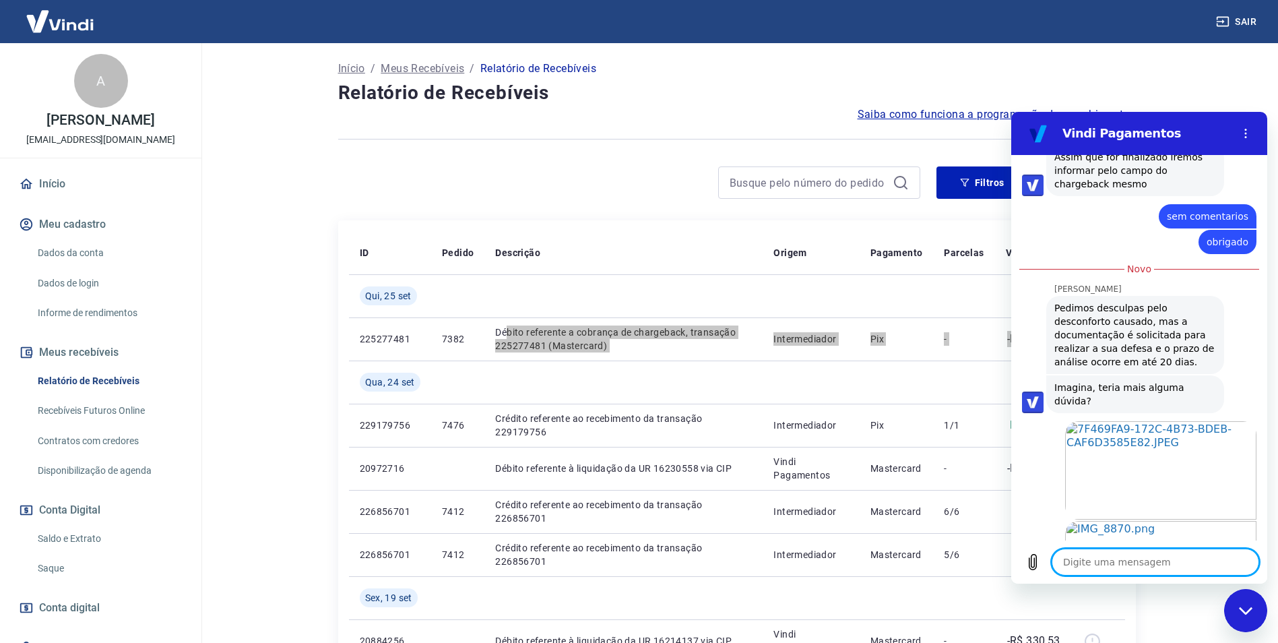
click at [1120, 567] on textarea at bounding box center [1155, 561] width 207 height 27
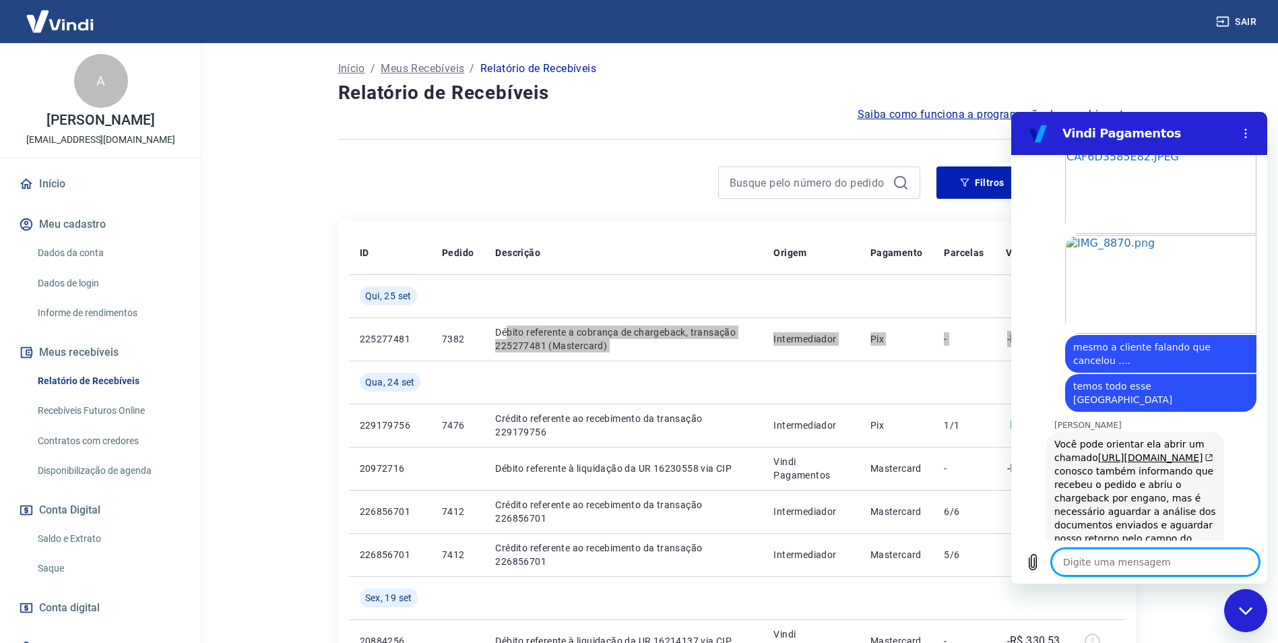
scroll to position [2203, 0]
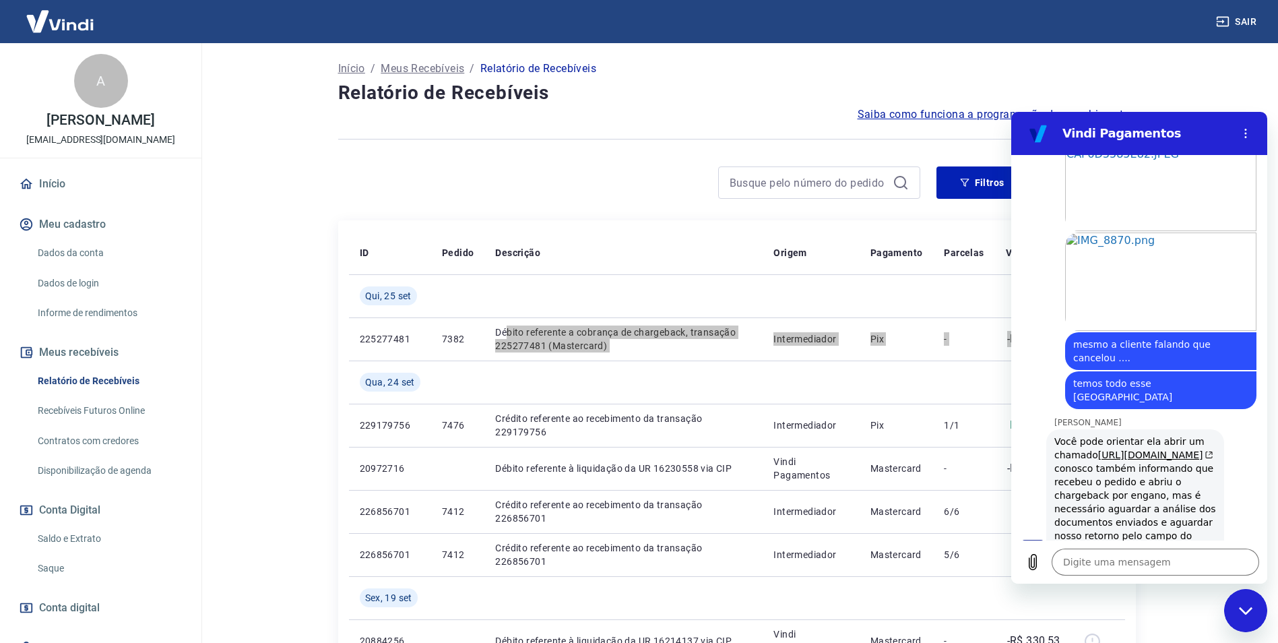
click at [1242, 614] on icon "Fechar janela de mensagens" at bounding box center [1246, 610] width 14 height 9
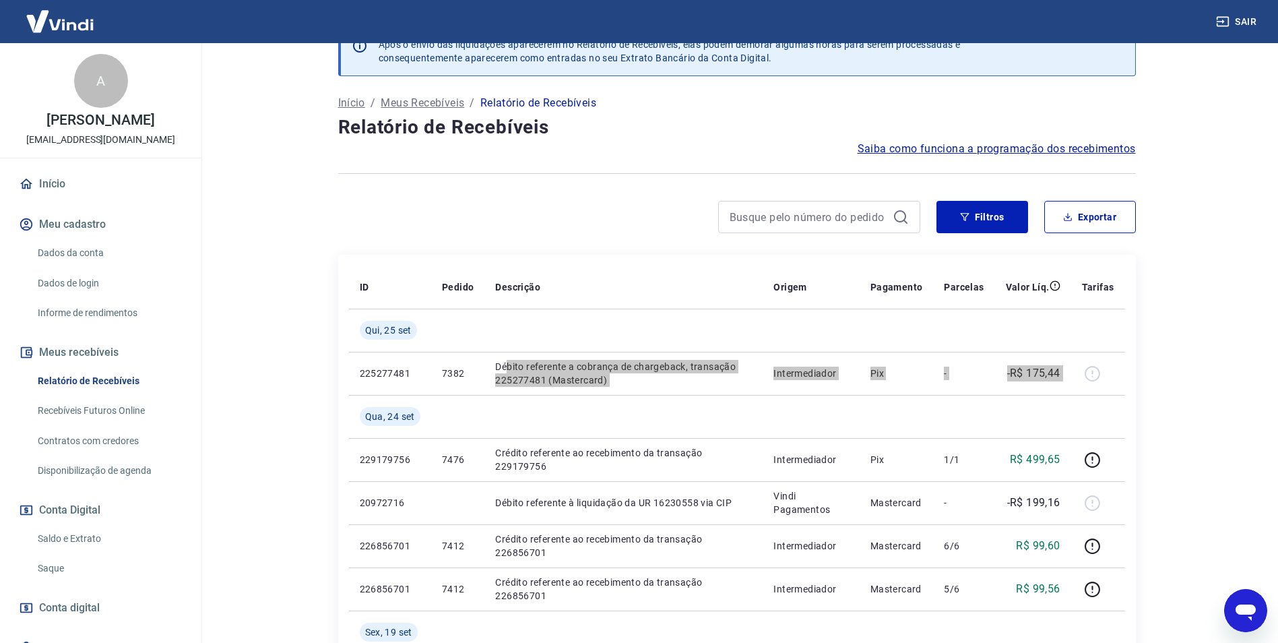
scroll to position [0, 0]
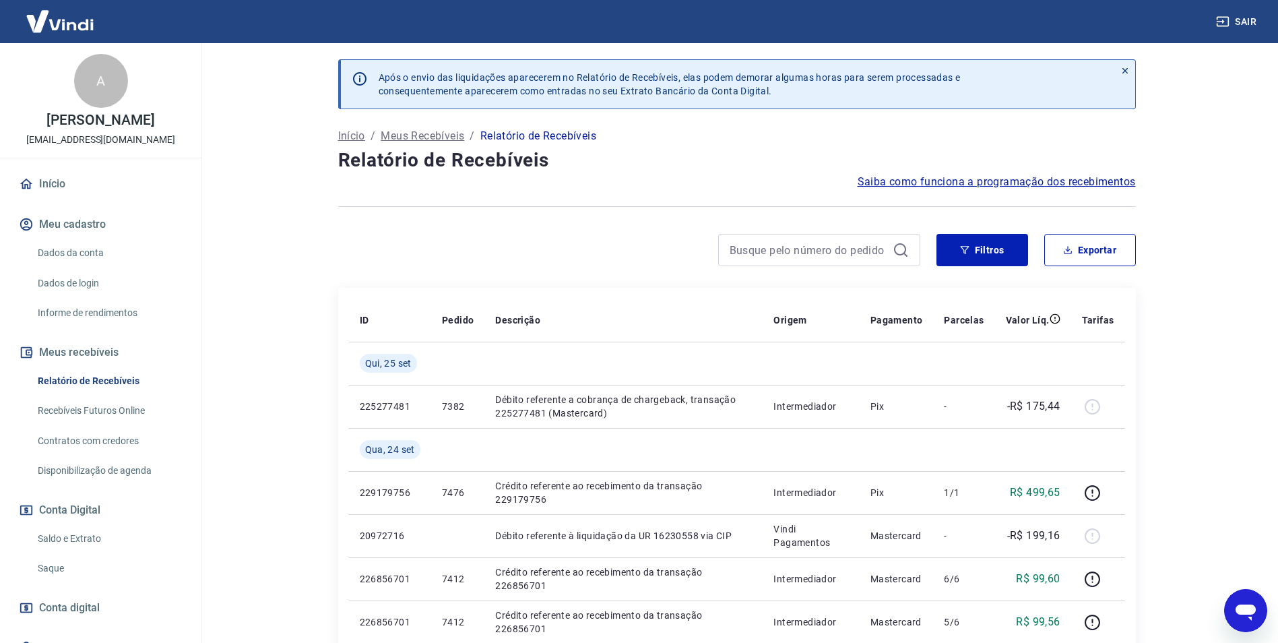
click at [343, 241] on div at bounding box center [629, 250] width 582 height 32
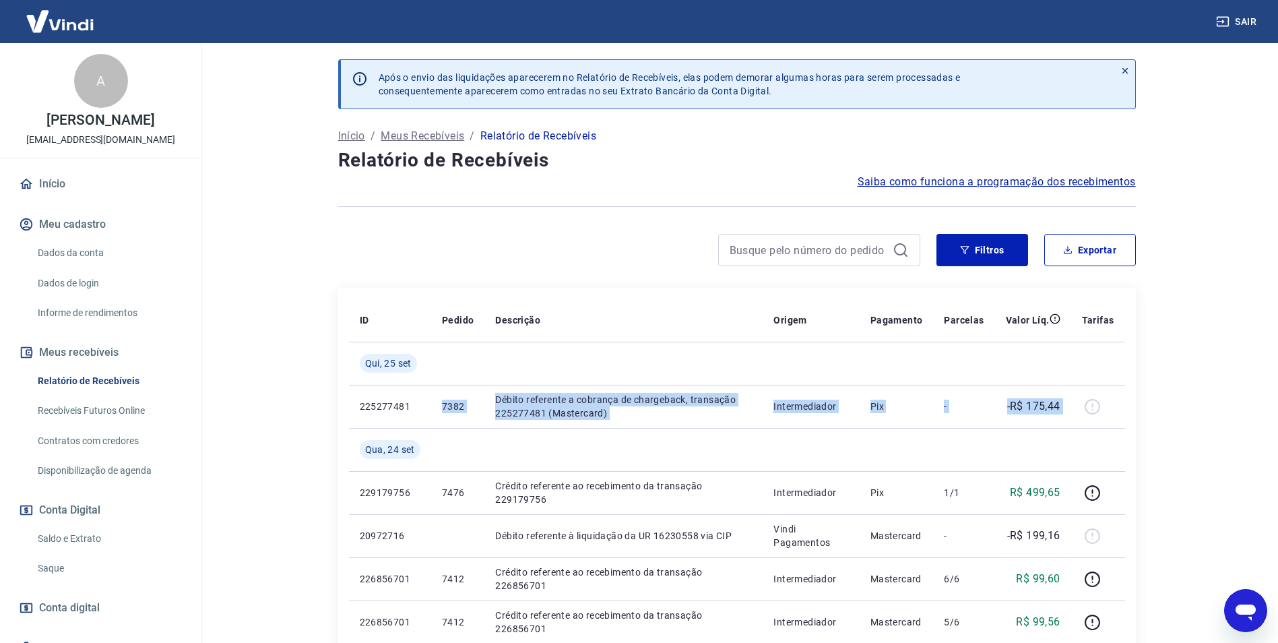
drag, startPoint x: 1067, startPoint y: 406, endPoint x: 327, endPoint y: 403, distance: 740.3
click at [349, 403] on tr "225277481 7382 Débito referente a cobrança de chargeback, transação 225277481 (…" at bounding box center [737, 406] width 776 height 43
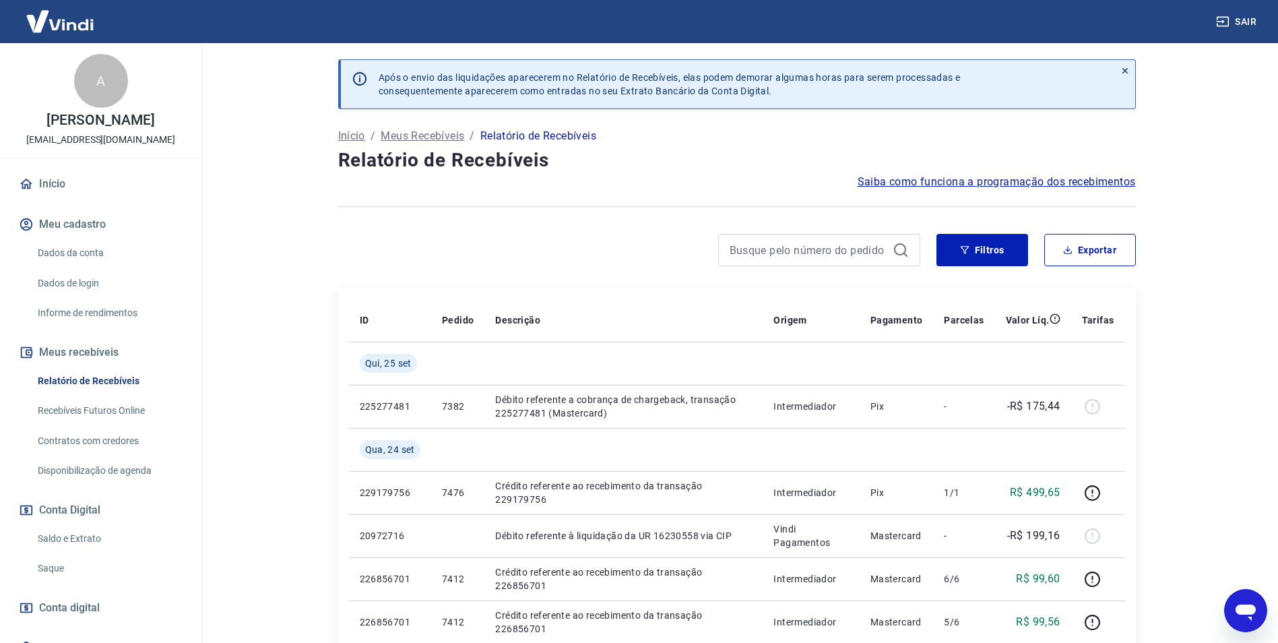
drag, startPoint x: 327, startPoint y: 403, endPoint x: 299, endPoint y: 384, distance: 33.4
click at [298, 386] on main "Após o envio das liquidações aparecerem no Relatório de Recebíveis, elas podem …" at bounding box center [736, 343] width 1082 height 600
click at [51, 183] on link "Início" at bounding box center [100, 184] width 169 height 30
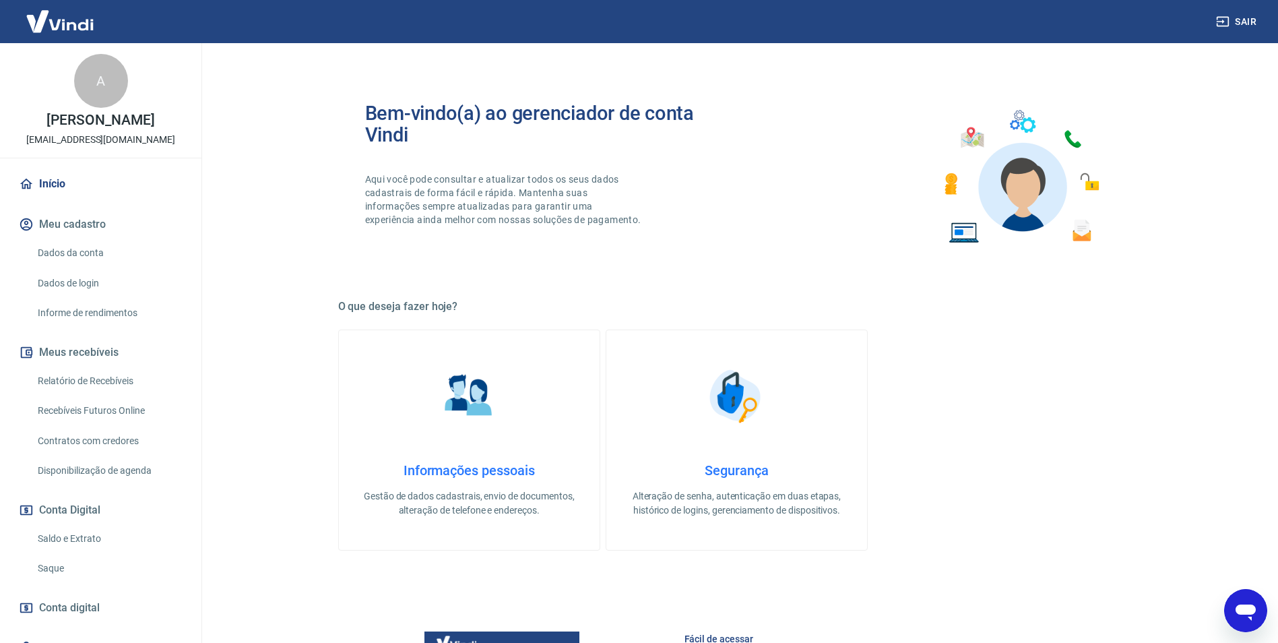
click at [1239, 607] on icon "Abrir janela de mensagens" at bounding box center [1245, 612] width 20 height 16
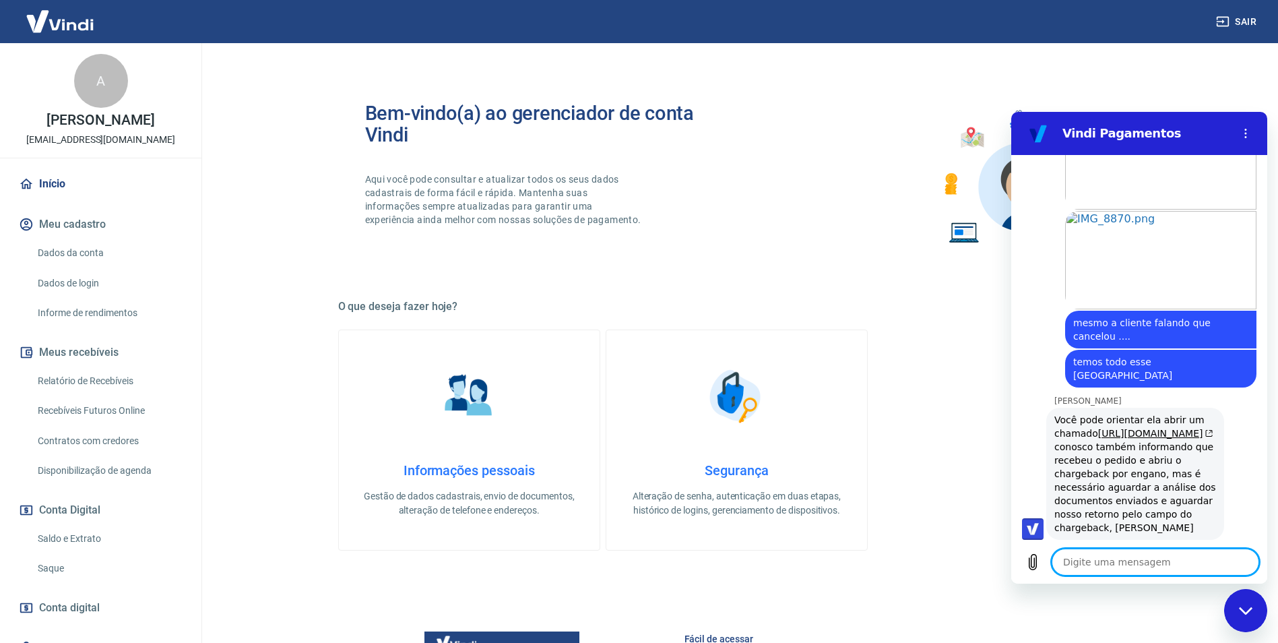
scroll to position [2182, 0]
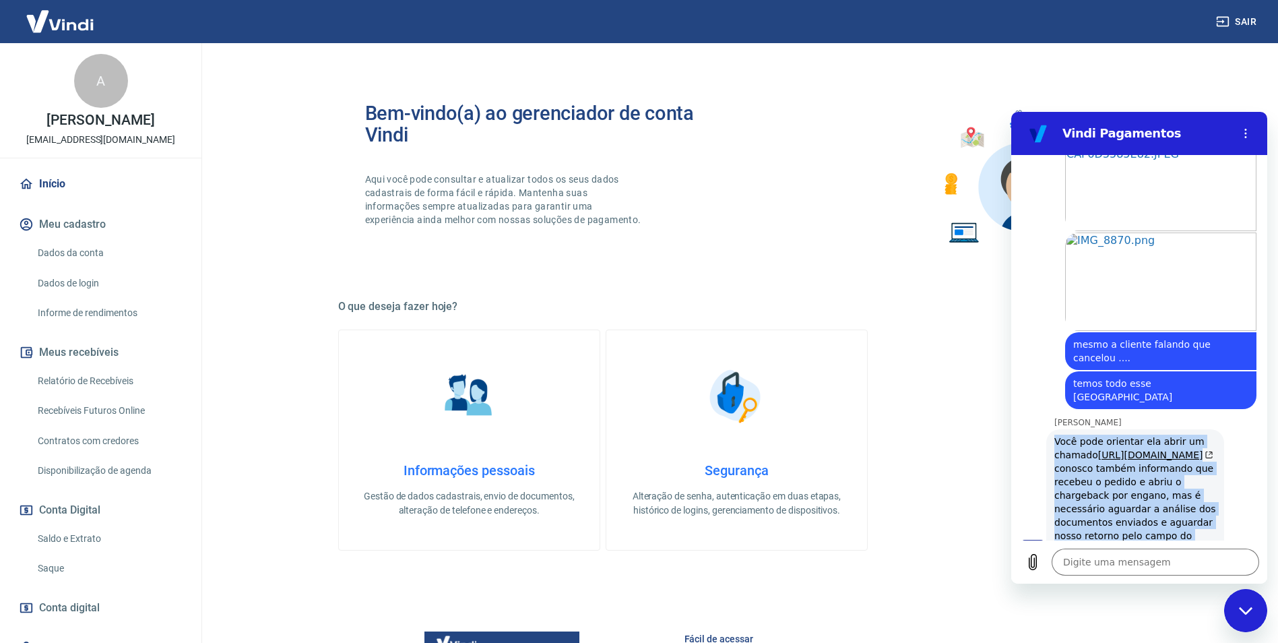
drag, startPoint x: 1161, startPoint y: 459, endPoint x: 1043, endPoint y: 333, distance: 172.6
click at [1043, 428] on div "[PERSON_NAME] diz: Você pode orientar ela abrir um chamado [URL][DOMAIN_NAME] c…" at bounding box center [1144, 494] width 245 height 133
copy div "Você pode orientar ela abrir um chamado [URL][DOMAIN_NAME] conosco também infor…"
